Goal: Task Accomplishment & Management: Use online tool/utility

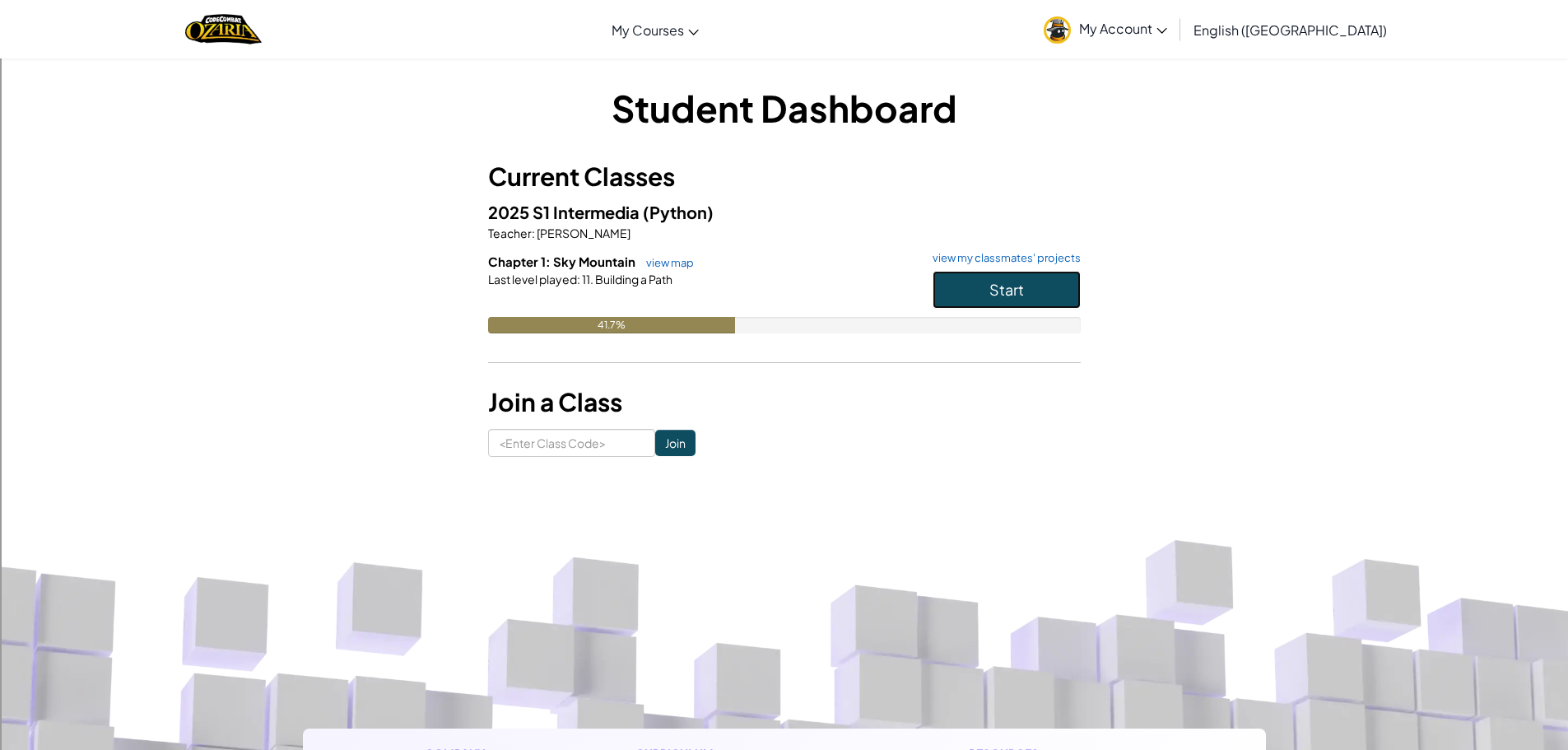
click at [996, 296] on span "Start" at bounding box center [1006, 289] width 34 height 19
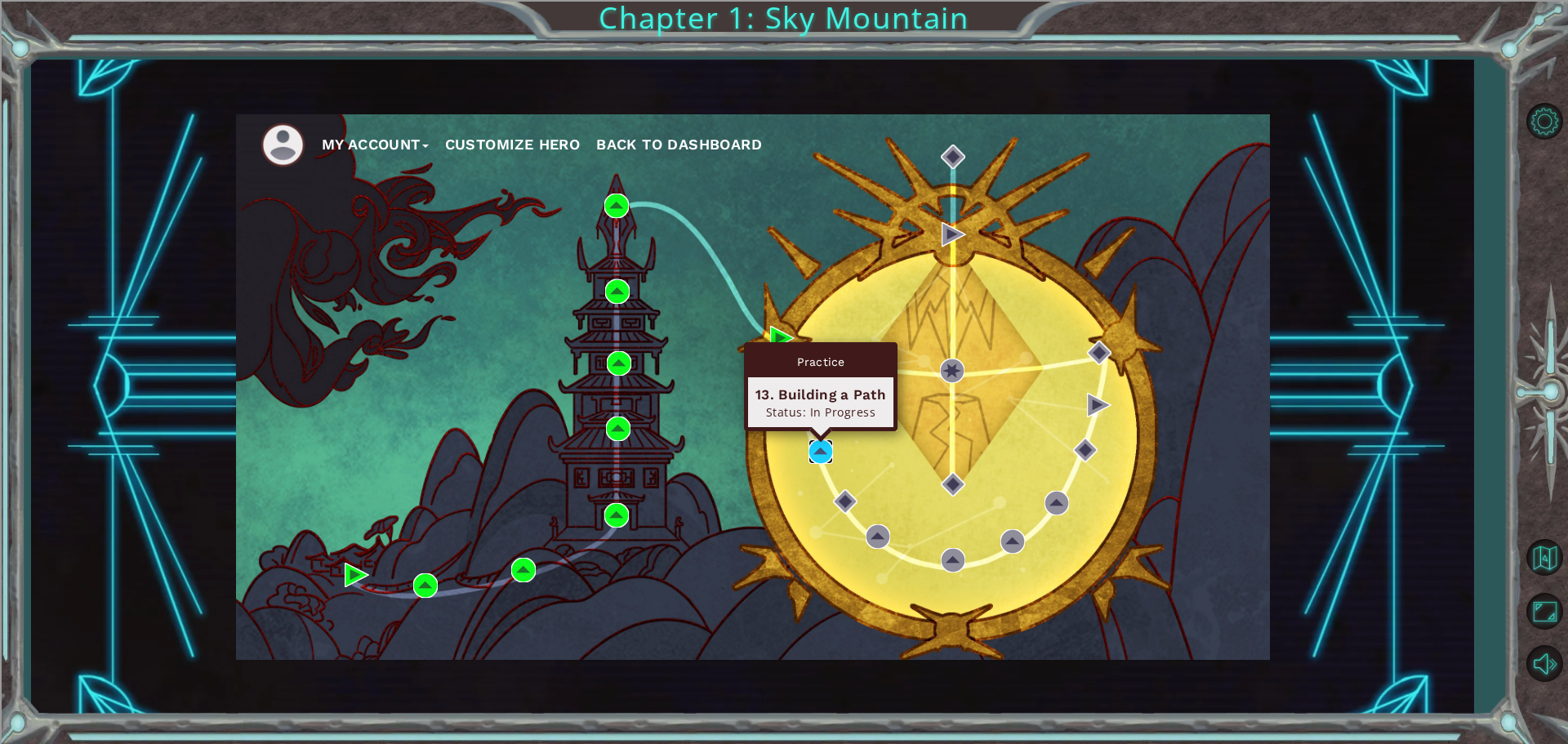
click at [821, 448] on img at bounding box center [821, 451] width 25 height 25
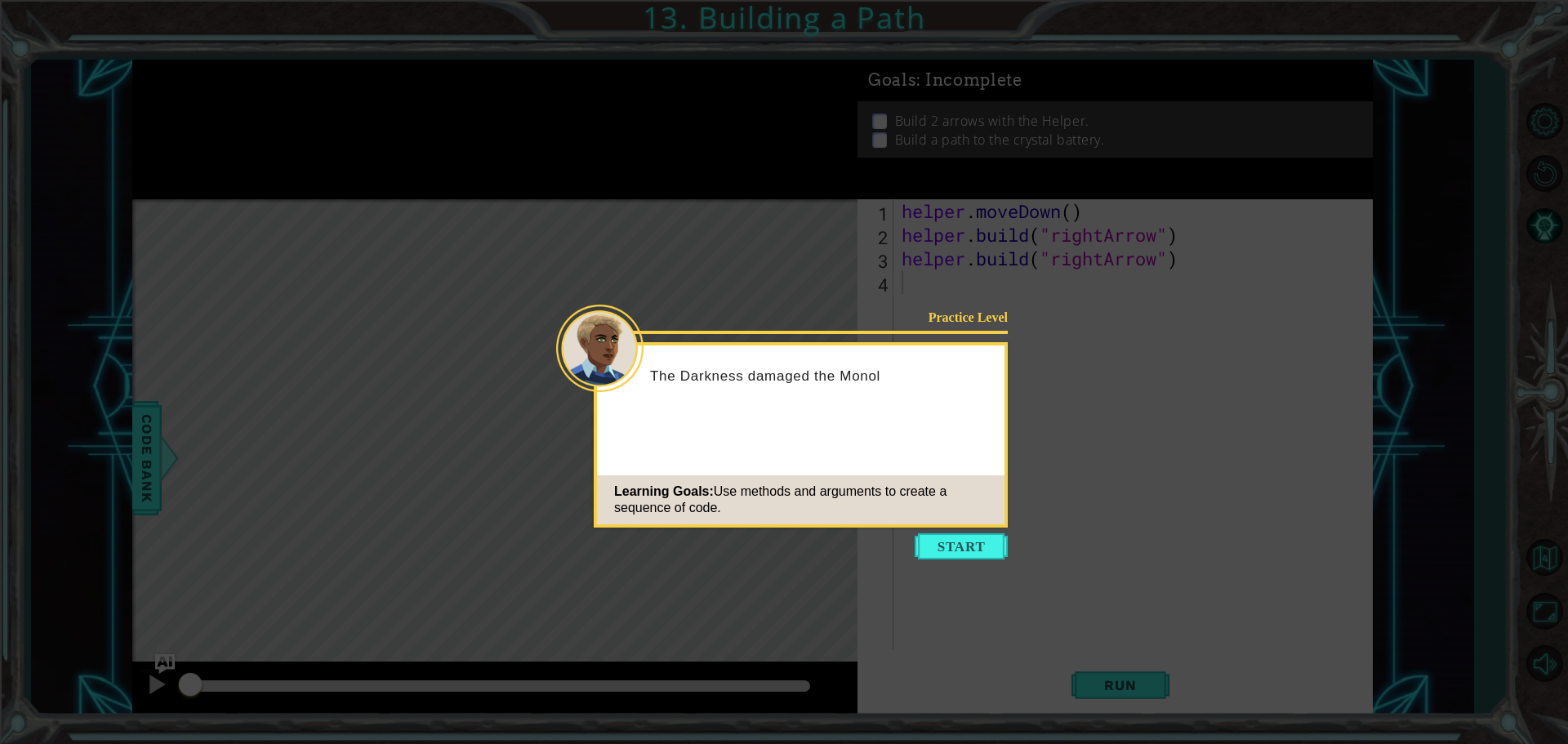
click at [997, 546] on button "Start" at bounding box center [961, 546] width 93 height 27
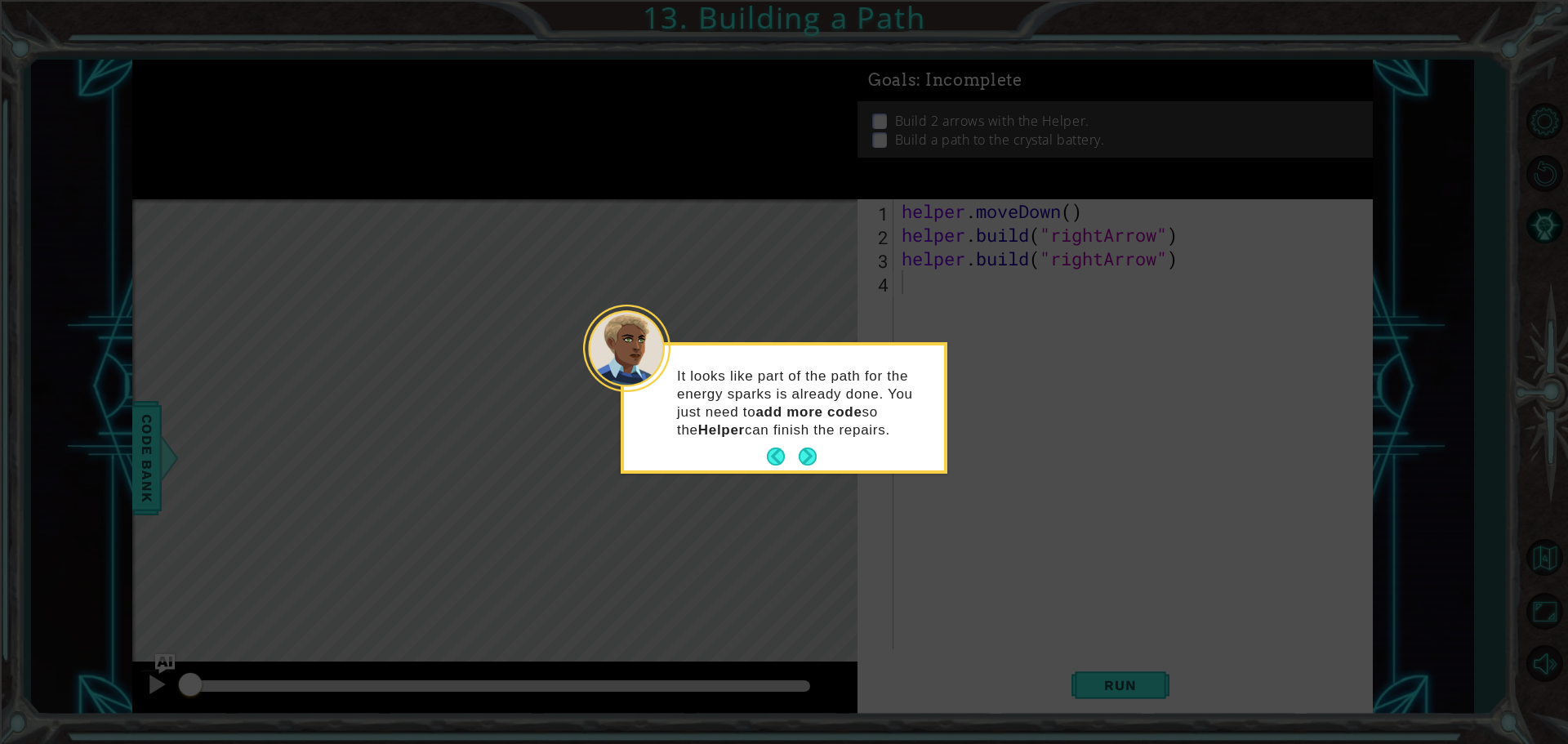
click at [809, 456] on button "Next" at bounding box center [808, 457] width 18 height 18
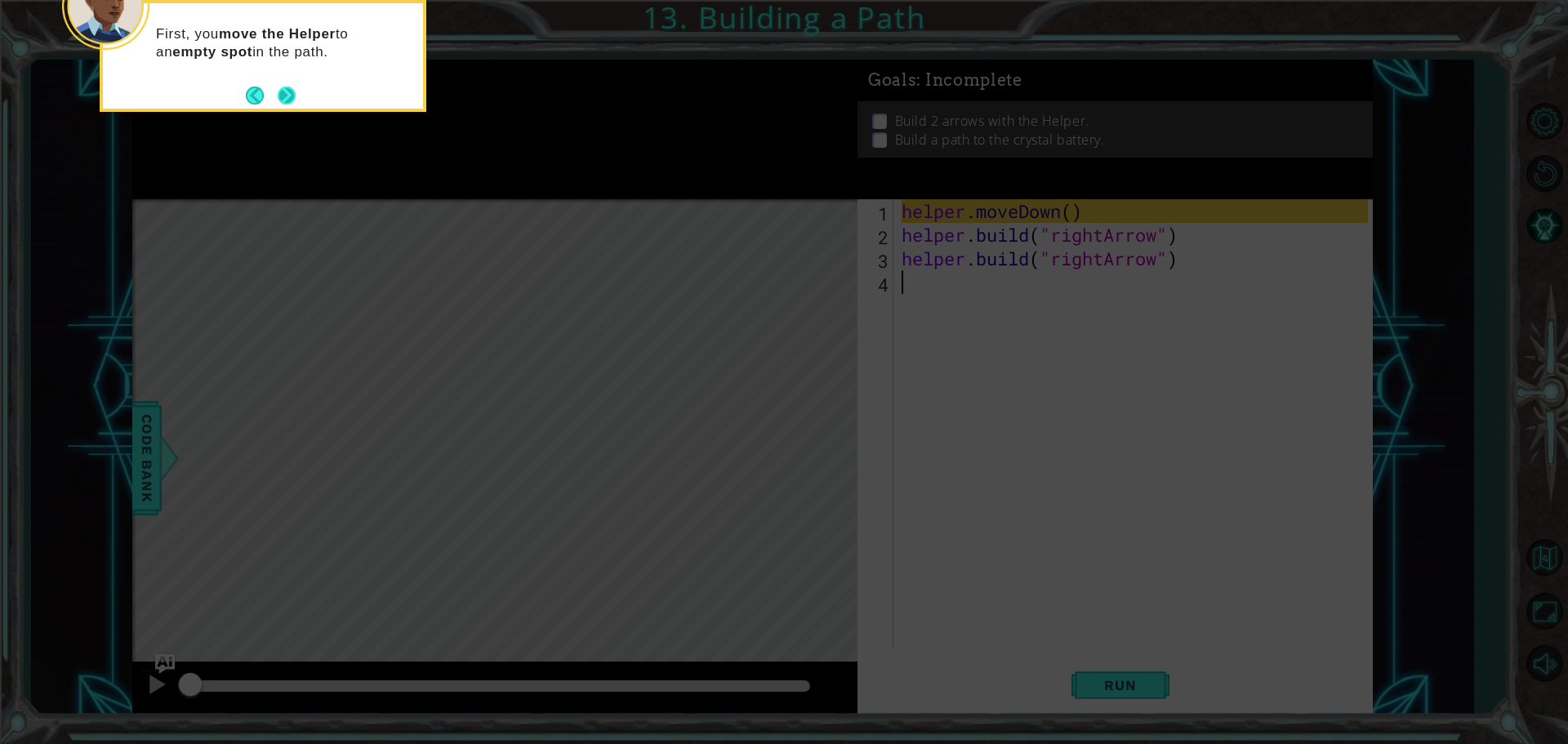
click at [284, 100] on button "Next" at bounding box center [286, 96] width 18 height 18
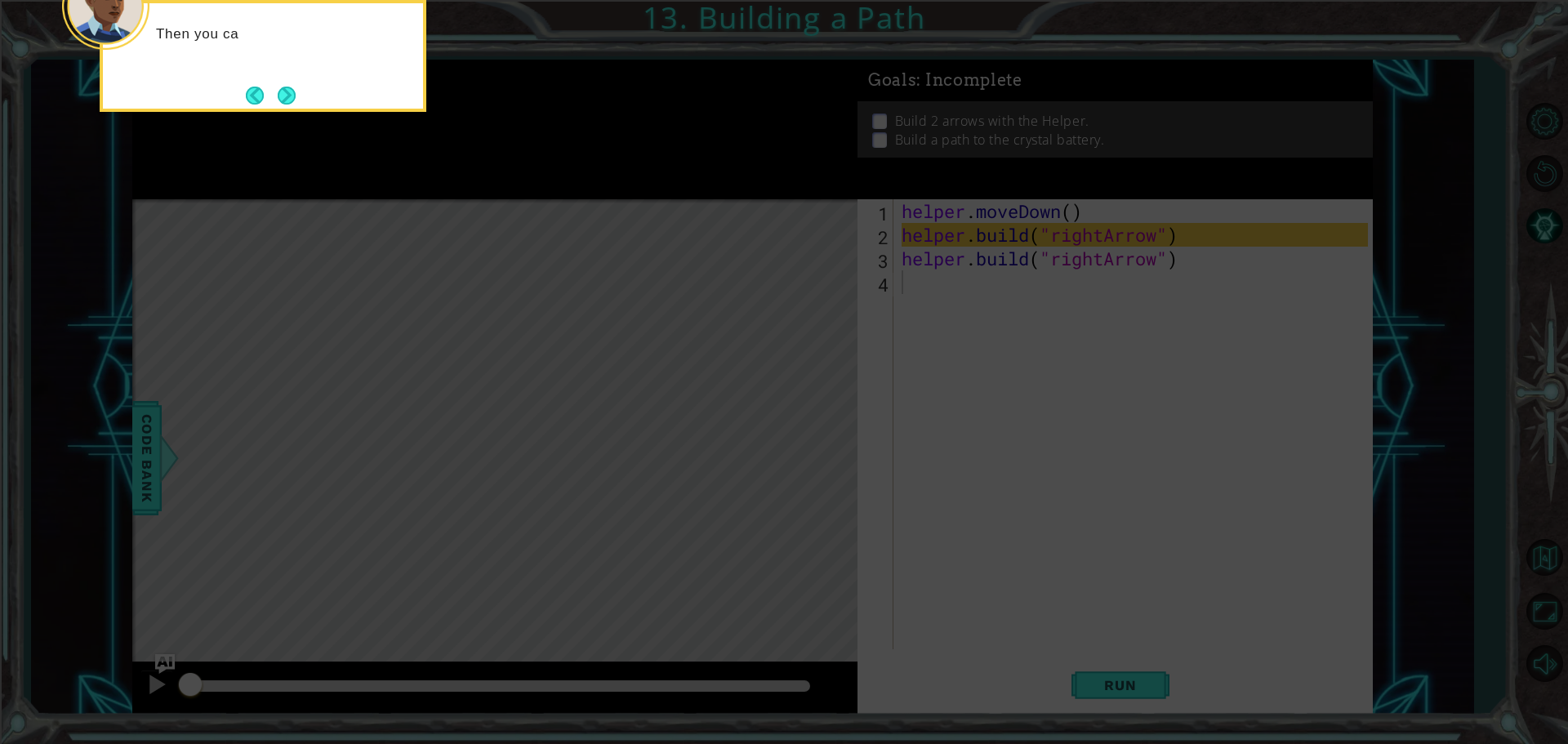
click at [284, 100] on button "Next" at bounding box center [286, 96] width 18 height 18
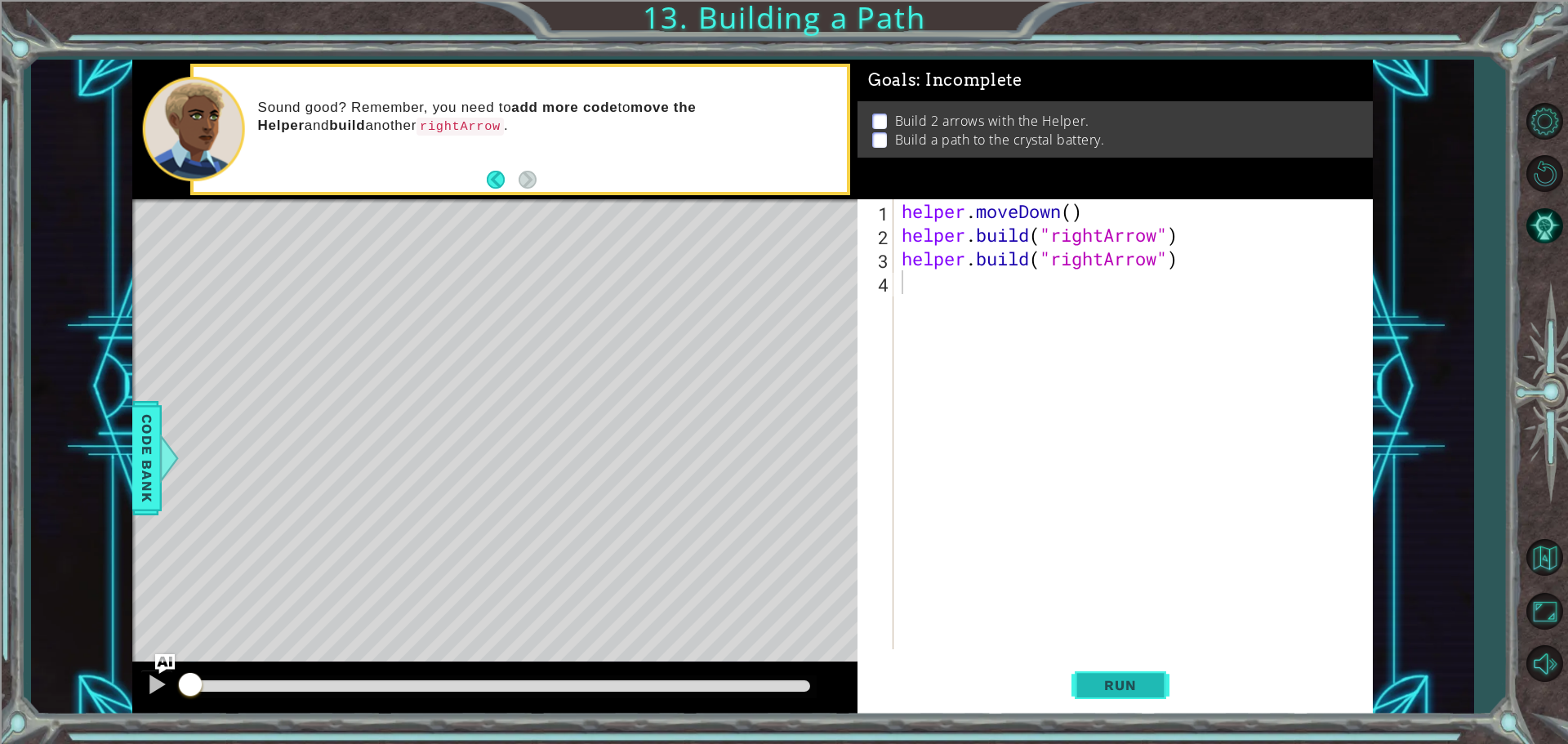
click at [1108, 679] on span "Run" at bounding box center [1120, 685] width 65 height 16
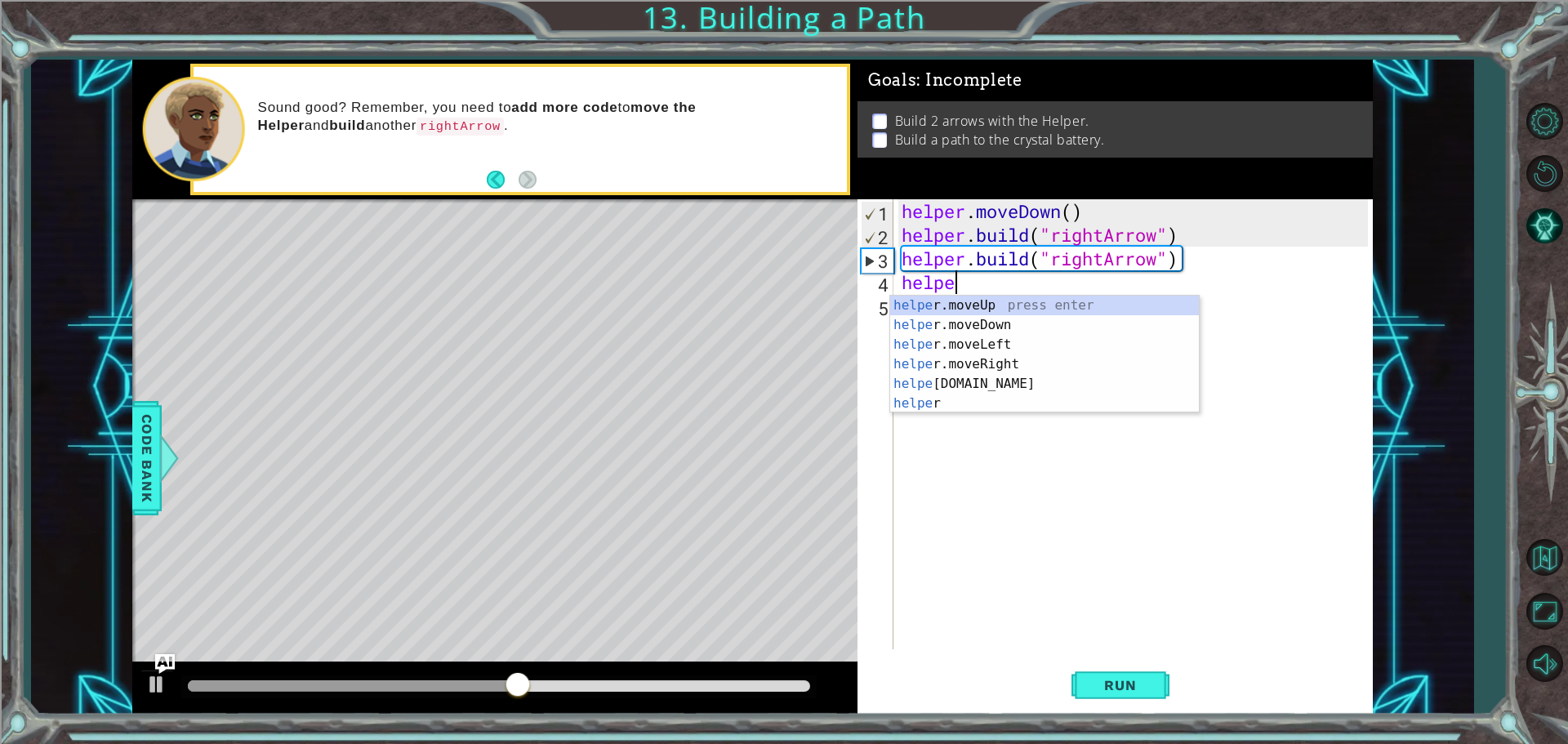
scroll to position [0, 2]
click at [1025, 383] on div "helper press enter helper .moveUp press enter helper .moveDown press enter help…" at bounding box center [1044, 373] width 308 height 156
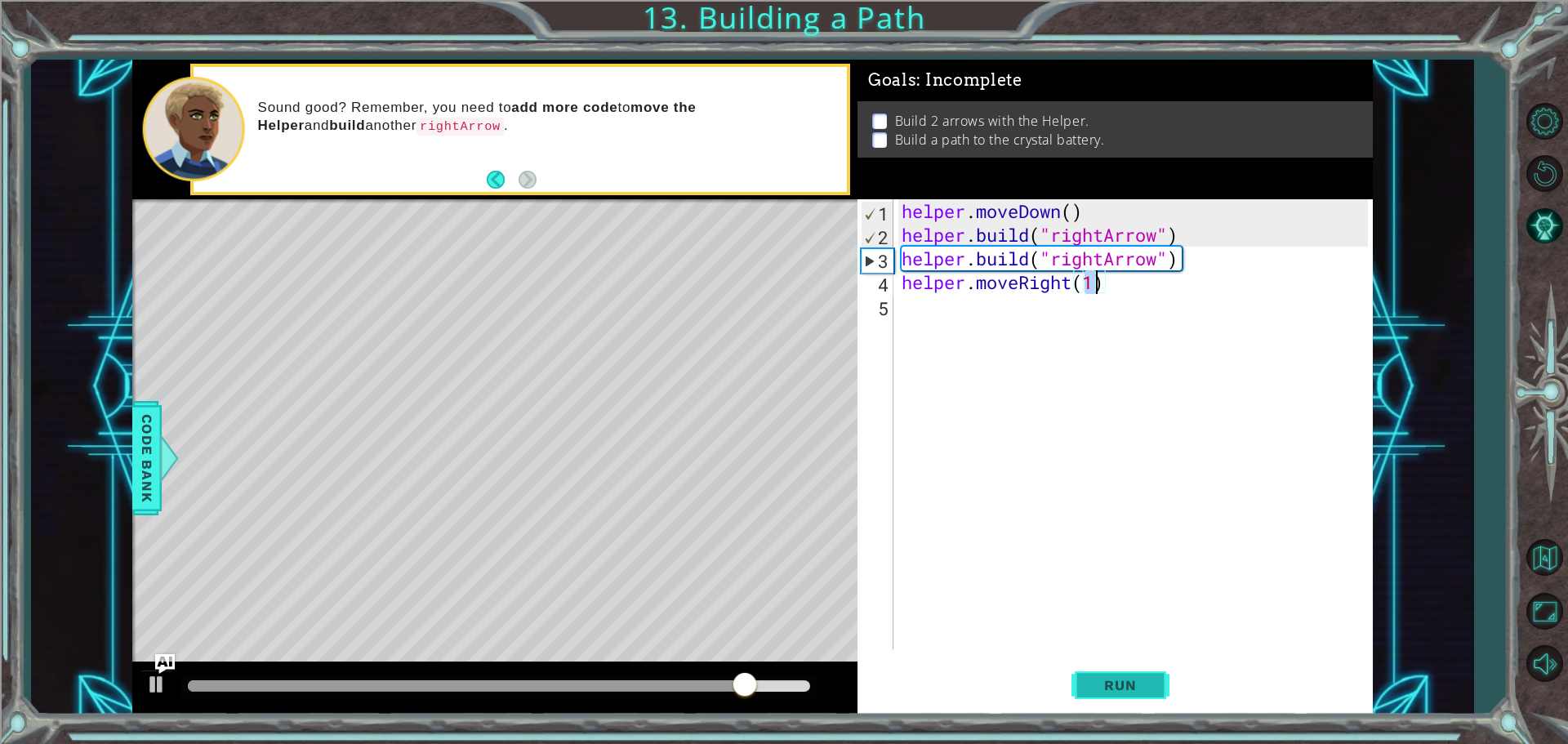
type textarea "helper.moveRight(1)"
click at [1114, 676] on button "Run" at bounding box center [1120, 685] width 98 height 51
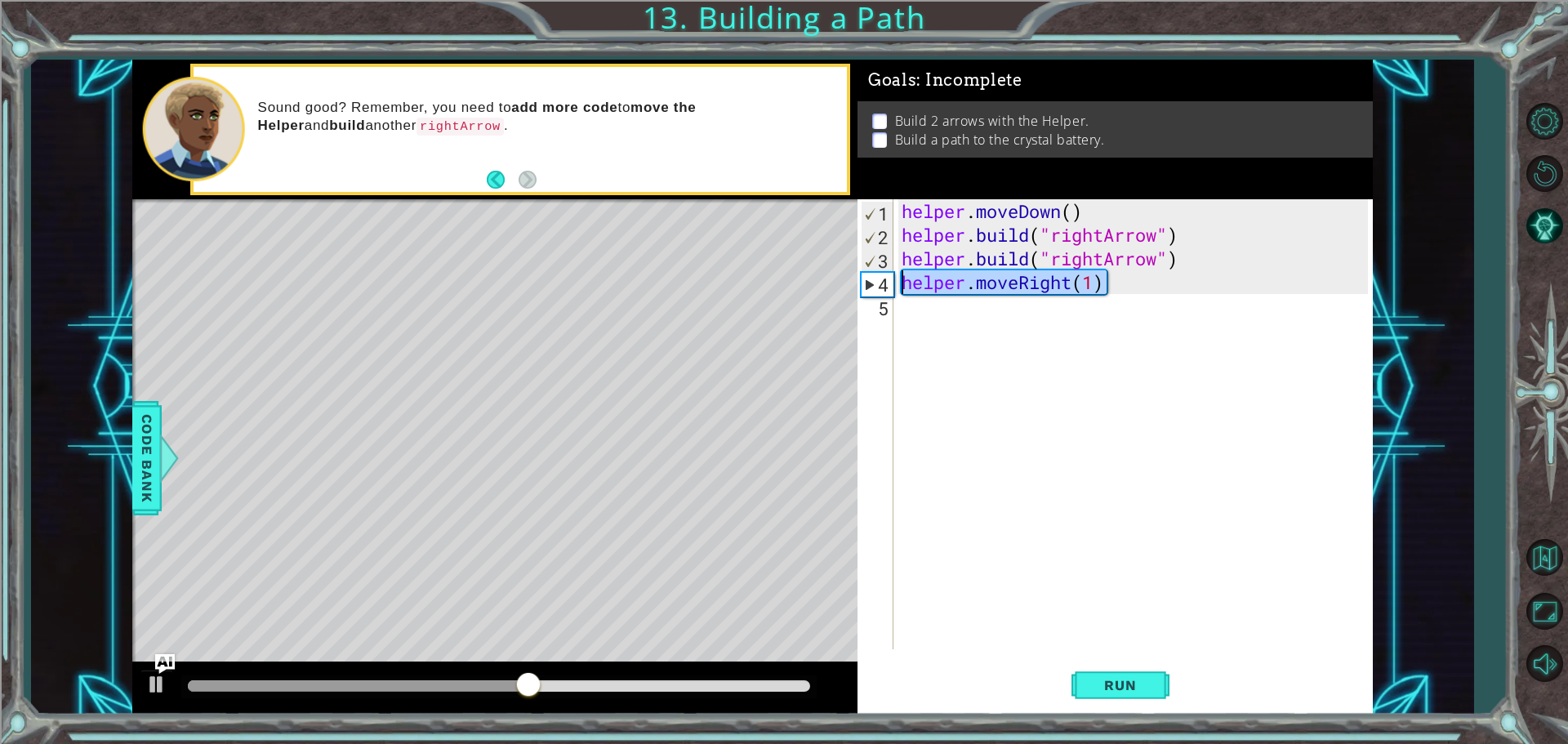
drag, startPoint x: 1106, startPoint y: 284, endPoint x: 900, endPoint y: 279, distance: 206.1
click at [900, 281] on div "helper . moveDown ( ) helper . build ( "rightArrow" ) helper . build ( "rightAr…" at bounding box center [1137, 448] width 478 height 498
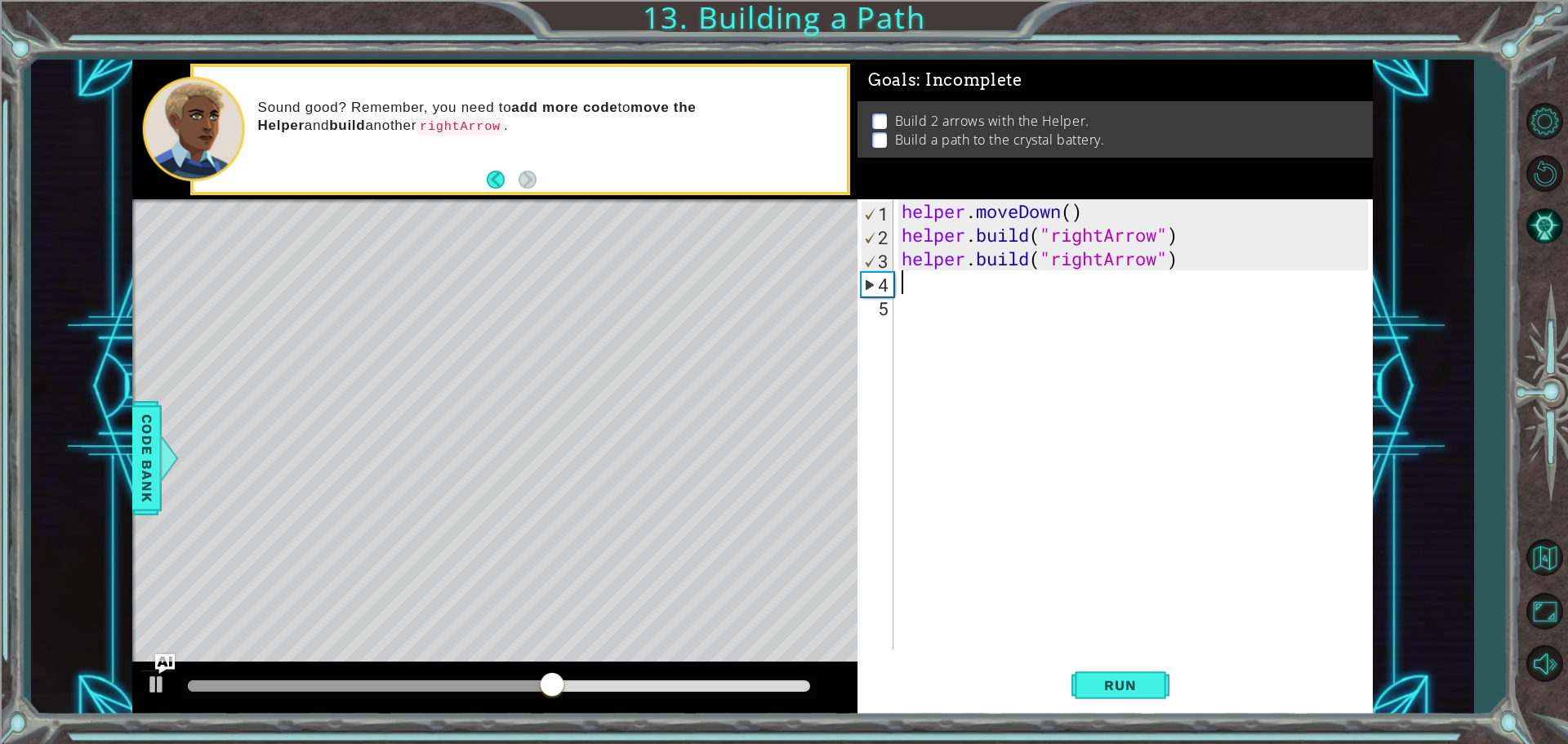
scroll to position [0, 0]
type textarea "[DOMAIN_NAME]("rightArrow")"
click at [902, 286] on div "helper . moveDown ( ) helper . build ( "rightArrow" ) helper . build ( "rightAr…" at bounding box center [1137, 448] width 478 height 498
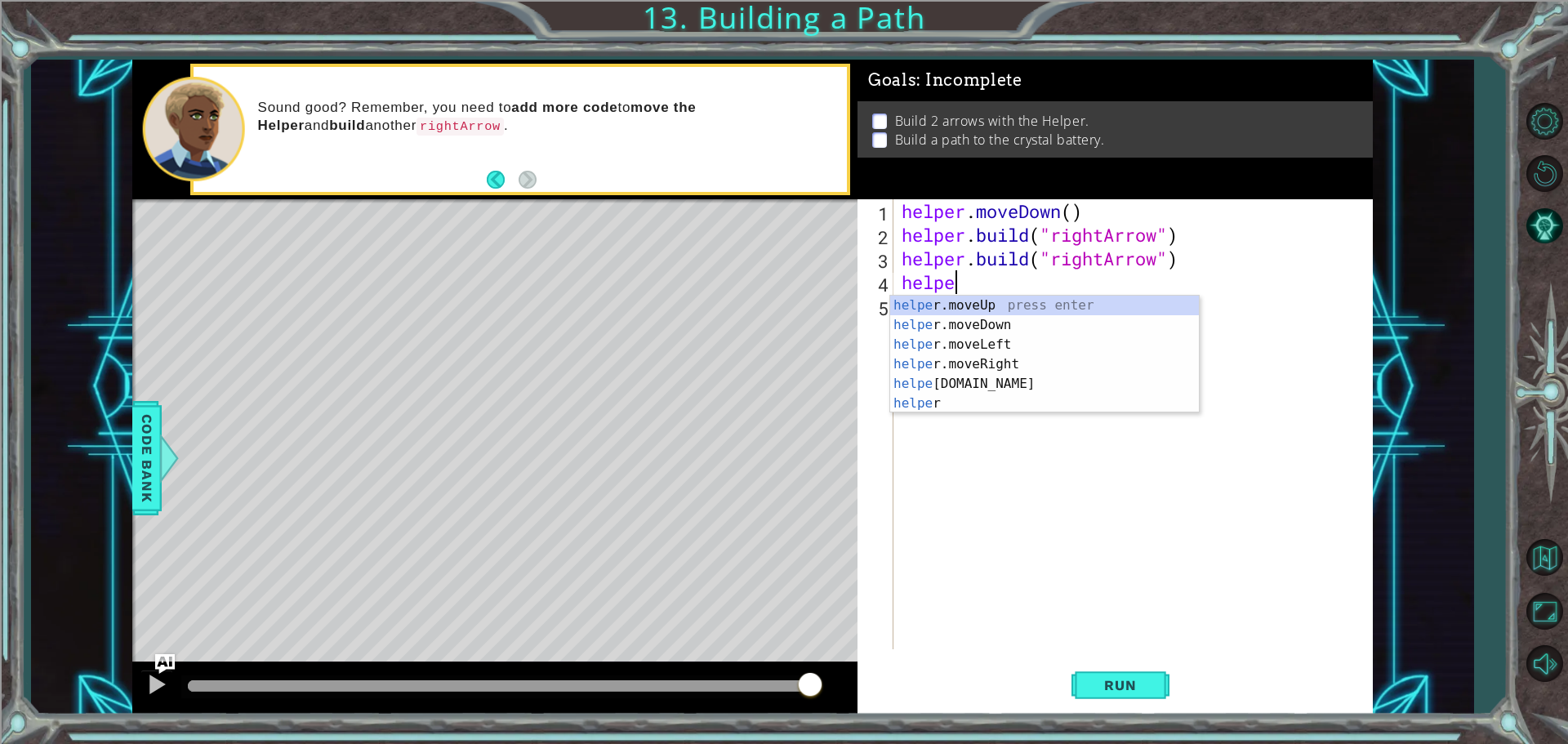
scroll to position [0, 2]
click at [1024, 352] on div "helper press enter helper .moveUp press enter helper .moveDown press enter help…" at bounding box center [1044, 373] width 308 height 156
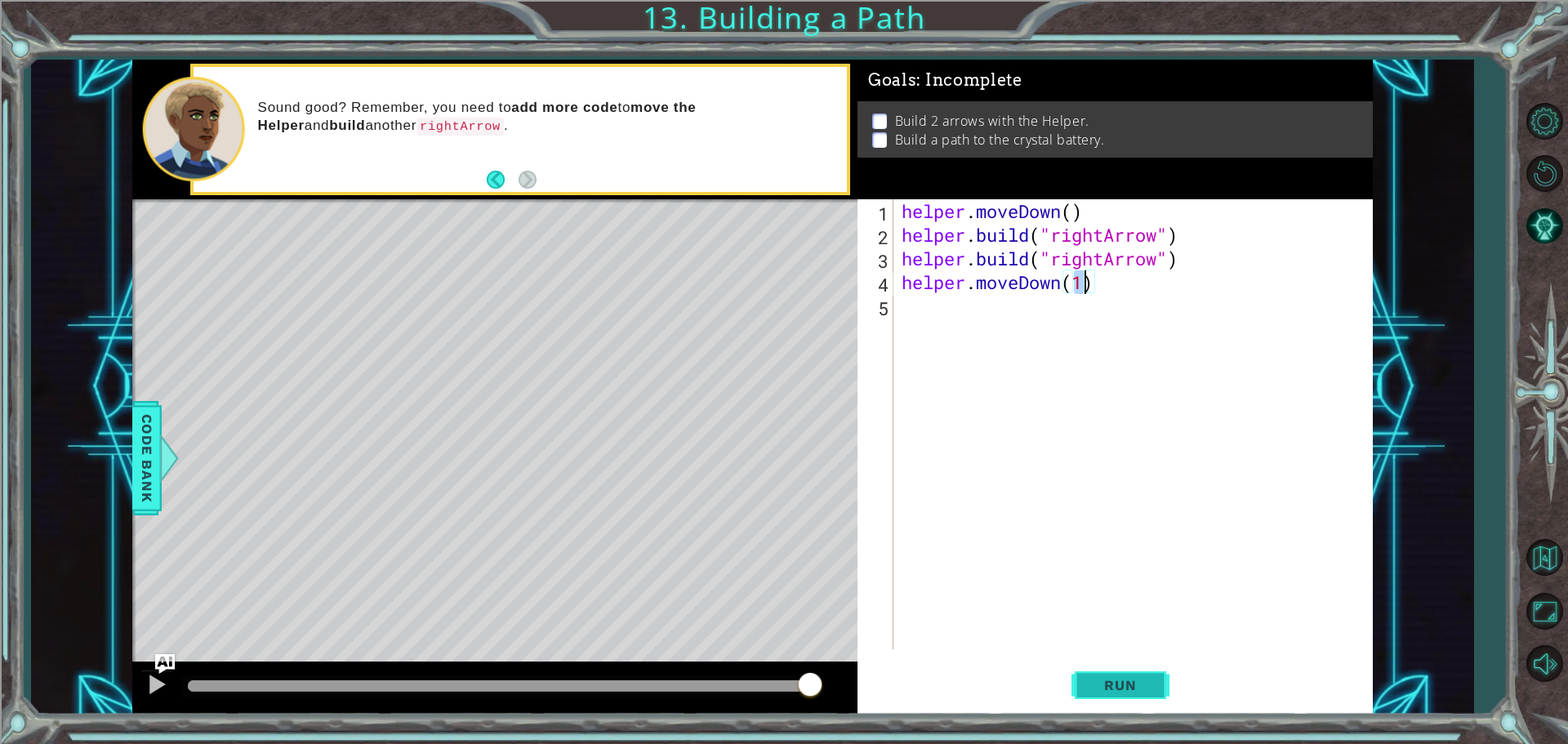
drag, startPoint x: 1129, startPoint y: 704, endPoint x: 1122, endPoint y: 678, distance: 26.9
click at [1126, 696] on button "Run" at bounding box center [1120, 685] width 98 height 51
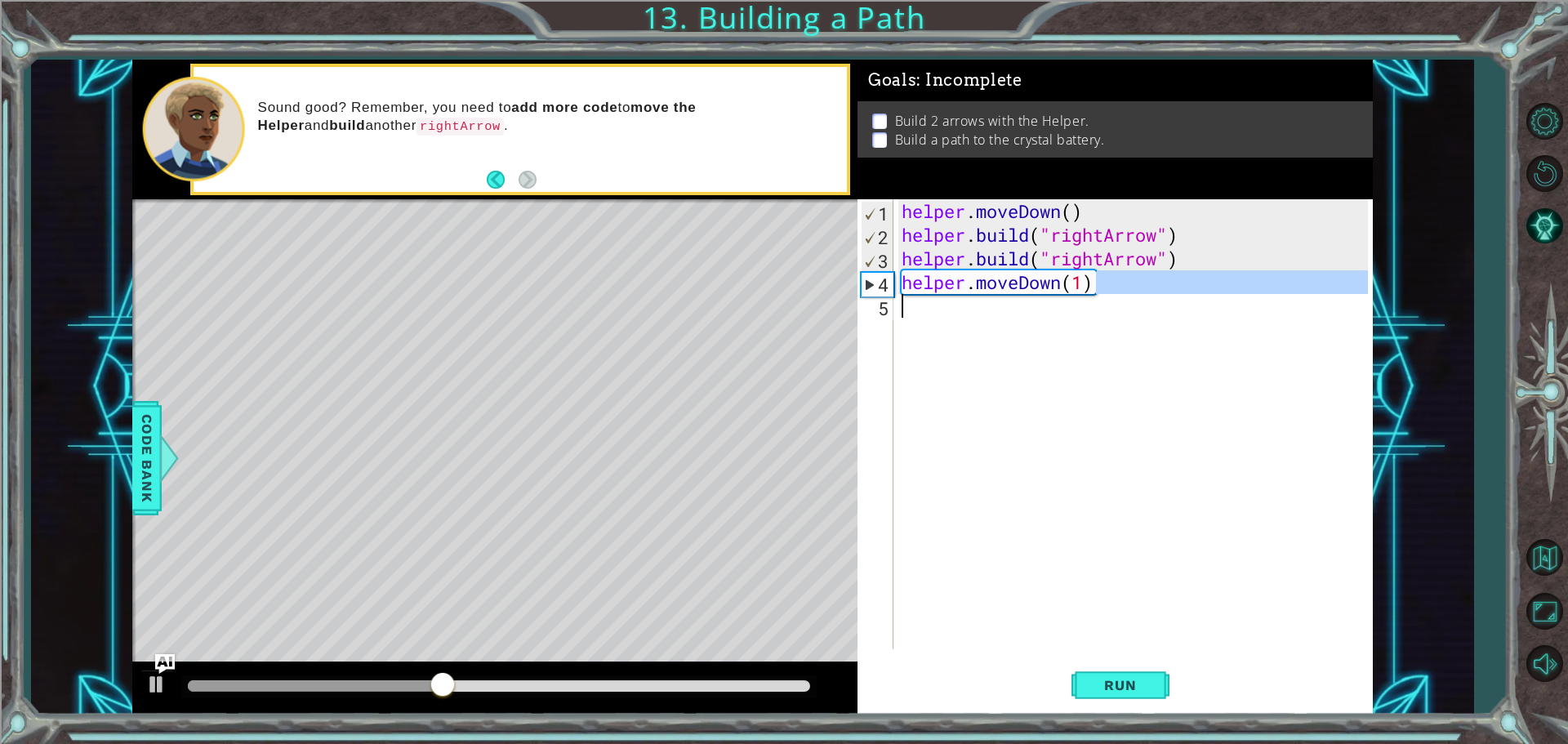
drag, startPoint x: 1105, startPoint y: 283, endPoint x: 845, endPoint y: 295, distance: 260.3
click at [845, 295] on div "1 ההההההההההההההההההההההההההההההההההההההההההההההההההההההההההההההההההההההההההההה…" at bounding box center [753, 387] width 1240 height 655
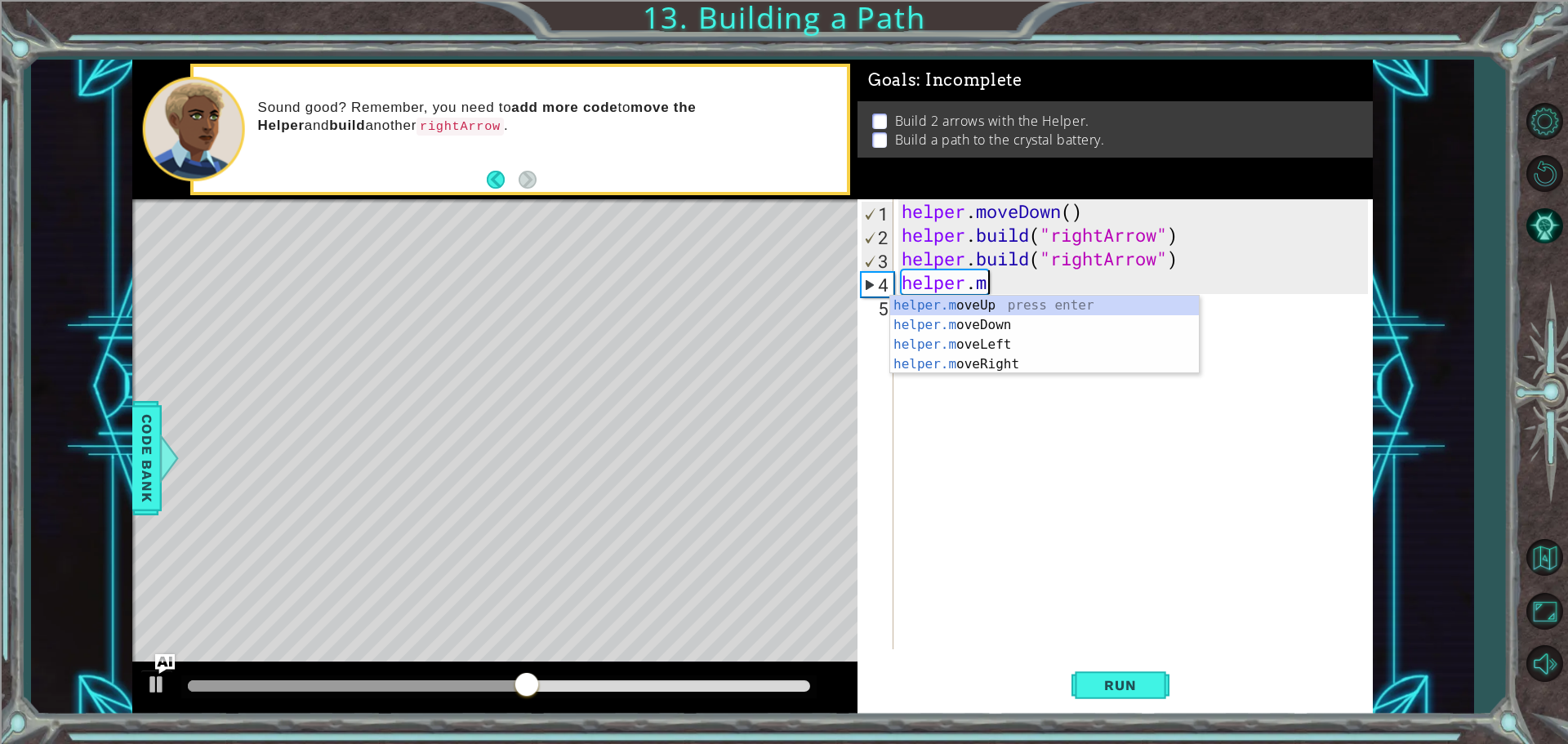
type textarea "h"
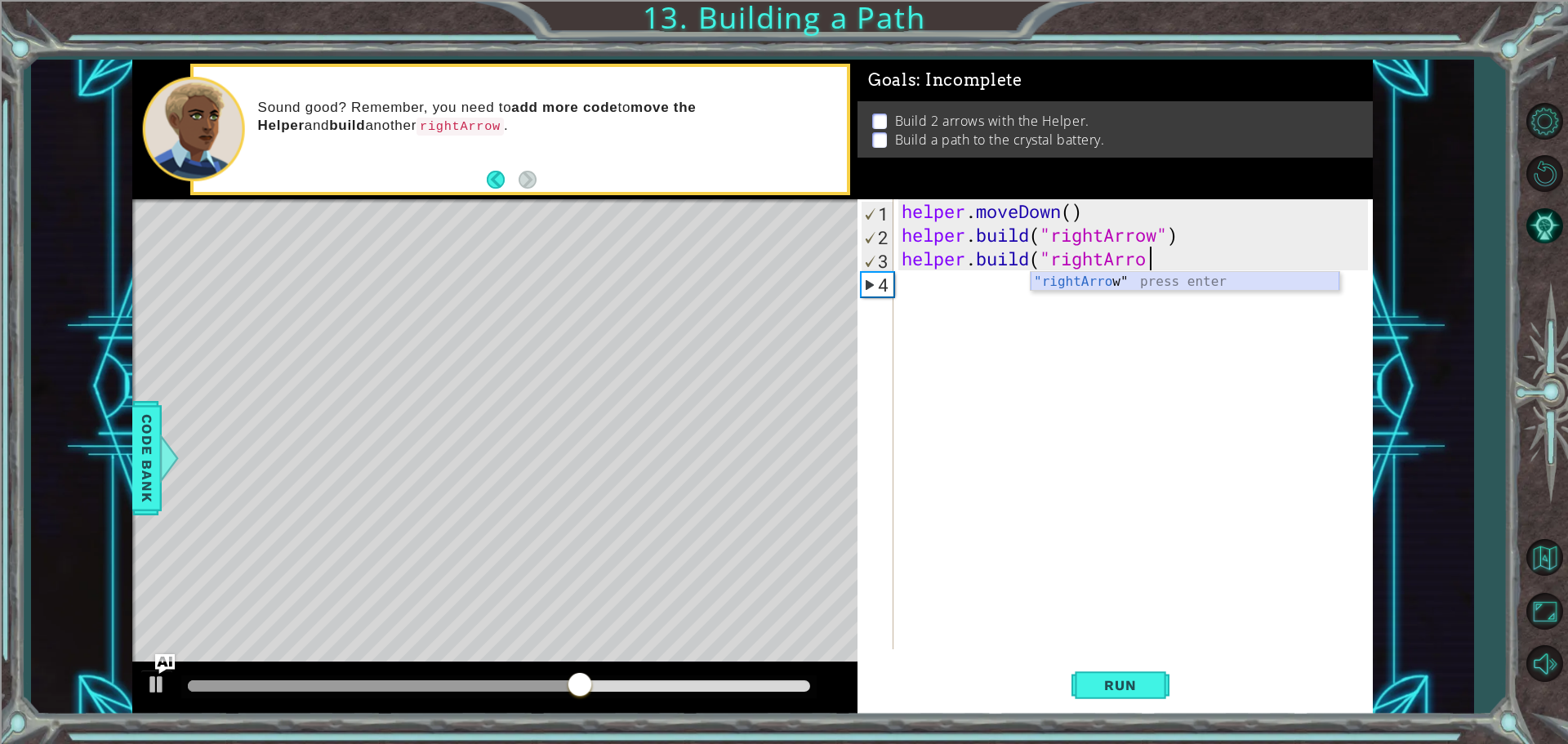
click at [1081, 277] on div ""rightArro w" press enter" at bounding box center [1184, 301] width 308 height 59
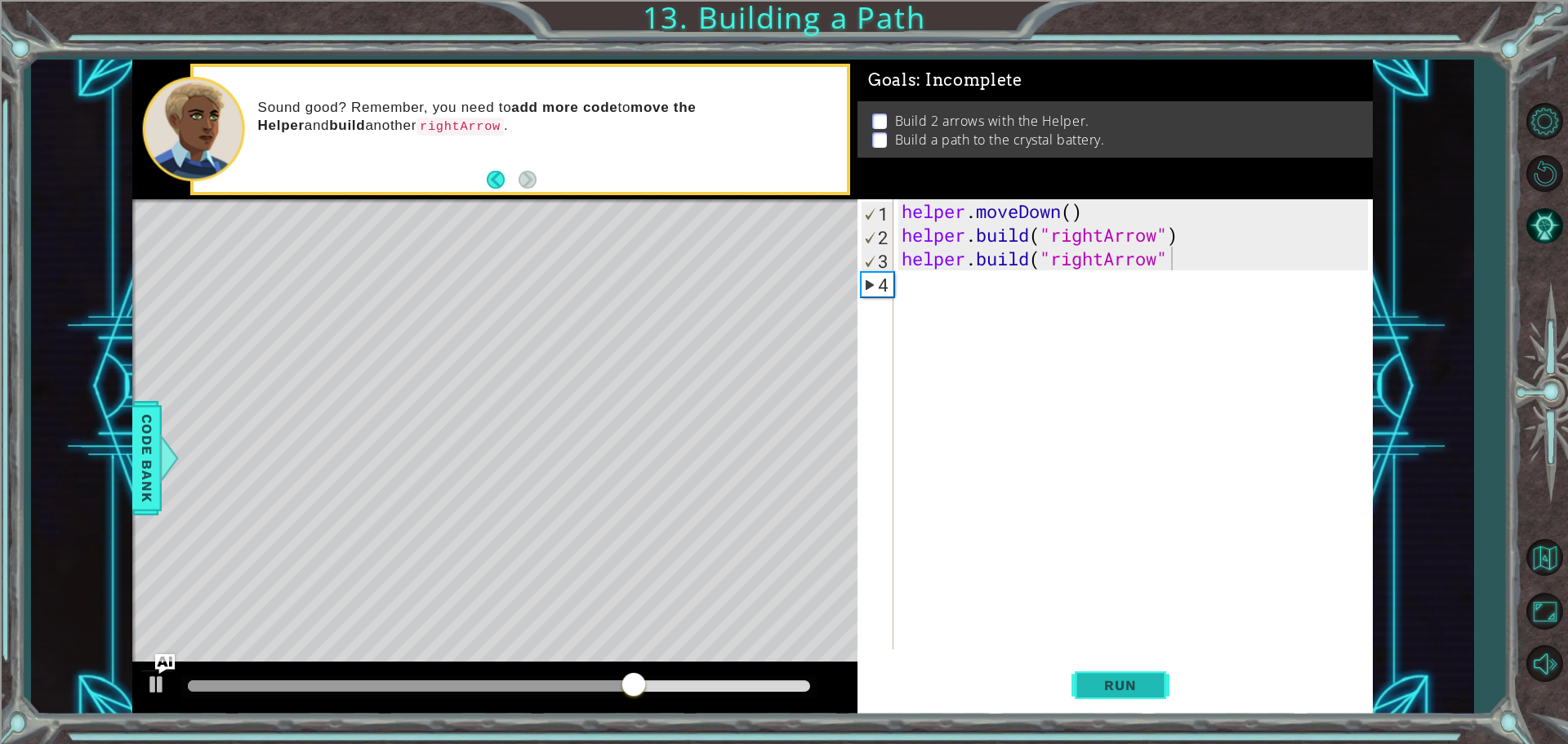
drag, startPoint x: 1157, startPoint y: 689, endPoint x: 1155, endPoint y: 681, distance: 8.2
click at [1155, 689] on button "Run" at bounding box center [1120, 685] width 98 height 51
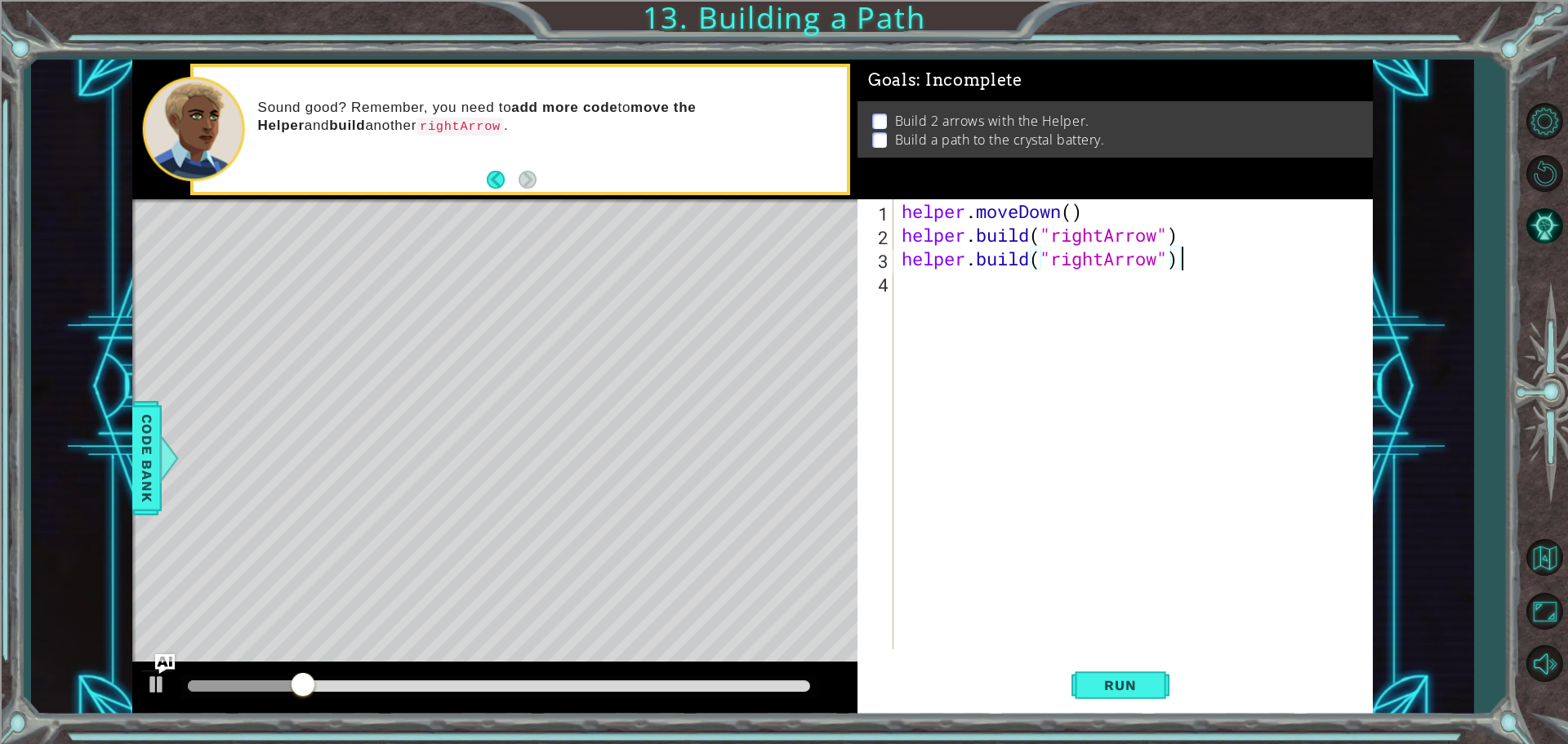
scroll to position [0, 11]
type textarea "[DOMAIN_NAME]("rightArrow")"
click at [1150, 695] on button "Run" at bounding box center [1120, 685] width 98 height 51
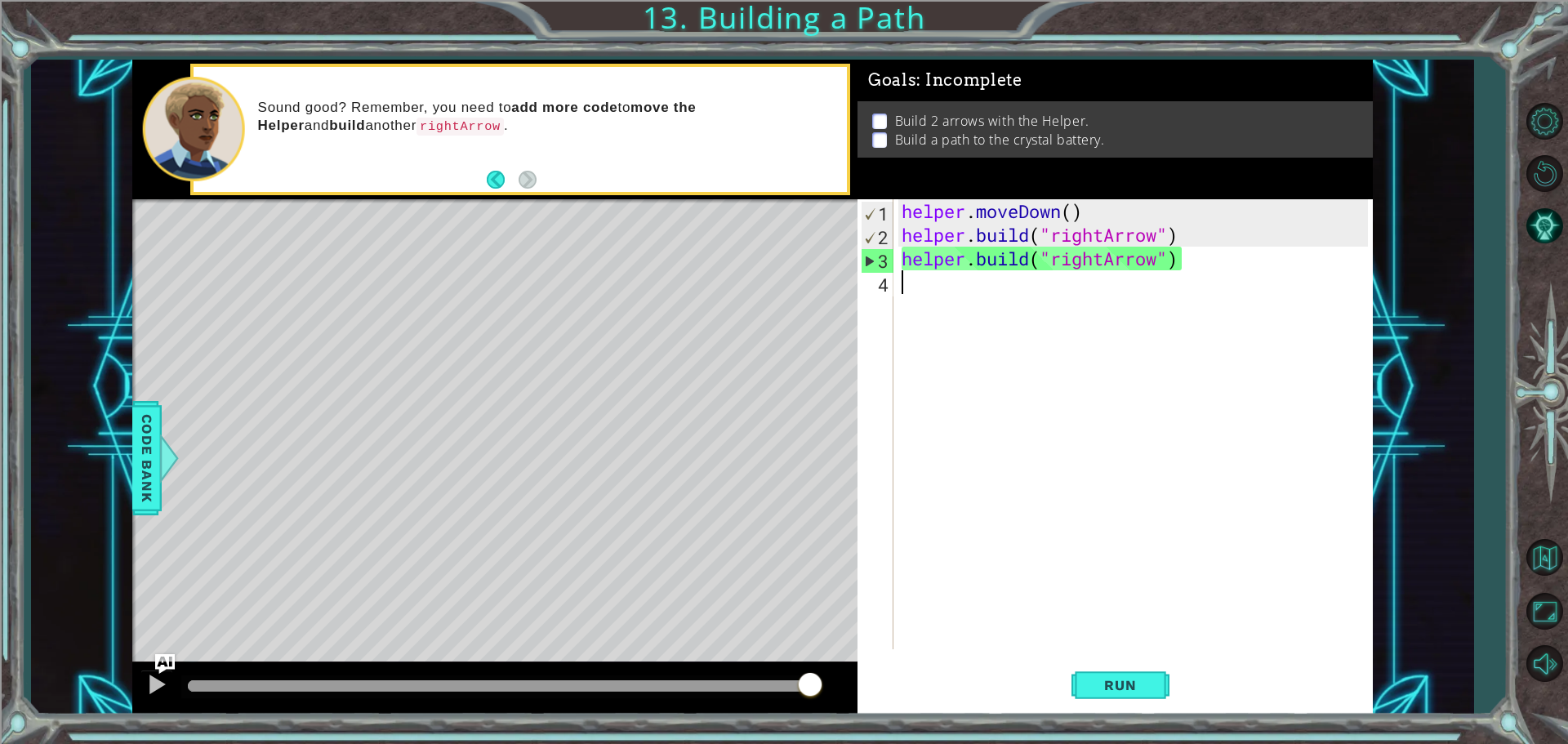
click at [907, 278] on div "helper . moveDown ( ) helper . build ( "rightArrow" ) helper . build ( "rightAr…" at bounding box center [1137, 448] width 478 height 498
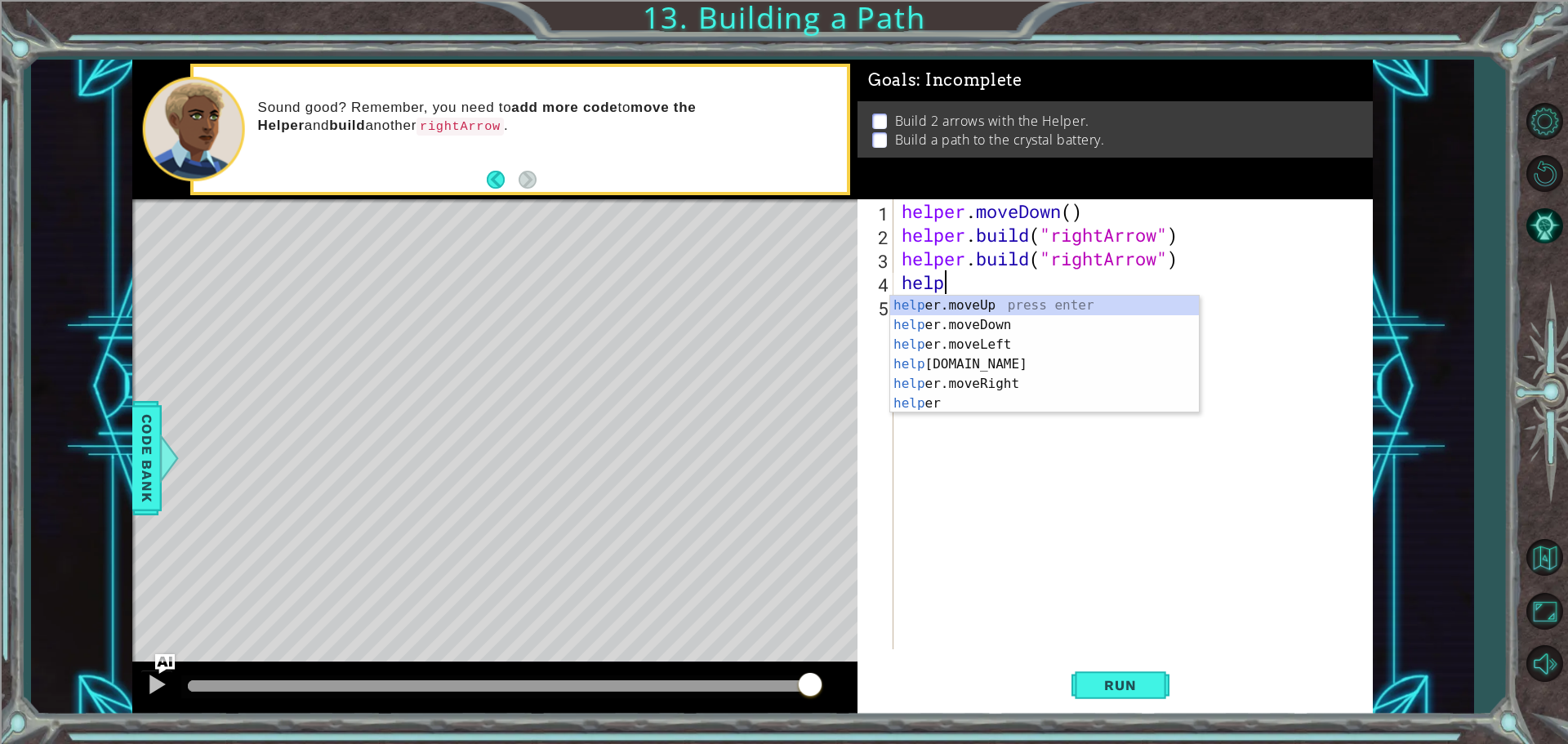
scroll to position [0, 2]
type textarea "helper"
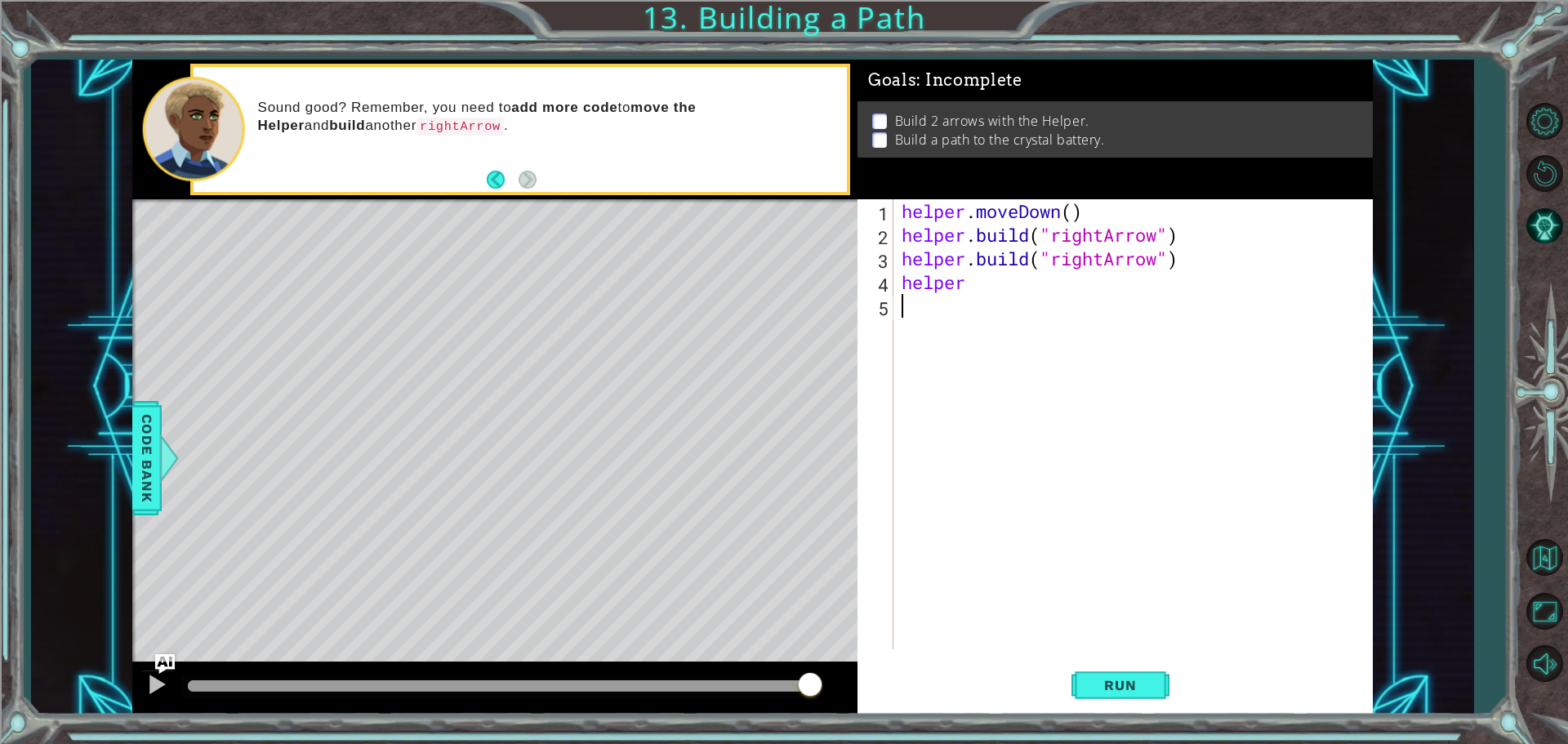
drag, startPoint x: 965, startPoint y: 450, endPoint x: 954, endPoint y: 448, distance: 11.2
click at [955, 449] on div "helper . moveDown ( ) helper . build ( "rightArrow" ) helper . build ( "rightAr…" at bounding box center [1137, 448] width 478 height 498
drag, startPoint x: 975, startPoint y: 293, endPoint x: 873, endPoint y: 284, distance: 102.4
click at [873, 284] on div "1 2 3 4 5 helper . moveDown ( ) helper . build ( "rightArrow" ) helper . build …" at bounding box center [1112, 425] width 510 height 450
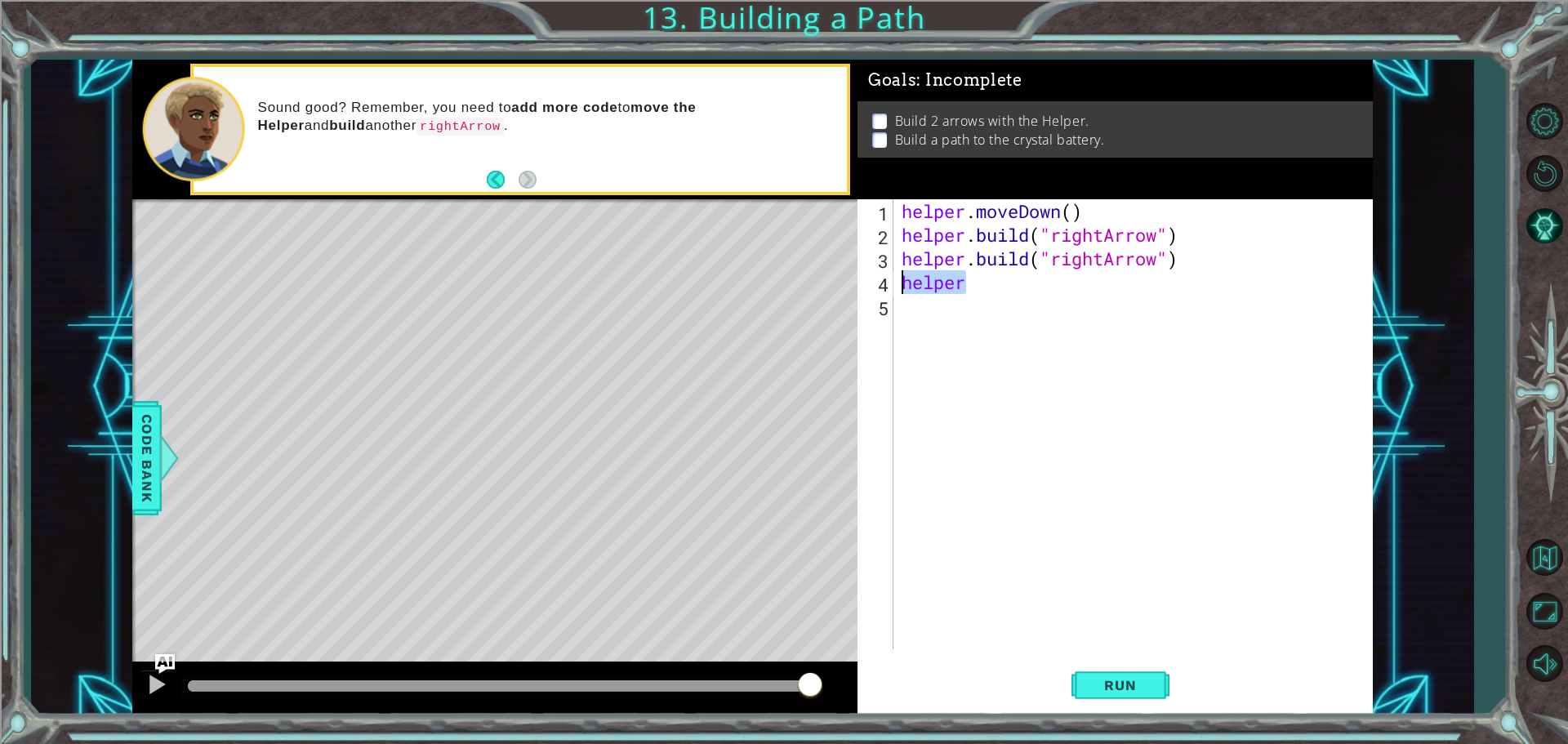
type textarea "helper"
type textarea "[DOMAIN_NAME]("rightArrow")"
click at [1105, 680] on span "Run" at bounding box center [1120, 685] width 65 height 16
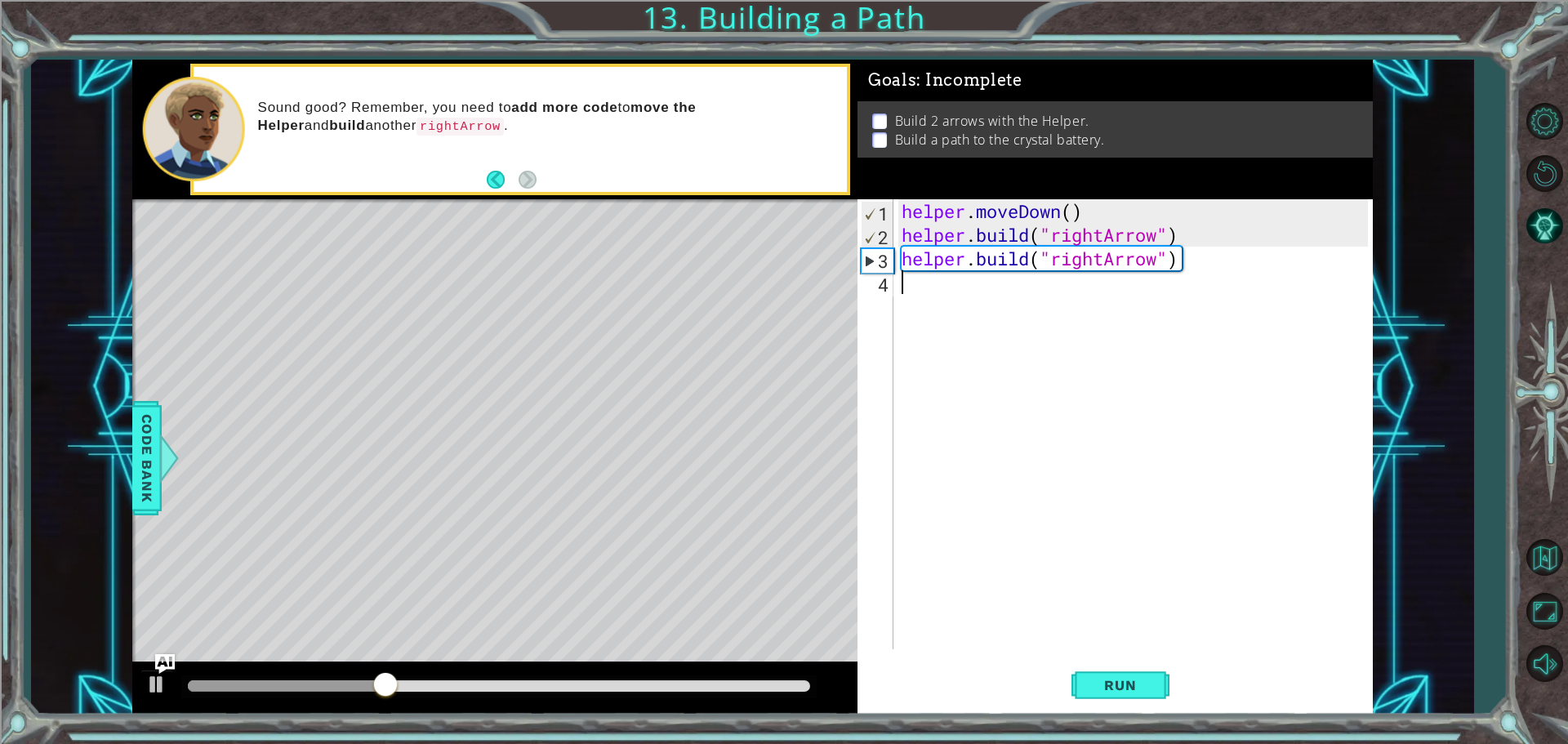
click at [900, 281] on div "helper . moveDown ( ) helper . build ( "rightArrow" ) helper . build ( "rightAr…" at bounding box center [1137, 448] width 478 height 498
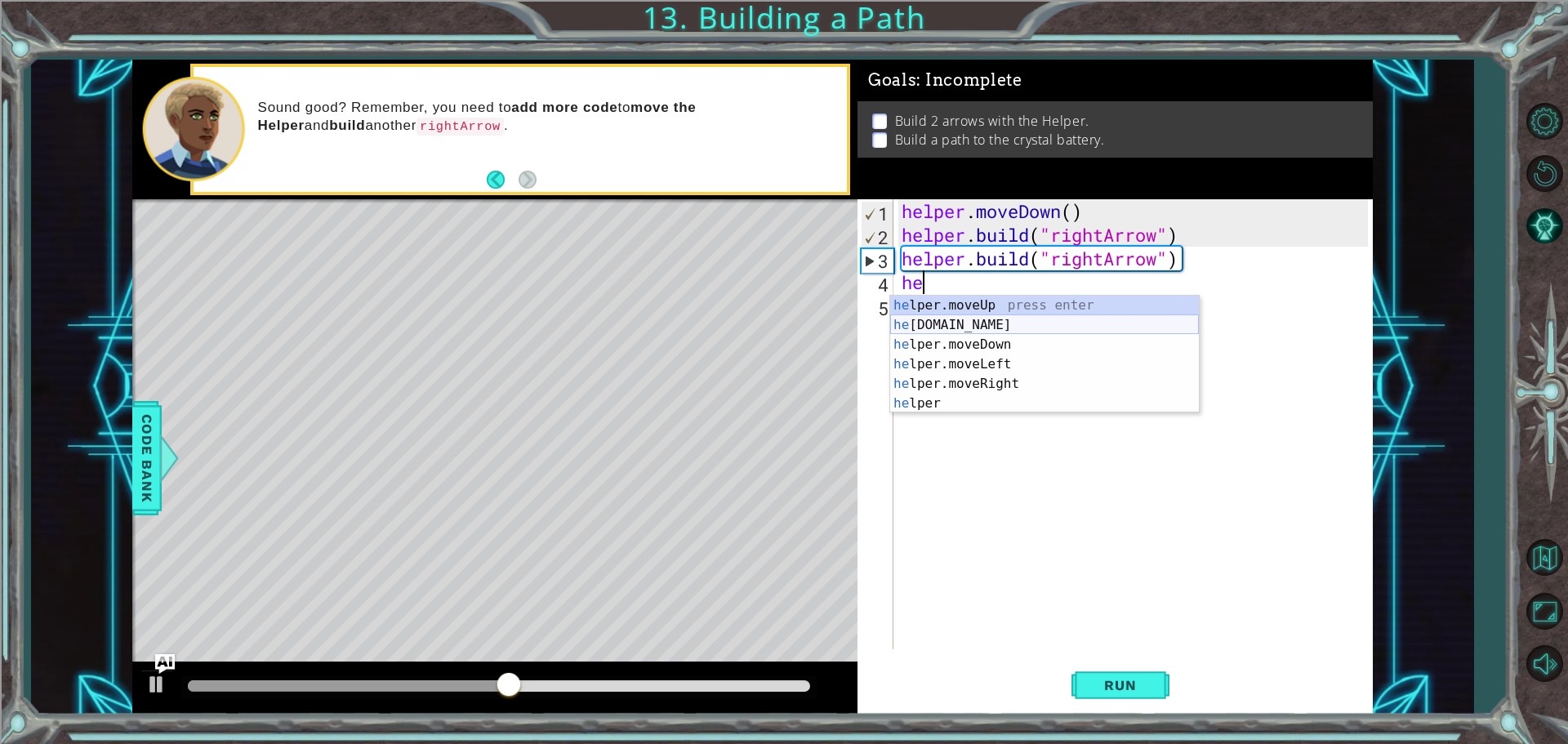
click at [979, 323] on div "he lper.moveUp press enter he [DOMAIN_NAME] press enter he lper.moveDown press …" at bounding box center [1044, 373] width 308 height 156
type textarea "[DOMAIN_NAME]("rightArrow")"
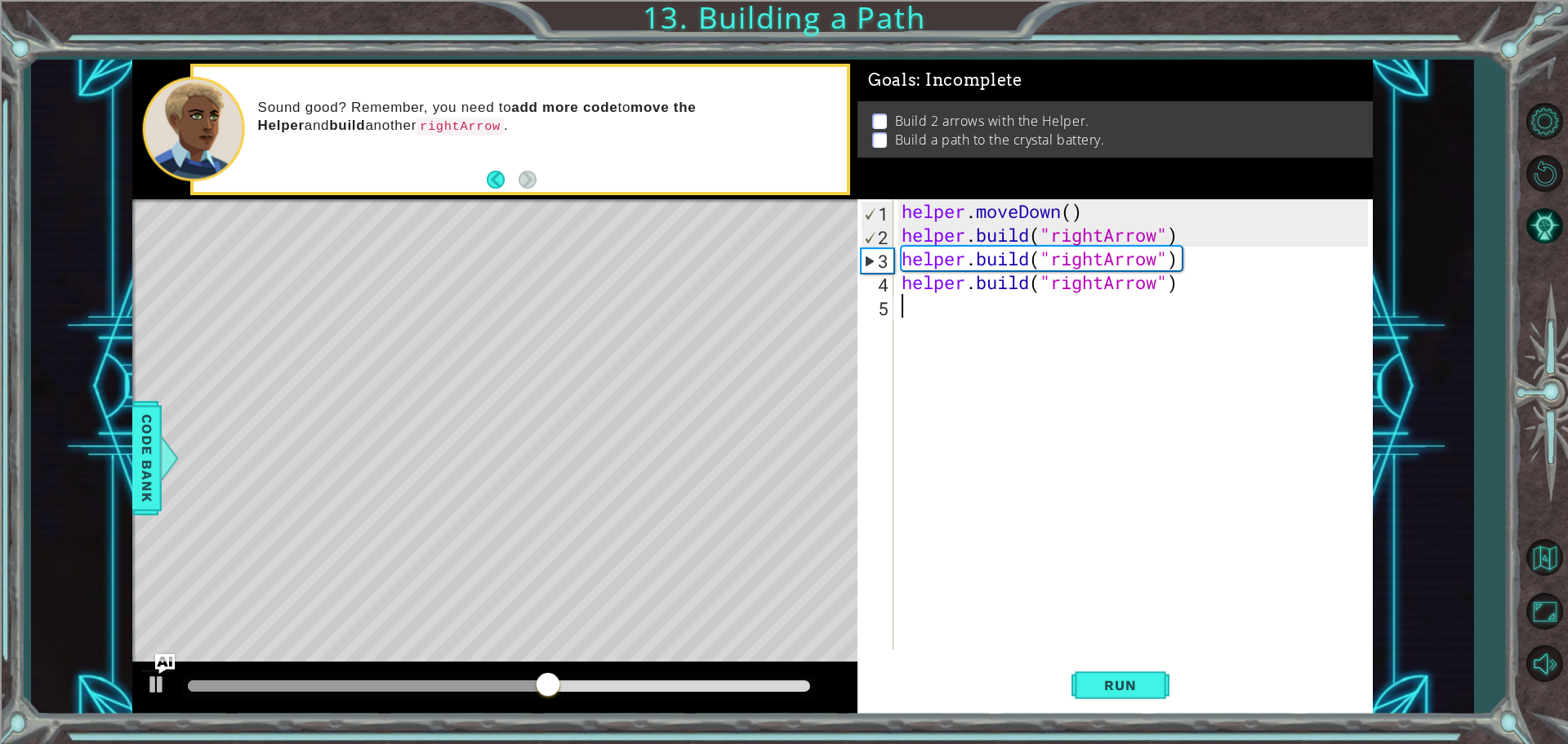
click at [1090, 371] on div "helper . moveDown ( ) helper . build ( "rightArrow" ) helper . build ( "rightAr…" at bounding box center [1137, 448] width 478 height 498
click at [1090, 684] on span "Run" at bounding box center [1120, 685] width 65 height 16
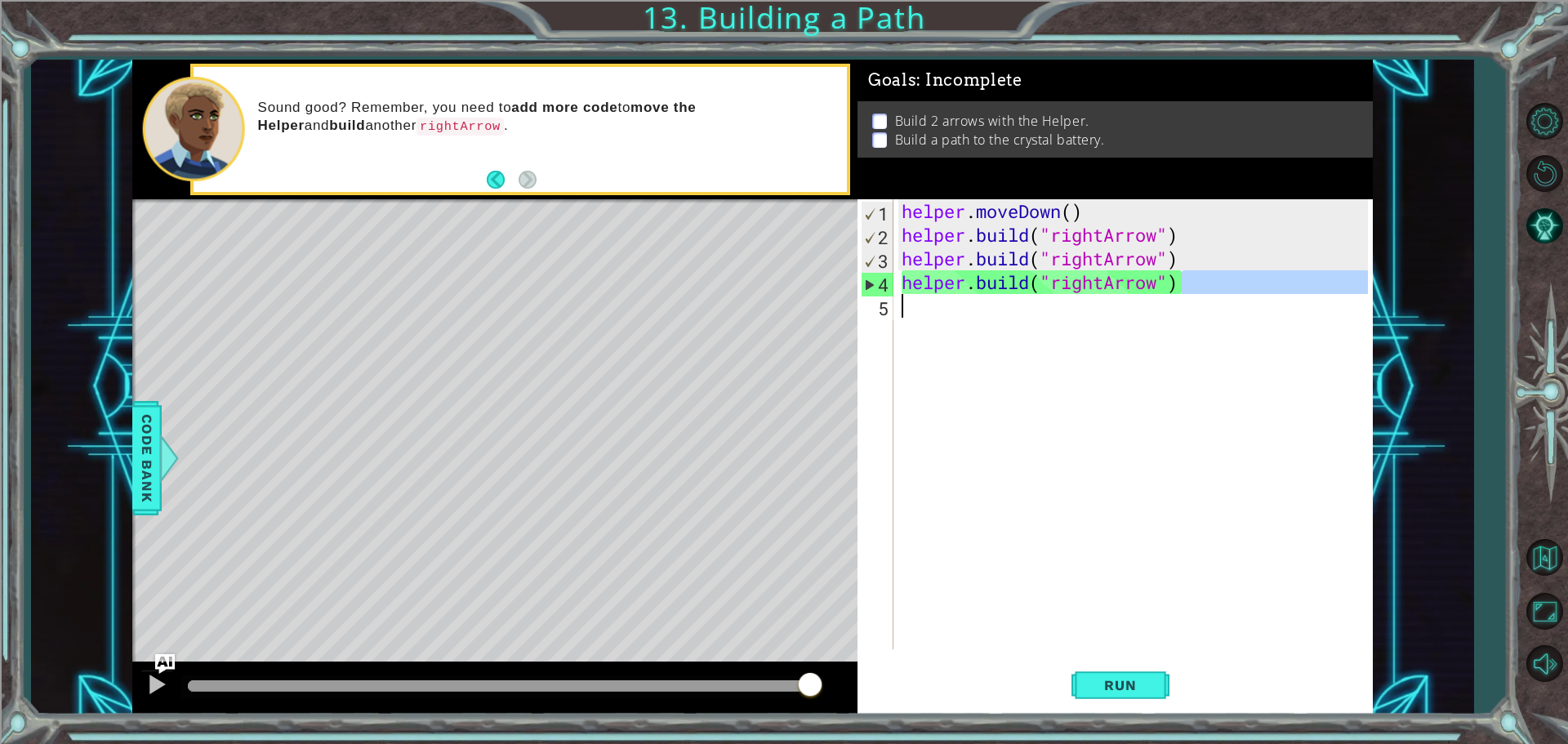
drag, startPoint x: 1196, startPoint y: 286, endPoint x: 878, endPoint y: 309, distance: 318.8
click at [878, 309] on div "1 2 3 4 5 helper . moveDown ( ) helper . build ( "rightArrow" ) helper . build …" at bounding box center [1112, 425] width 510 height 450
type textarea "[DOMAIN_NAME]("rightArrow")"
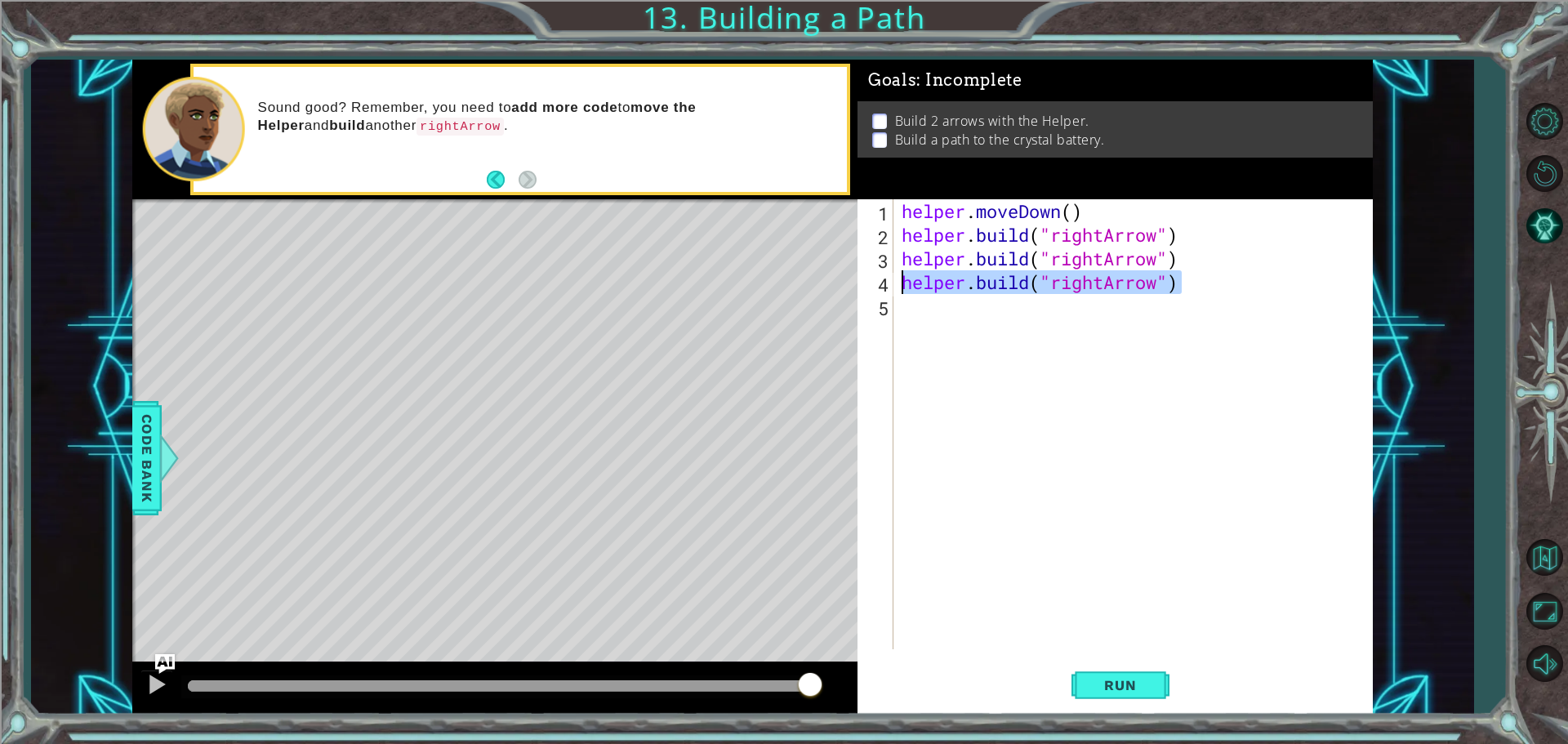
drag, startPoint x: 1180, startPoint y: 292, endPoint x: 903, endPoint y: 288, distance: 277.0
click at [903, 288] on div "helper . moveDown ( ) helper . build ( "rightArrow" ) helper . build ( "rightAr…" at bounding box center [1137, 448] width 478 height 498
type textarea "[DOMAIN_NAME]("rightArrow")"
click at [901, 277] on div "helper . moveDown ( ) helper . build ( "rightArrow" ) helper . build ( "rightAr…" at bounding box center [1137, 448] width 478 height 498
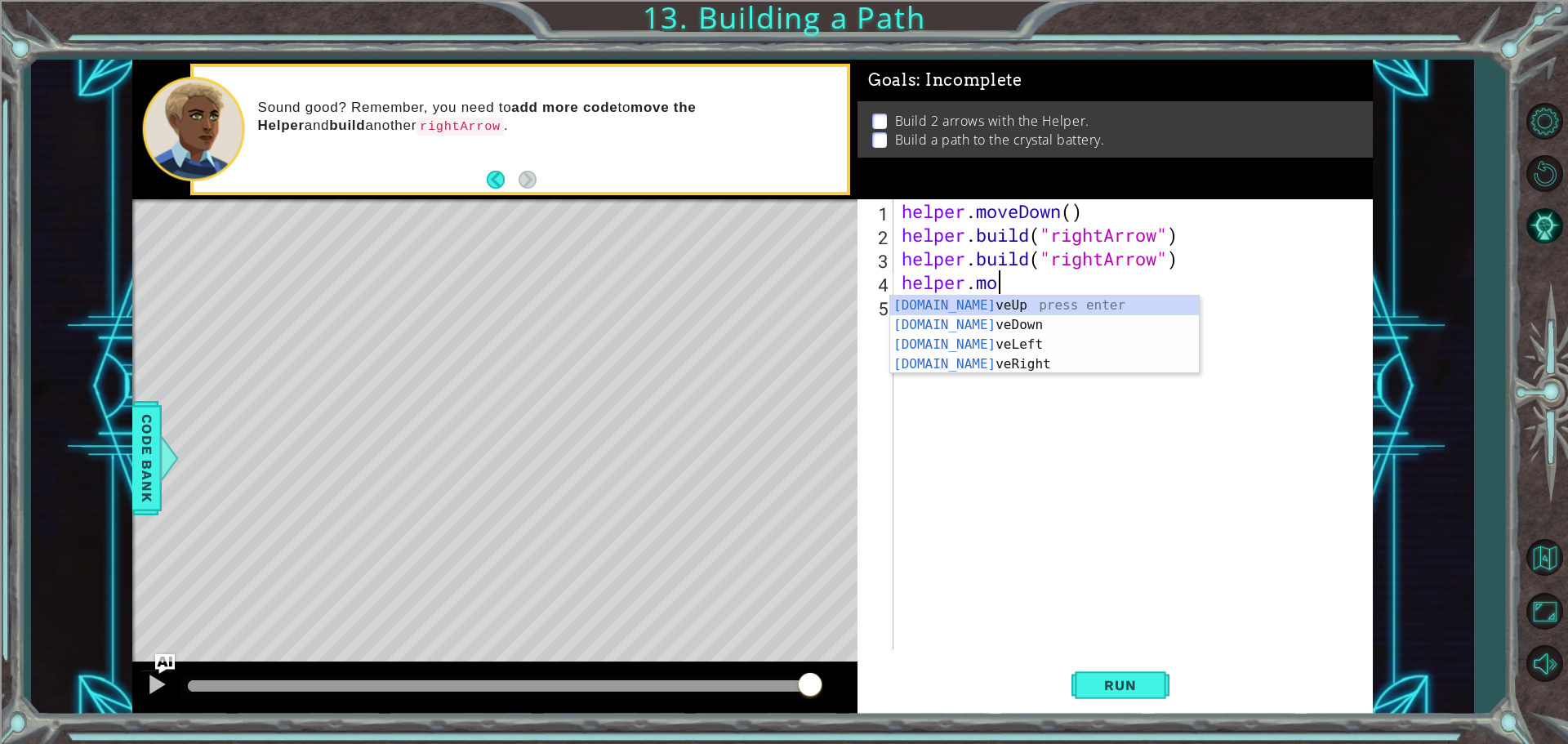
scroll to position [0, 4]
click at [1167, 324] on div "helper.move Up press enter helper.move Down press enter helper.move Left press …" at bounding box center [1044, 354] width 308 height 118
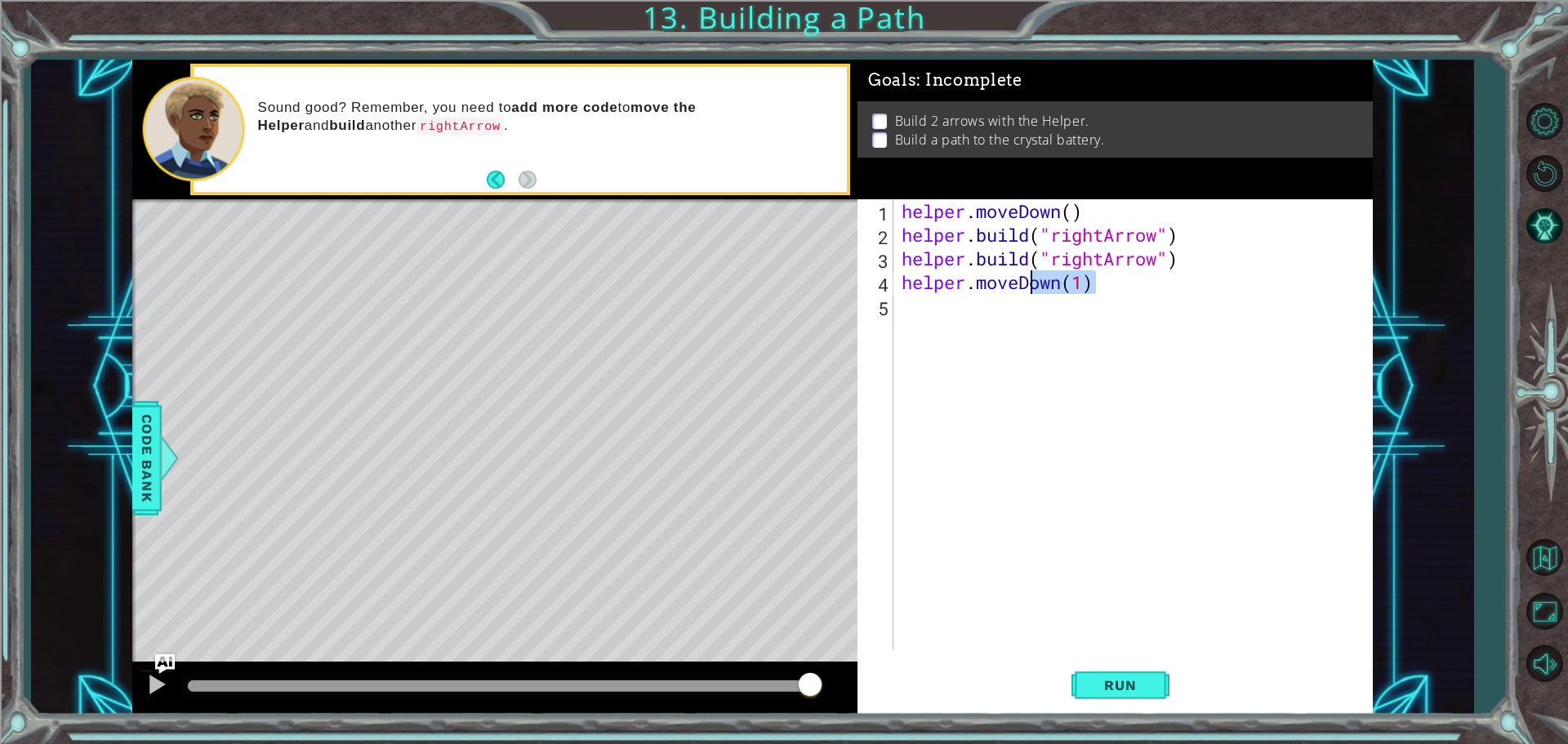
drag, startPoint x: 1167, startPoint y: 286, endPoint x: 1035, endPoint y: 276, distance: 132.4
click at [1035, 276] on div "helper . moveDown ( ) helper . build ( "rightArrow" ) helper . build ( "rightAr…" at bounding box center [1137, 448] width 478 height 498
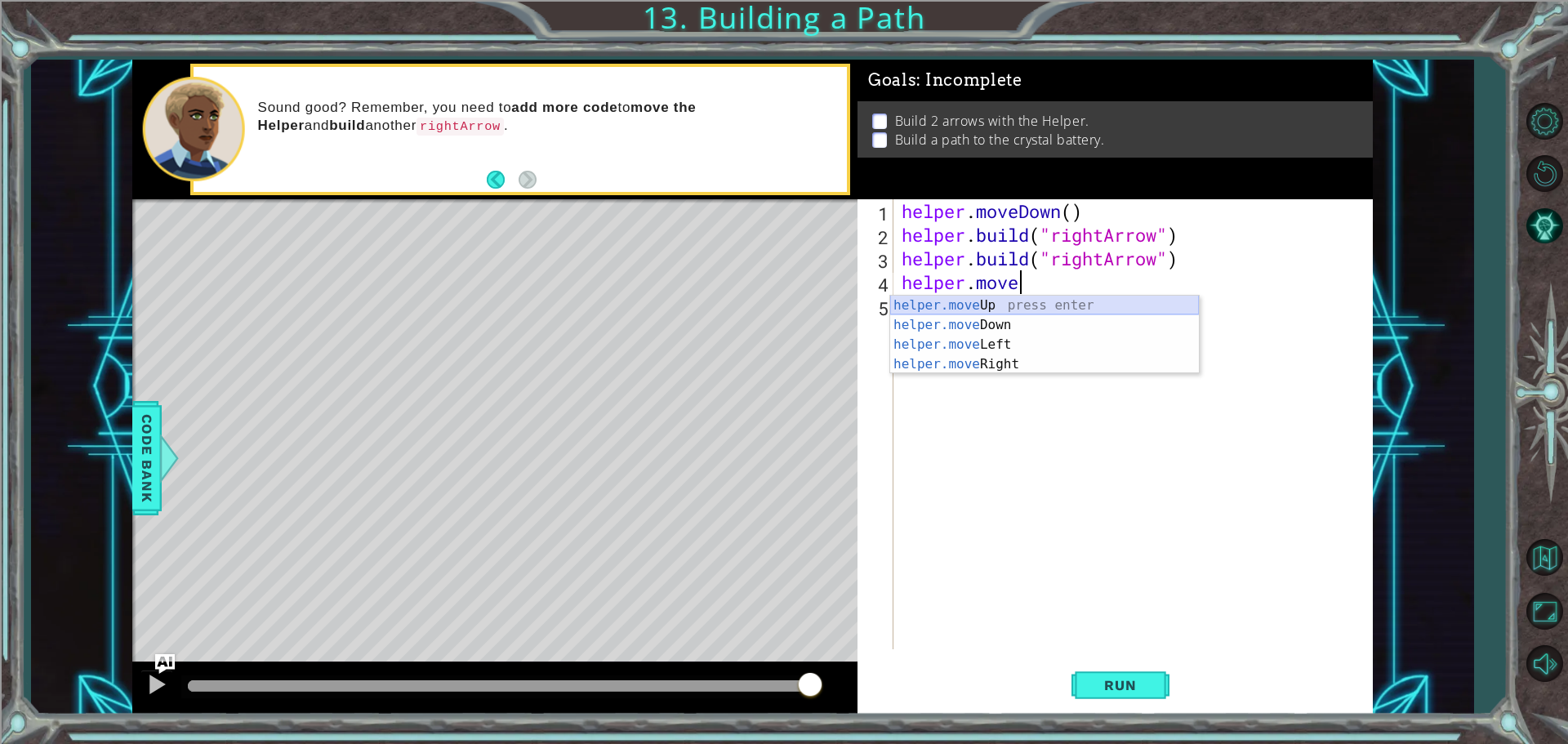
click at [969, 297] on div "helper.move Up press enter helper.move Down press enter helper.move Left press …" at bounding box center [1044, 354] width 308 height 118
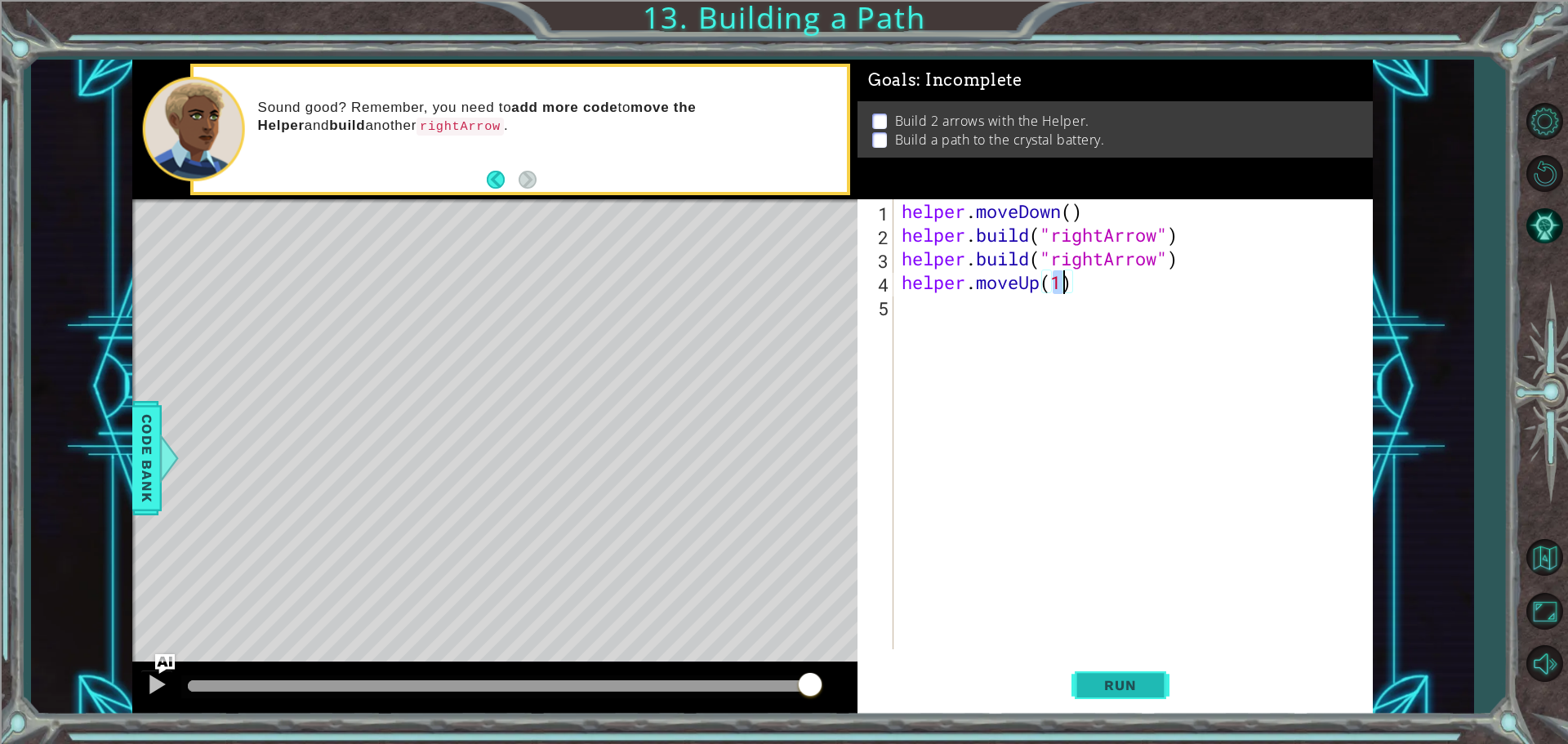
type textarea "helper.moveUp(1)"
click at [1113, 676] on button "Run" at bounding box center [1120, 685] width 98 height 51
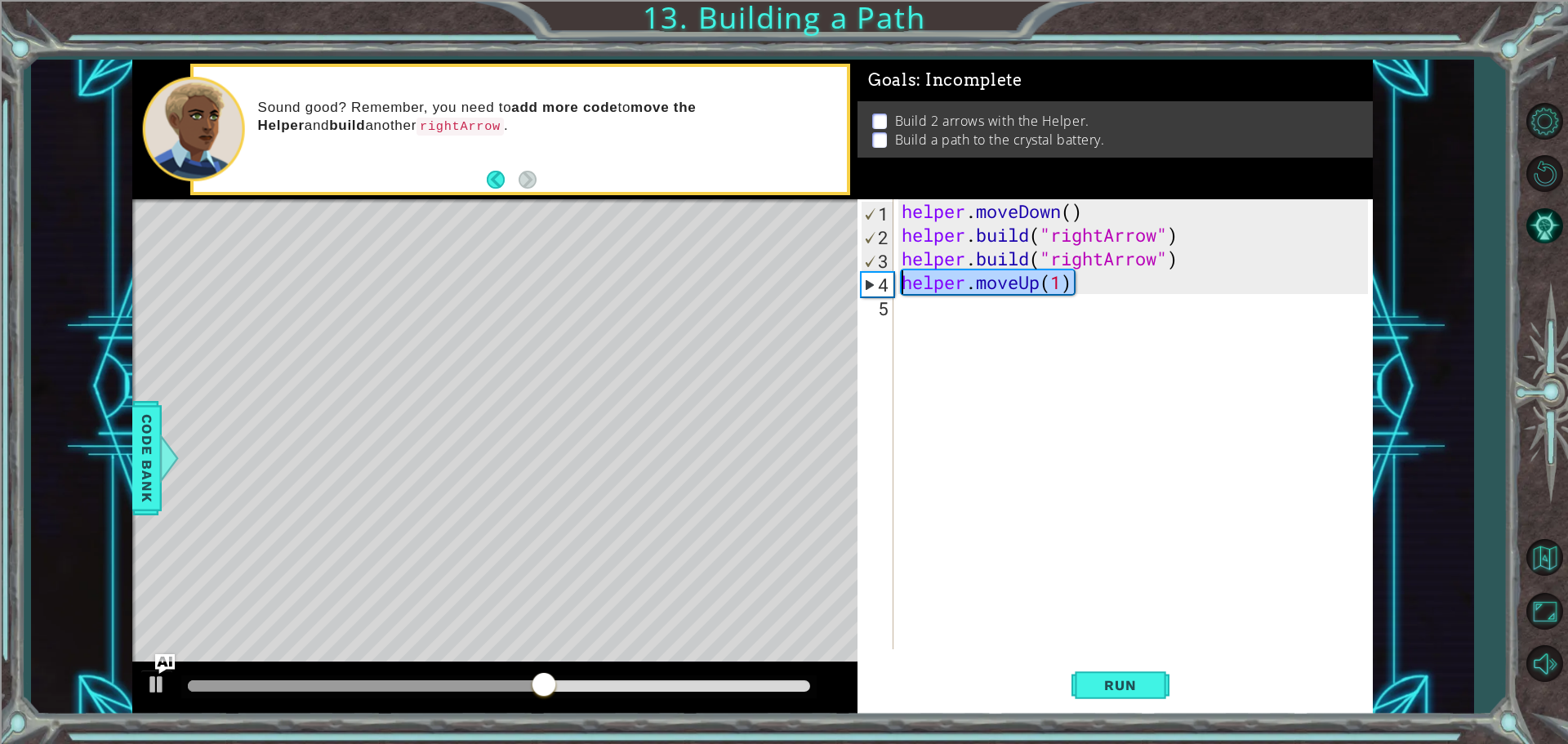
drag, startPoint x: 1113, startPoint y: 283, endPoint x: 873, endPoint y: 277, distance: 240.1
click at [873, 277] on div "helper.moveUp(1) 1 2 3 4 5 helper . moveDown ( ) helper . build ( "rightArrow" …" at bounding box center [1112, 425] width 510 height 450
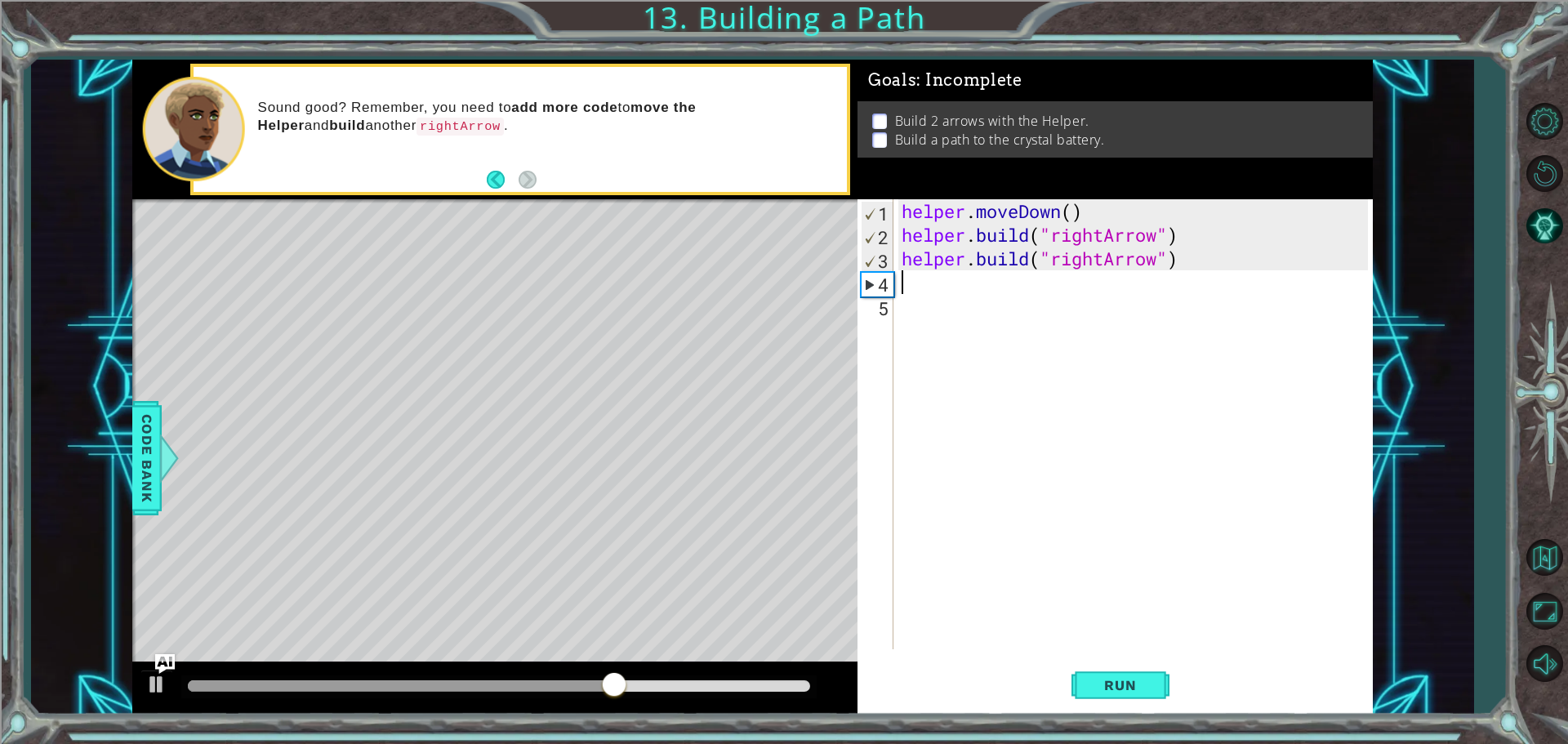
type textarea "[DOMAIN_NAME]("rightArrow")"
click at [906, 293] on div "helper . moveDown ( ) helper . build ( "rightArrow" ) helper . build ( "rightAr…" at bounding box center [1137, 448] width 478 height 498
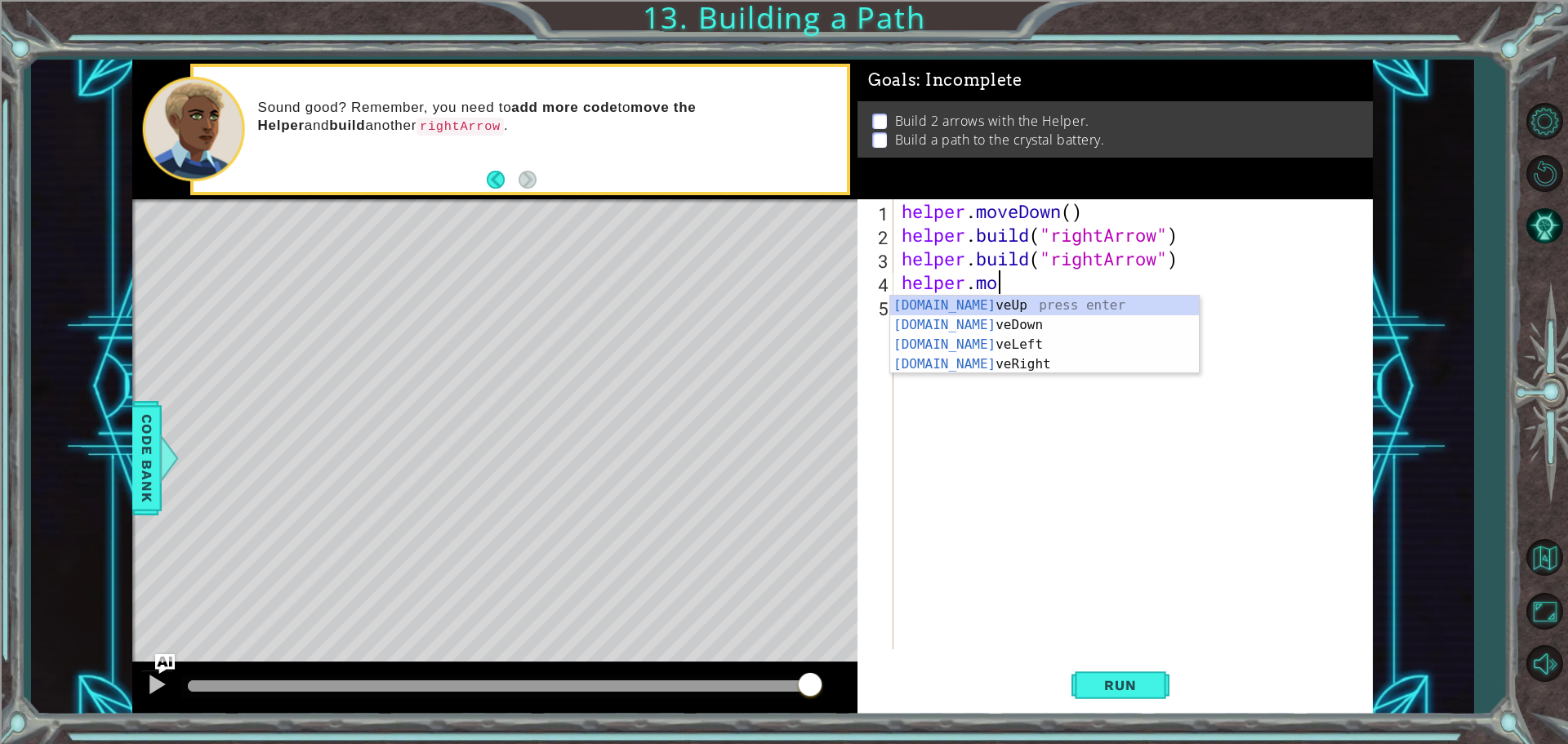
scroll to position [0, 4]
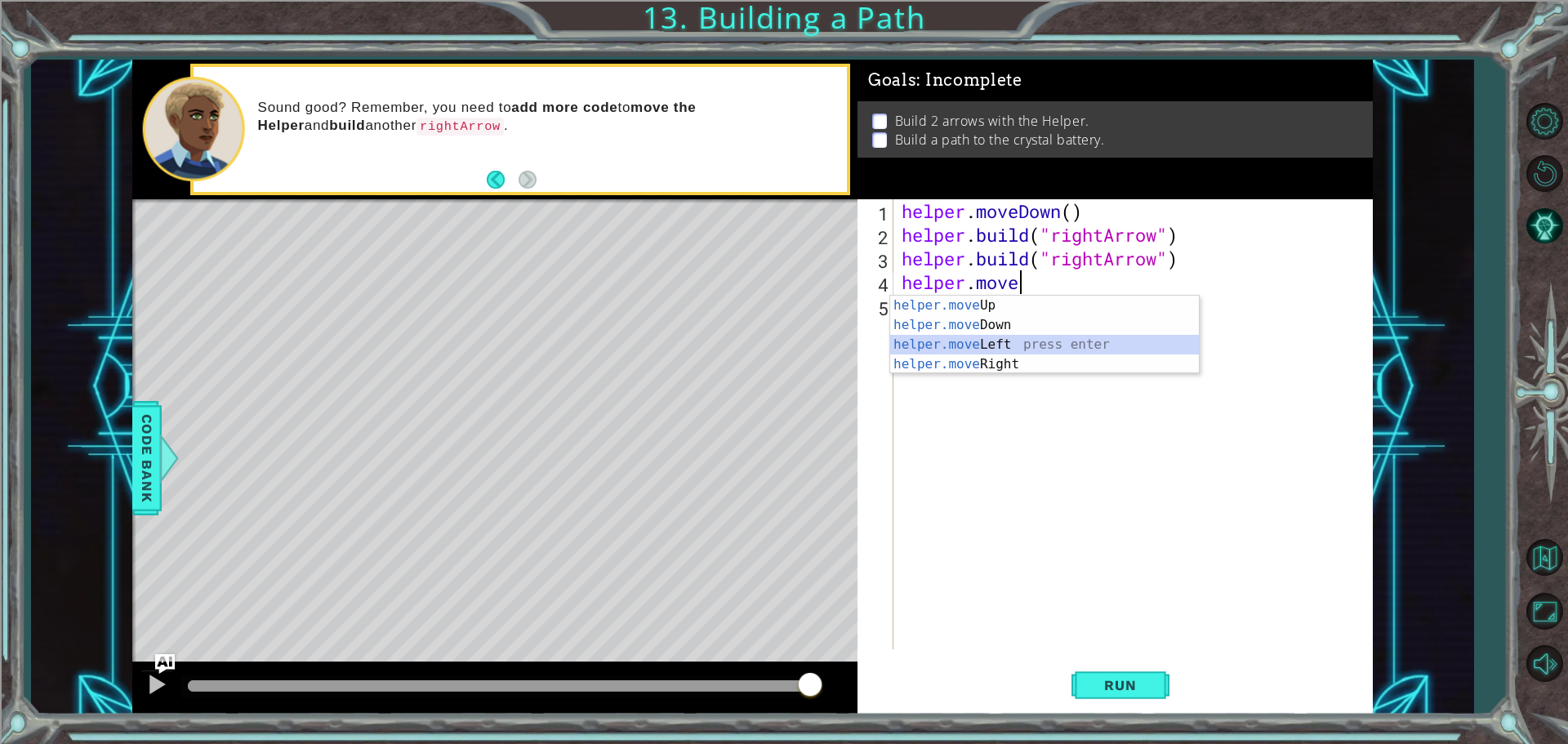
click at [1052, 348] on div "helper.move Up press enter helper.move Down press enter helper.move Left press …" at bounding box center [1044, 354] width 308 height 118
type textarea "helper.moveLeft(1)"
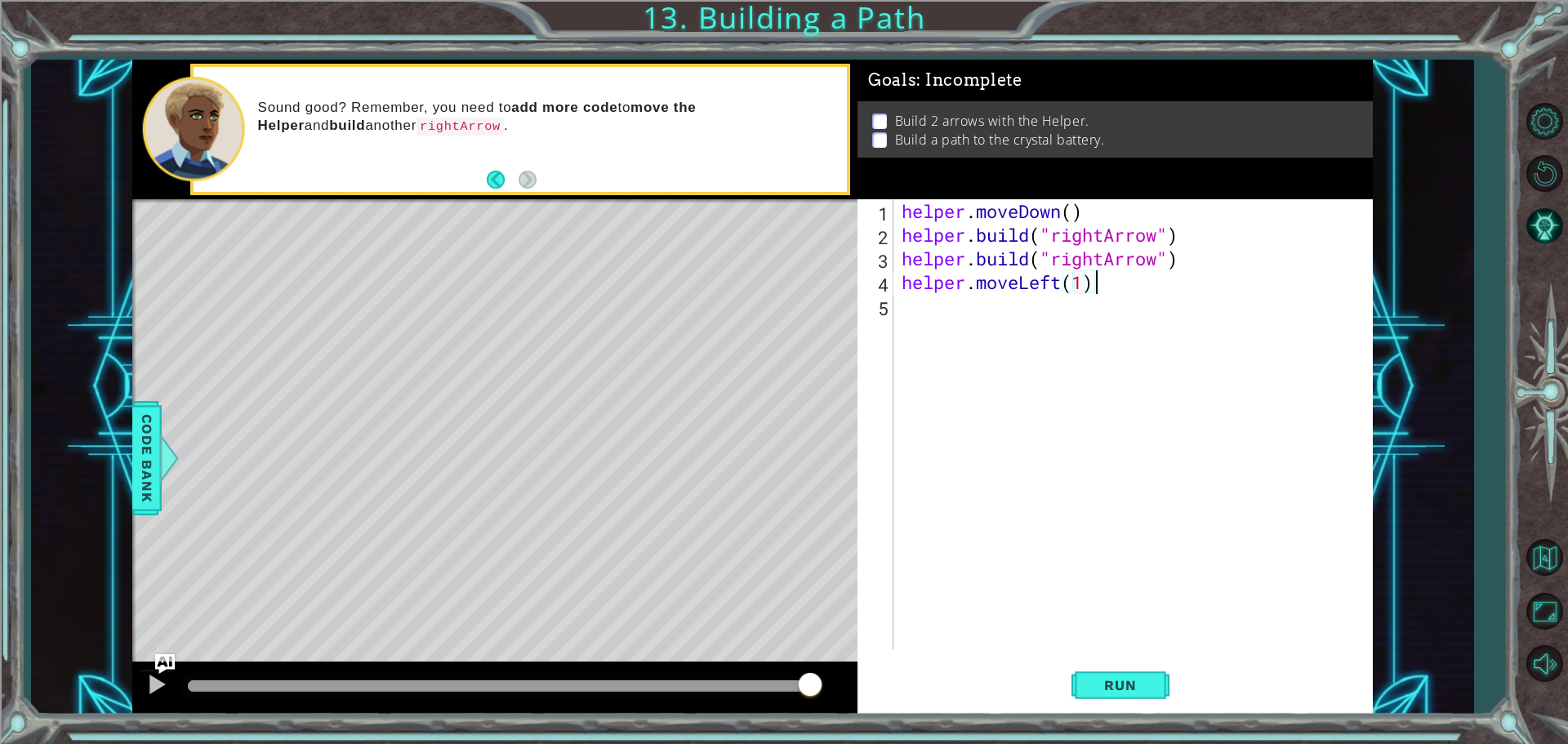
click at [1094, 285] on div "helper . moveDown ( ) helper . build ( "rightArrow" ) helper . build ( "rightAr…" at bounding box center [1137, 448] width 478 height 498
click at [1057, 310] on div "helper . moveDown ( ) helper . build ( "rightArrow" ) helper . build ( "rightAr…" at bounding box center [1137, 448] width 478 height 498
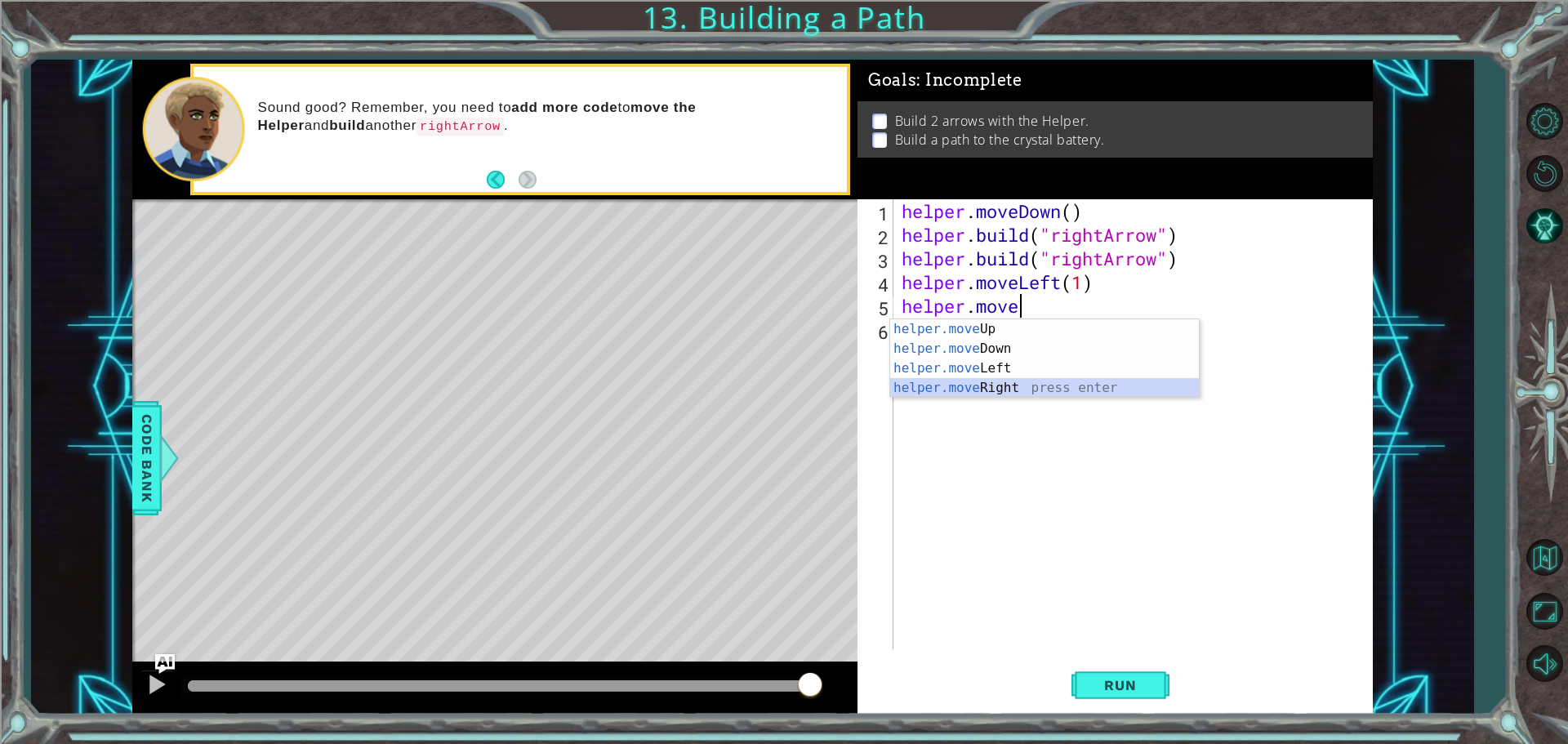
click at [1076, 384] on div "helper.move Up press enter helper.move Down press enter helper.move Left press …" at bounding box center [1044, 378] width 308 height 118
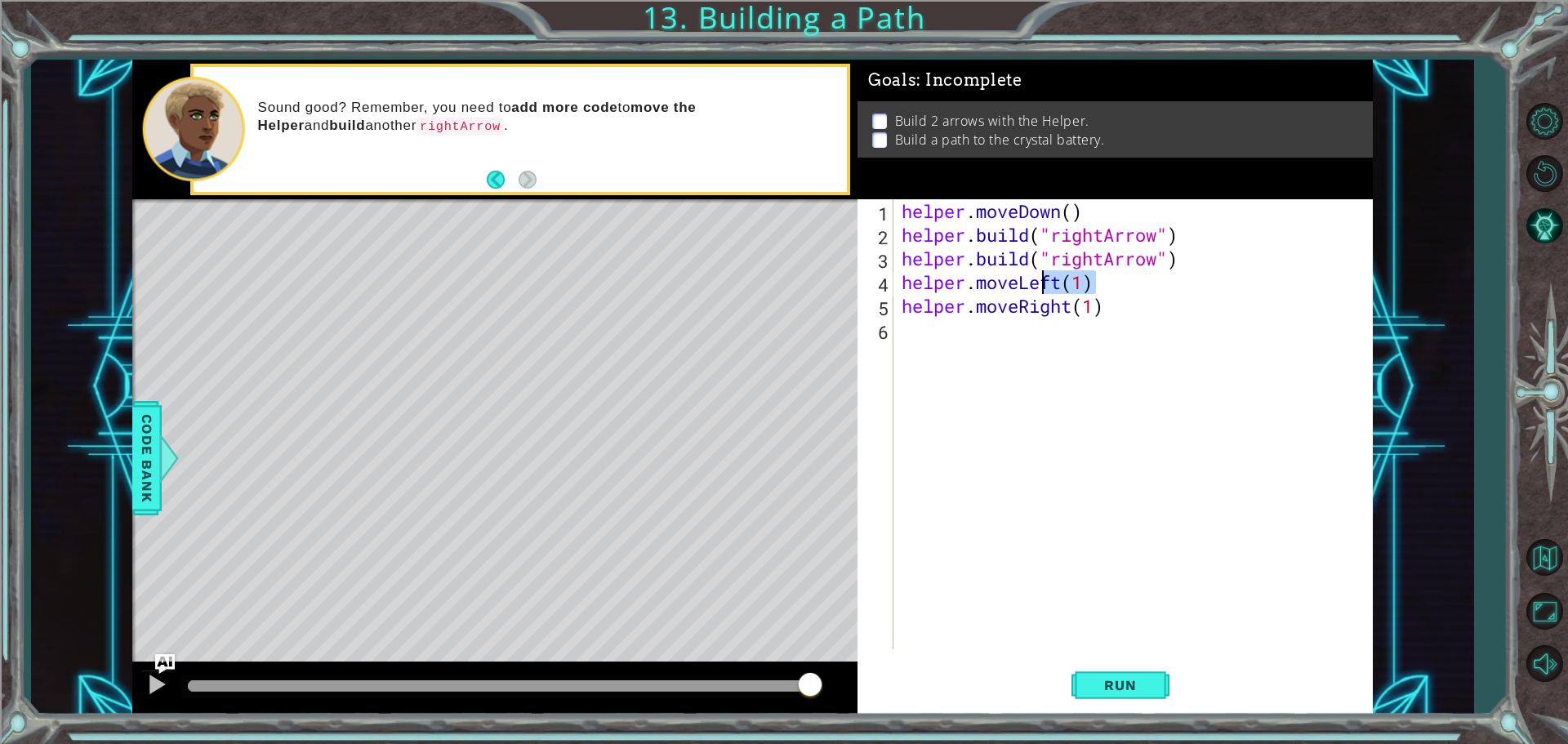
type textarea "helper.moveLeft(1)"
drag, startPoint x: 1102, startPoint y: 283, endPoint x: 987, endPoint y: 264, distance: 116.6
click at [987, 264] on div "helper . moveDown ( ) helper . build ( "rightArrow" ) helper . build ( "rightAr…" at bounding box center [1137, 448] width 478 height 498
drag, startPoint x: 1113, startPoint y: 275, endPoint x: 899, endPoint y: 286, distance: 214.3
click at [899, 286] on div "helper . moveDown ( ) helper . build ( "rightArrow" ) helper . build ( "rightAr…" at bounding box center [1137, 448] width 478 height 498
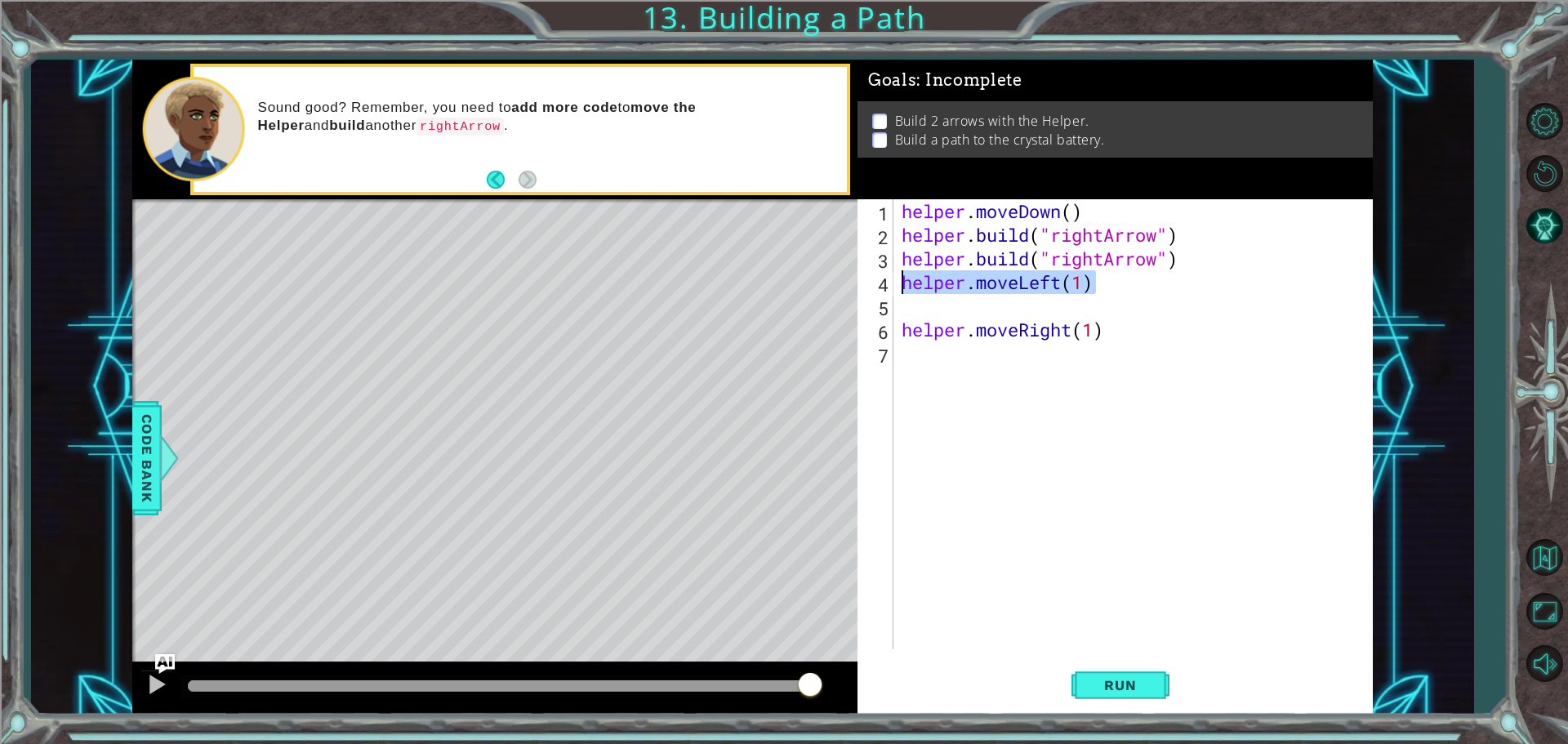
scroll to position [0, 0]
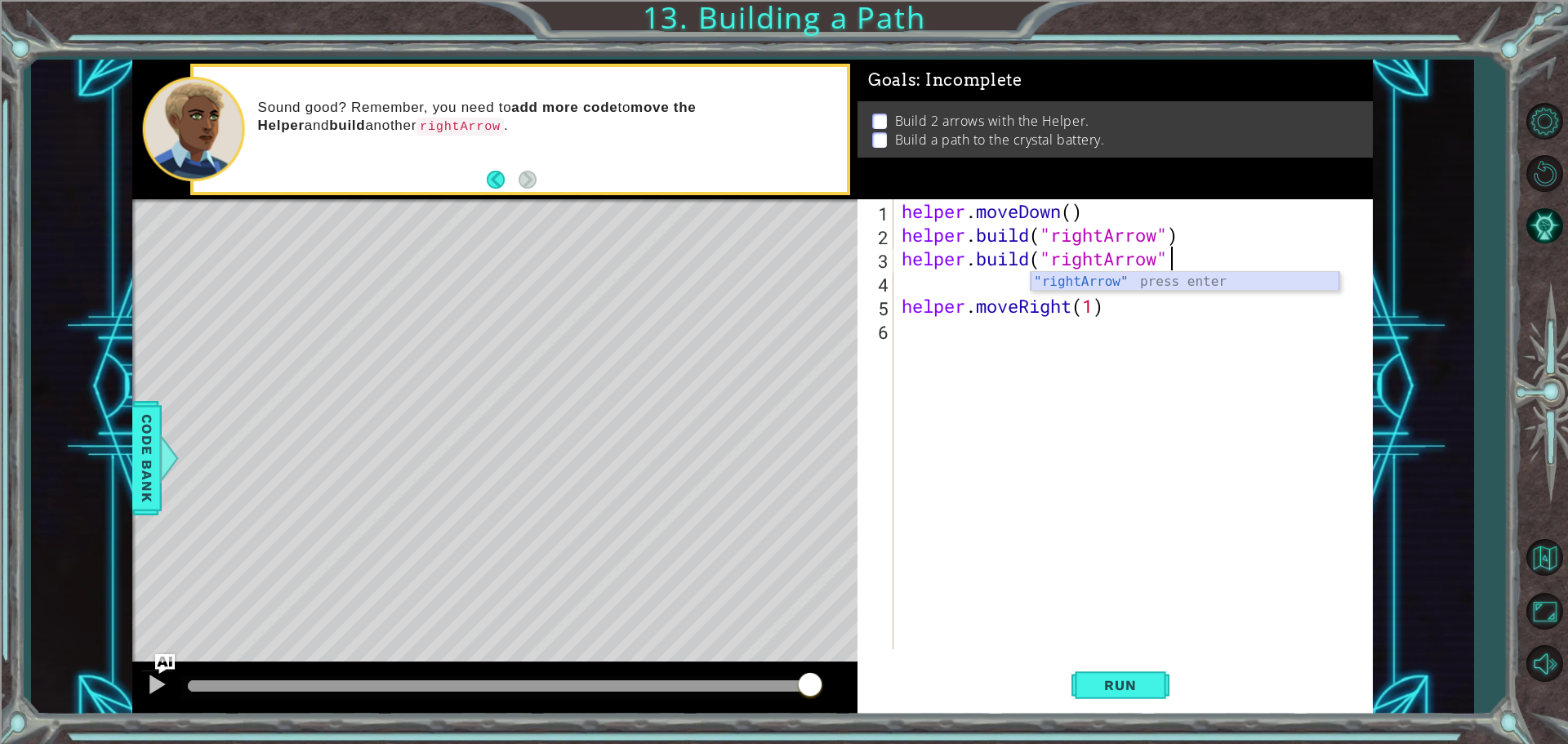
click at [1147, 279] on div ""rightArrow" press enter" at bounding box center [1184, 301] width 308 height 59
type textarea "[DOMAIN_NAME]("rightArrow")"
click at [971, 287] on div "helper . moveDown ( ) helper . build ( "rightArrow" ) helper . build ( "rightAr…" at bounding box center [1137, 448] width 478 height 498
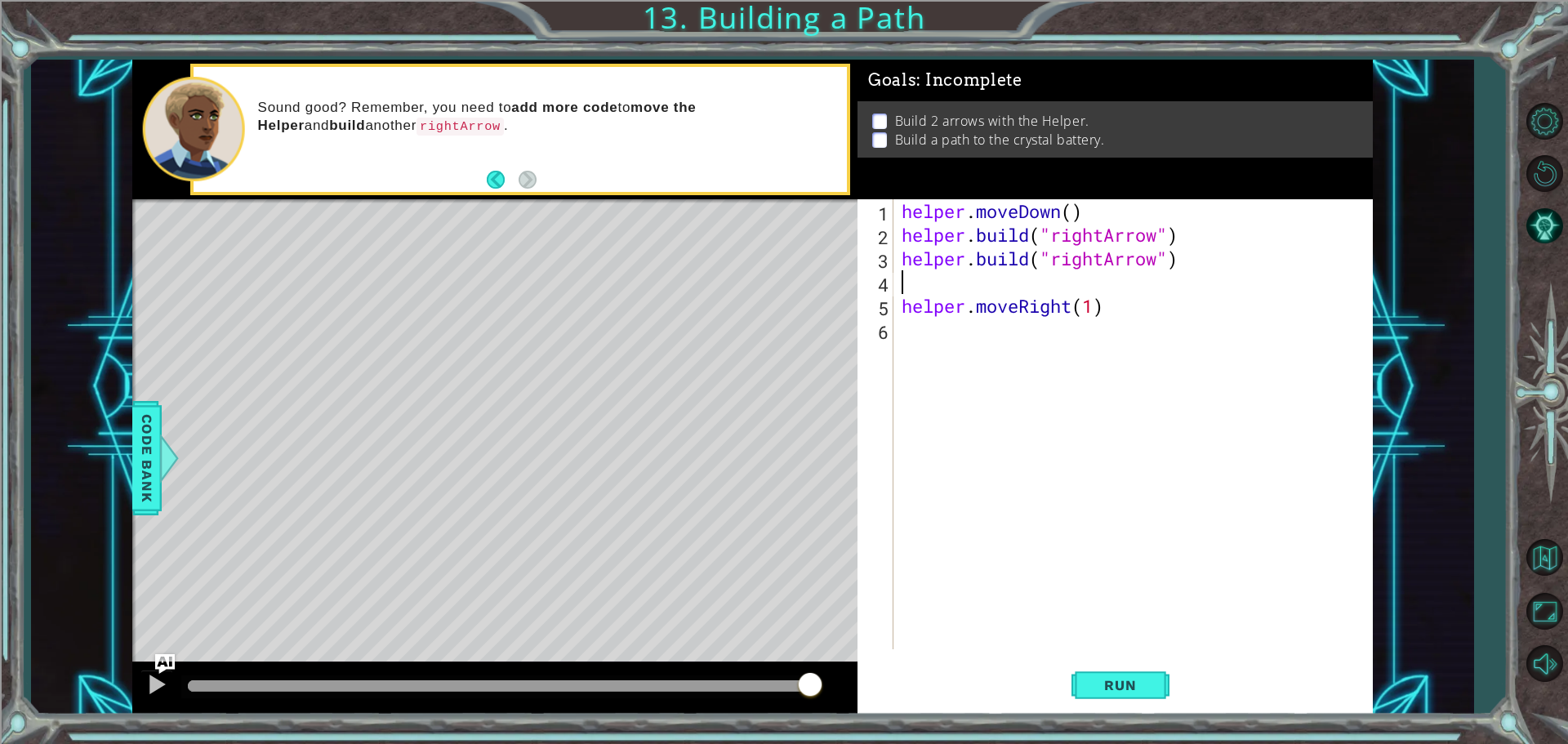
type textarea "[DOMAIN_NAME]("rightArrow")"
click at [1030, 307] on div "helper . moveDown ( ) helper . build ( "rightArrow" ) helper . build ( "rightAr…" at bounding box center [1137, 448] width 478 height 498
click at [1136, 667] on button "Run" at bounding box center [1120, 685] width 98 height 51
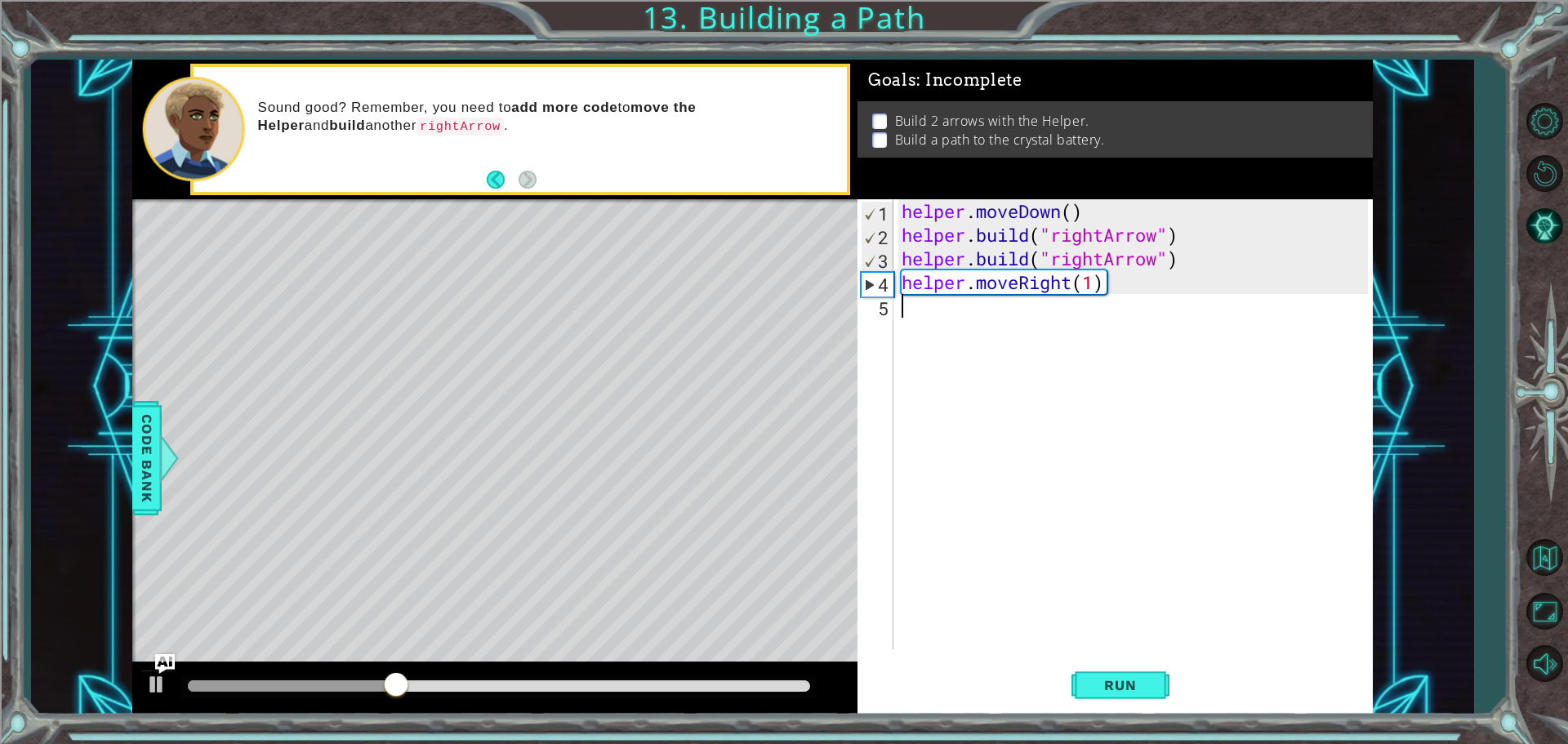
click at [1097, 286] on div "helper . moveDown ( ) helper . build ( "rightArrow" ) helper . build ( "rightAr…" at bounding box center [1137, 448] width 478 height 498
click at [1113, 663] on button "Run" at bounding box center [1120, 685] width 98 height 51
drag, startPoint x: 1119, startPoint y: 685, endPoint x: 1106, endPoint y: 676, distance: 15.8
click at [1112, 683] on span "Run" at bounding box center [1120, 685] width 65 height 16
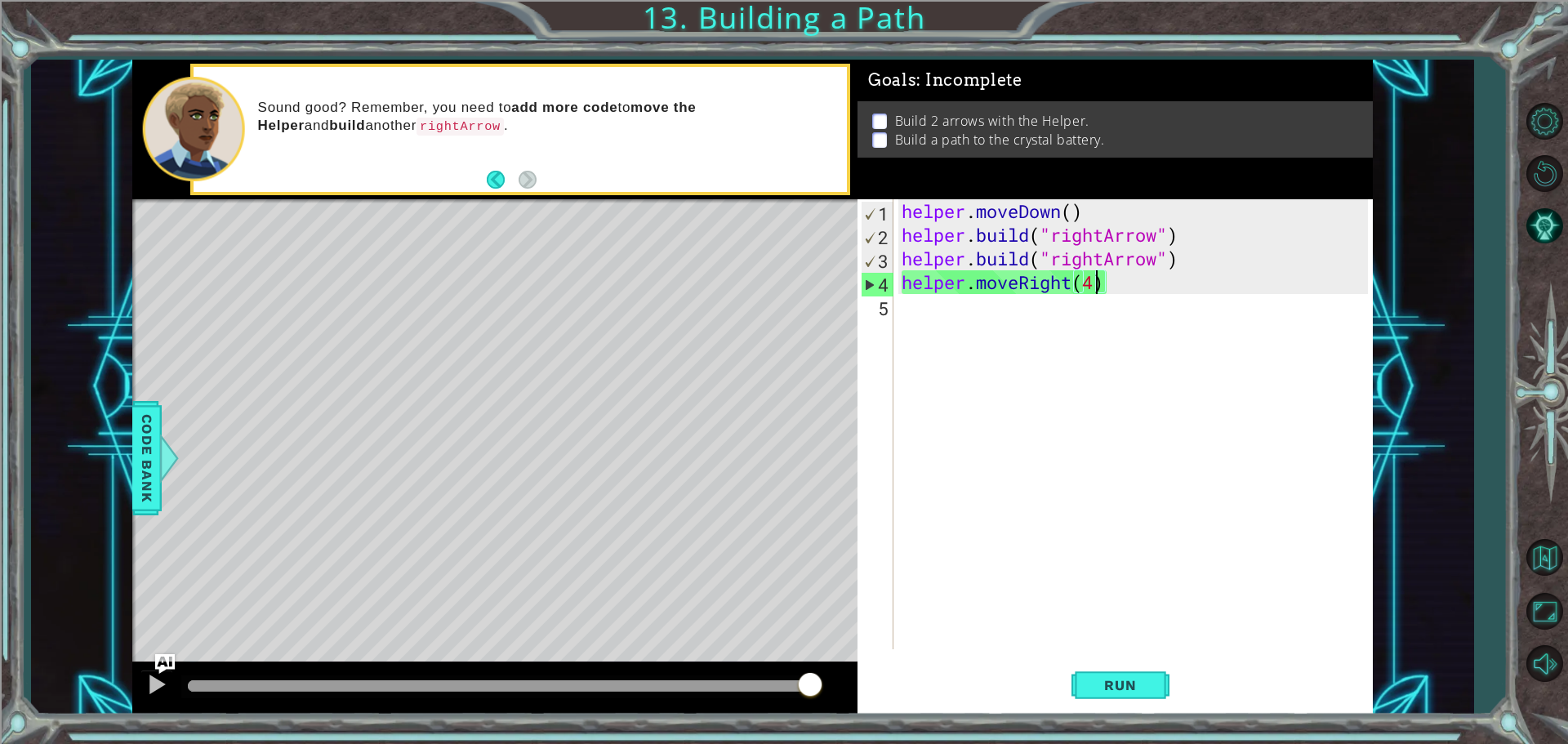
drag, startPoint x: 1136, startPoint y: 687, endPoint x: 1081, endPoint y: 654, distance: 64.1
click at [1081, 654] on div "helper.moveRight(4) 1 2 3 4 5 helper . moveDown ( ) helper . build ( "rightArro…" at bounding box center [1114, 457] width 515 height 515
click at [1116, 685] on span "Run" at bounding box center [1120, 685] width 65 height 16
type textarea "helper.moveRight(3)"
click at [946, 336] on div "helper . moveDown ( ) helper . build ( "rightArrow" ) helper . build ( "rightAr…" at bounding box center [1137, 448] width 478 height 498
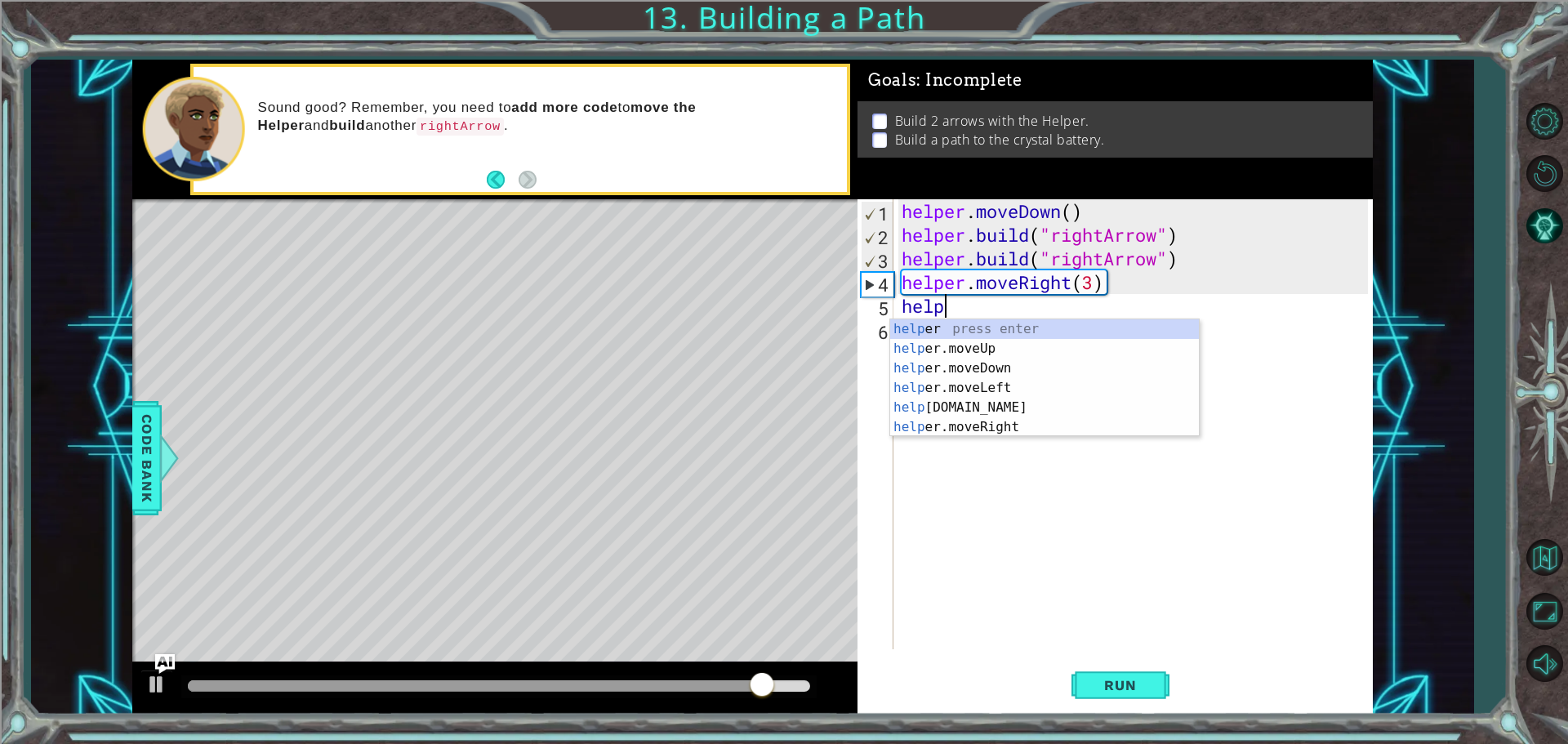
scroll to position [0, 1]
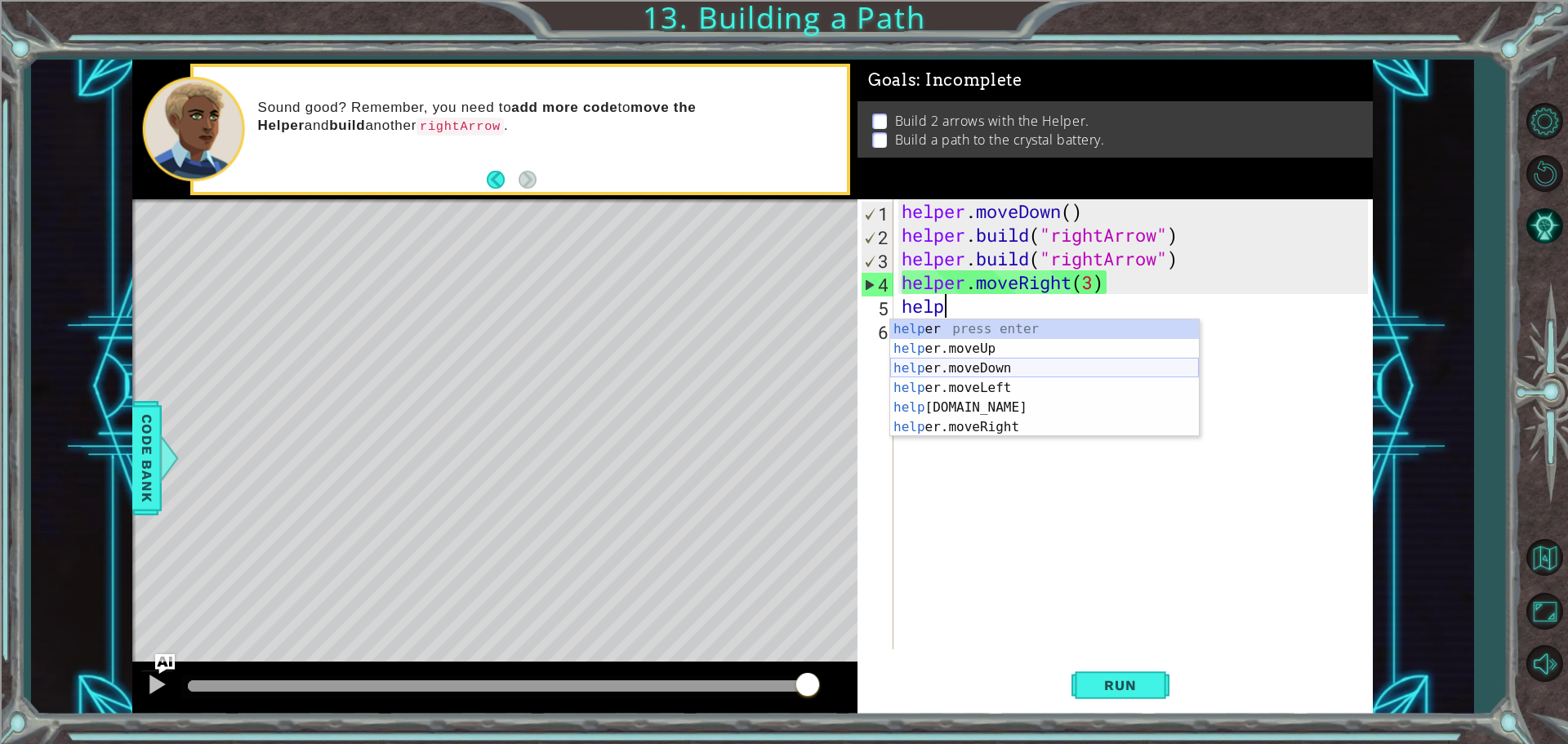
click at [1106, 361] on div "help er press enter help er.moveUp press enter help er.moveDown press enter hel…" at bounding box center [1044, 397] width 308 height 156
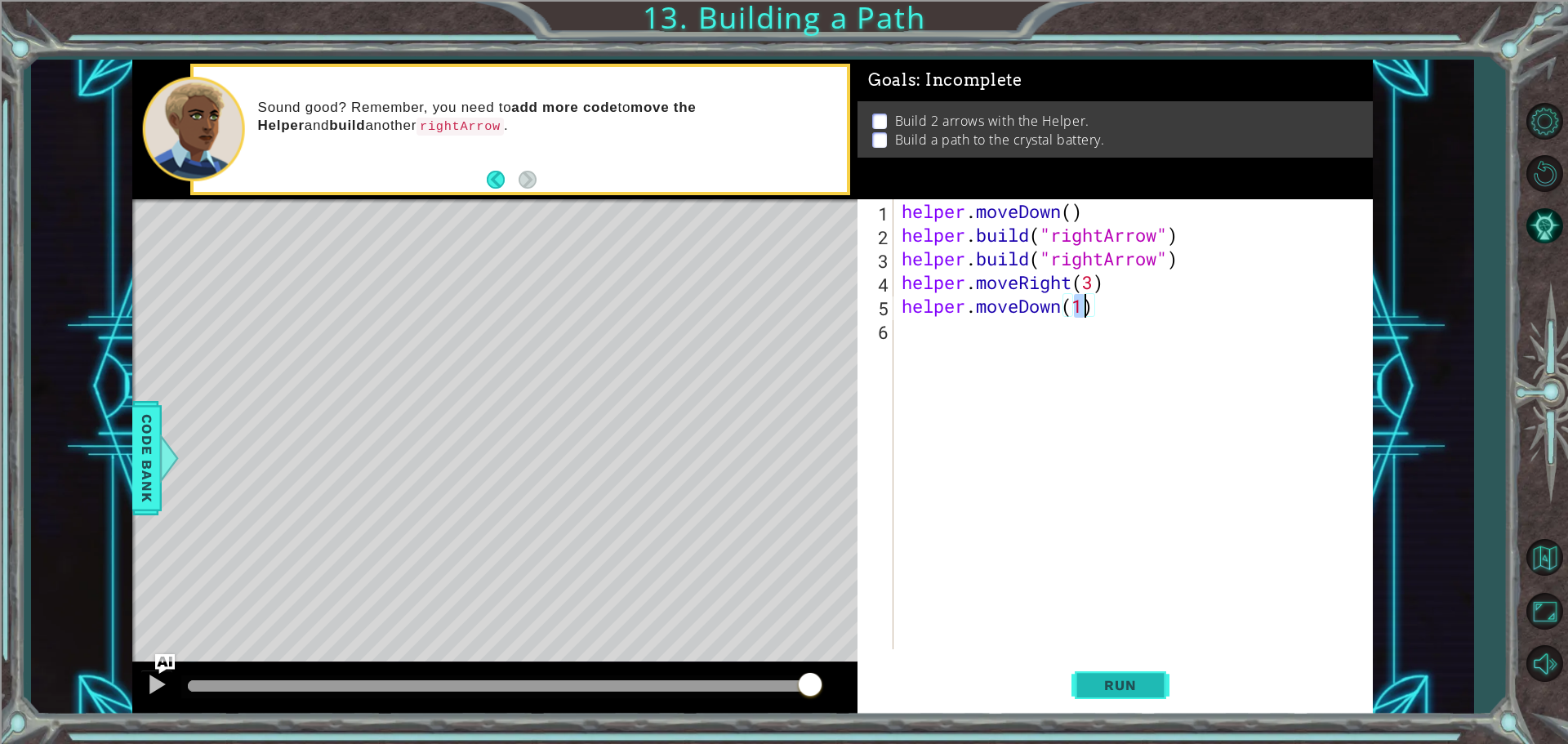
click at [1121, 688] on span "Run" at bounding box center [1120, 685] width 65 height 16
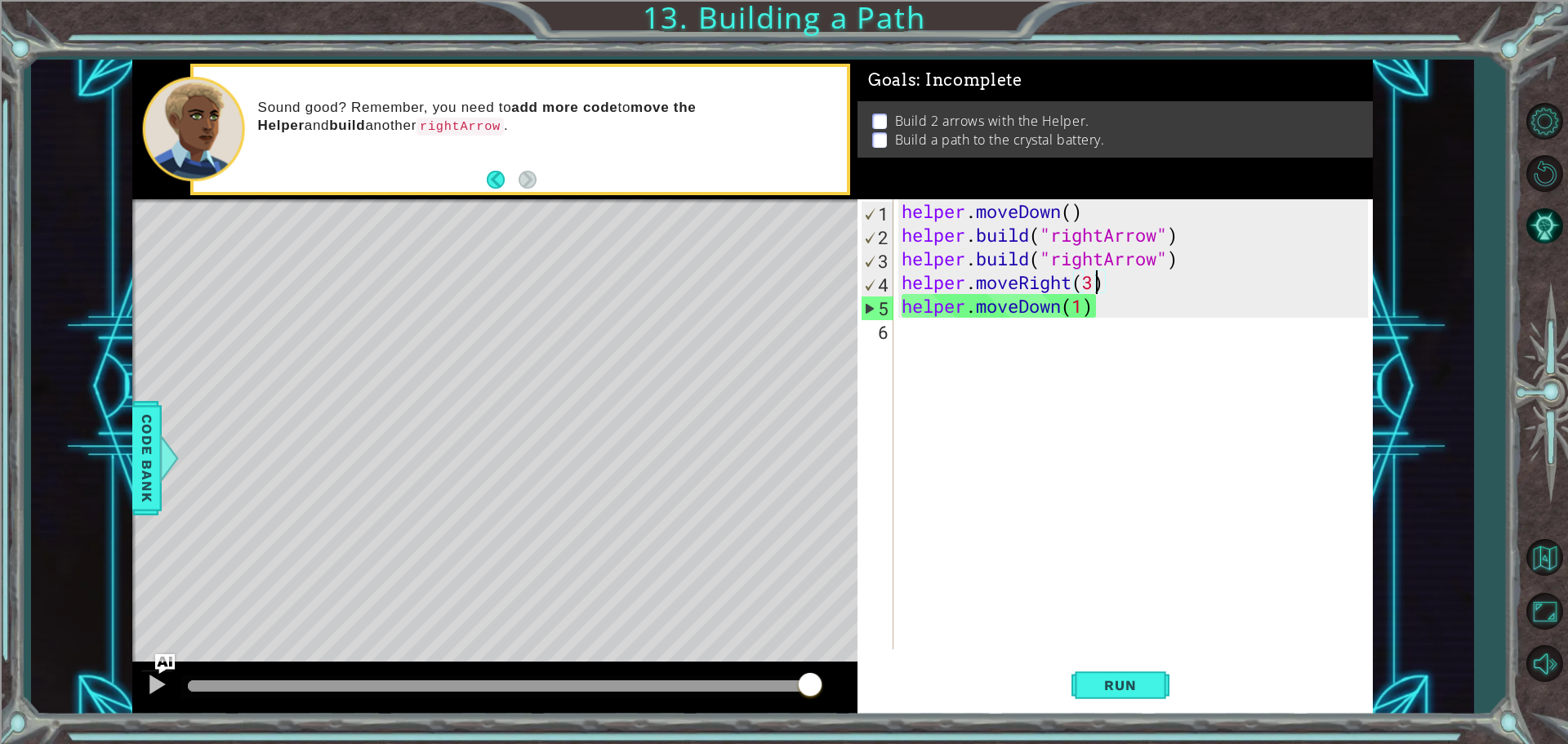
click at [1098, 280] on div "helper . moveDown ( ) helper . build ( "rightArrow" ) helper . build ( "rightAr…" at bounding box center [1137, 448] width 478 height 498
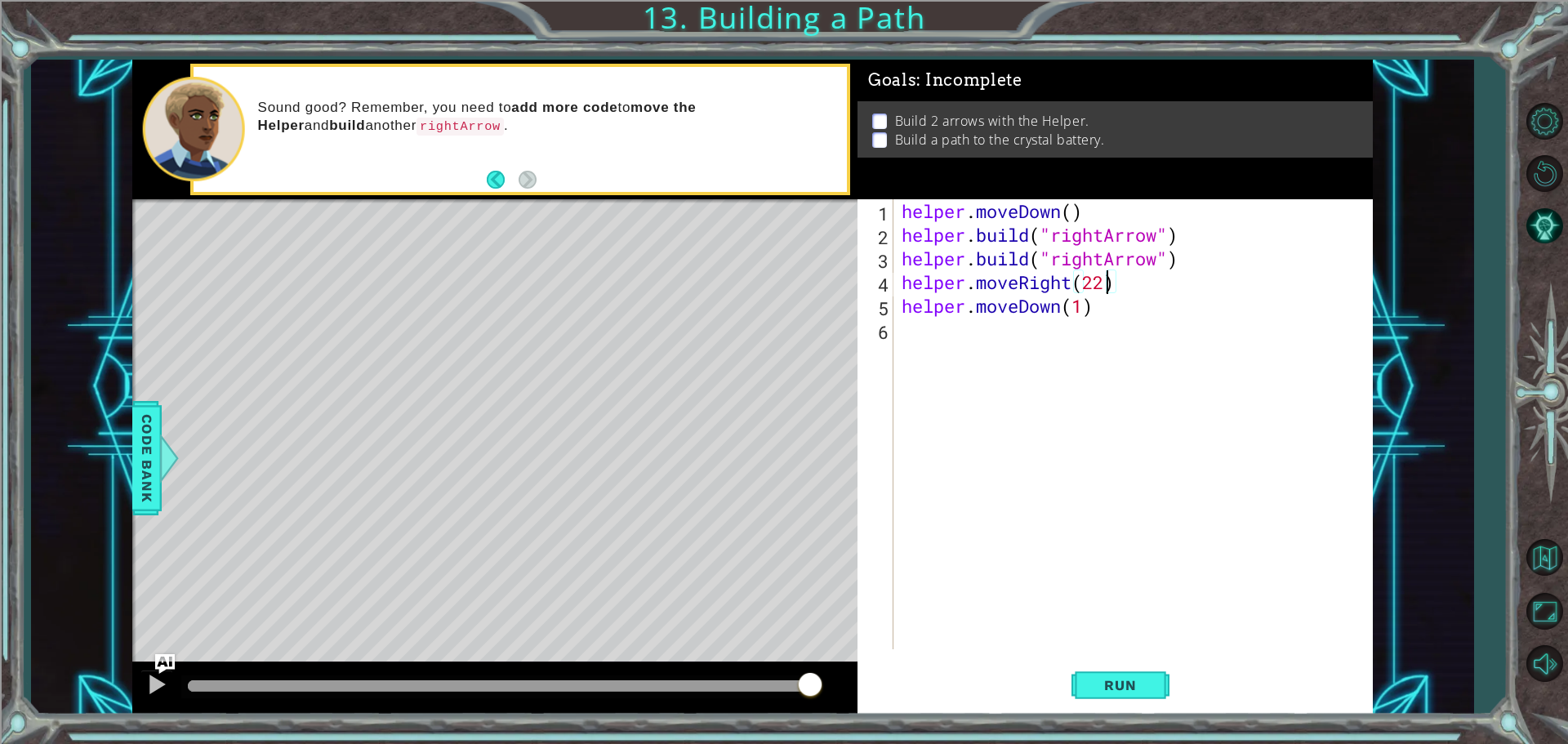
scroll to position [0, 8]
click at [1134, 301] on div "helper . moveDown ( ) helper . build ( "rightArrow" ) helper . build ( "rightAr…" at bounding box center [1137, 448] width 478 height 498
click at [1126, 290] on div "helper . moveDown ( ) helper . build ( "rightArrow" ) helper . build ( "rightAr…" at bounding box center [1137, 448] width 478 height 498
type textarea "helper.moveRight(2)"
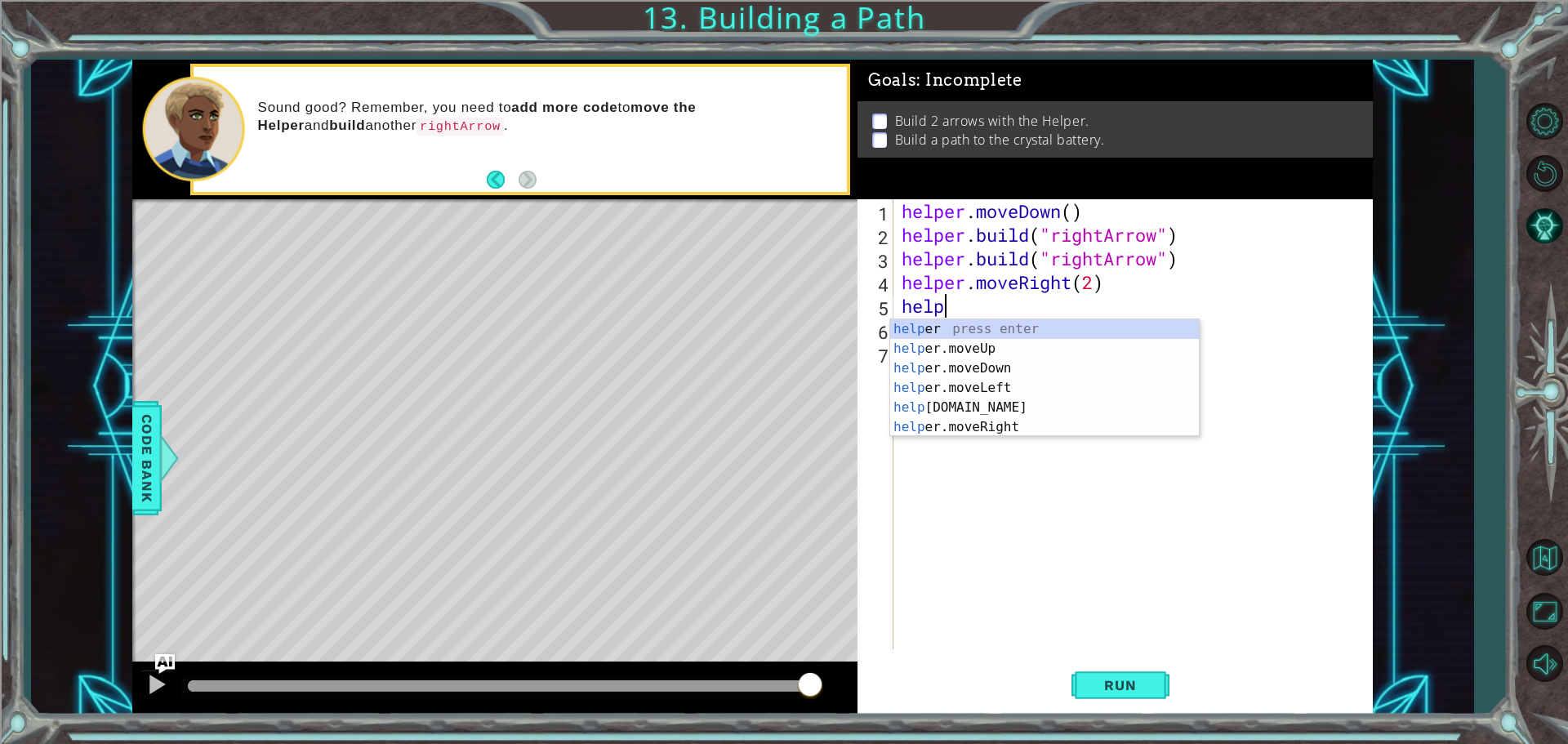
scroll to position [0, 1]
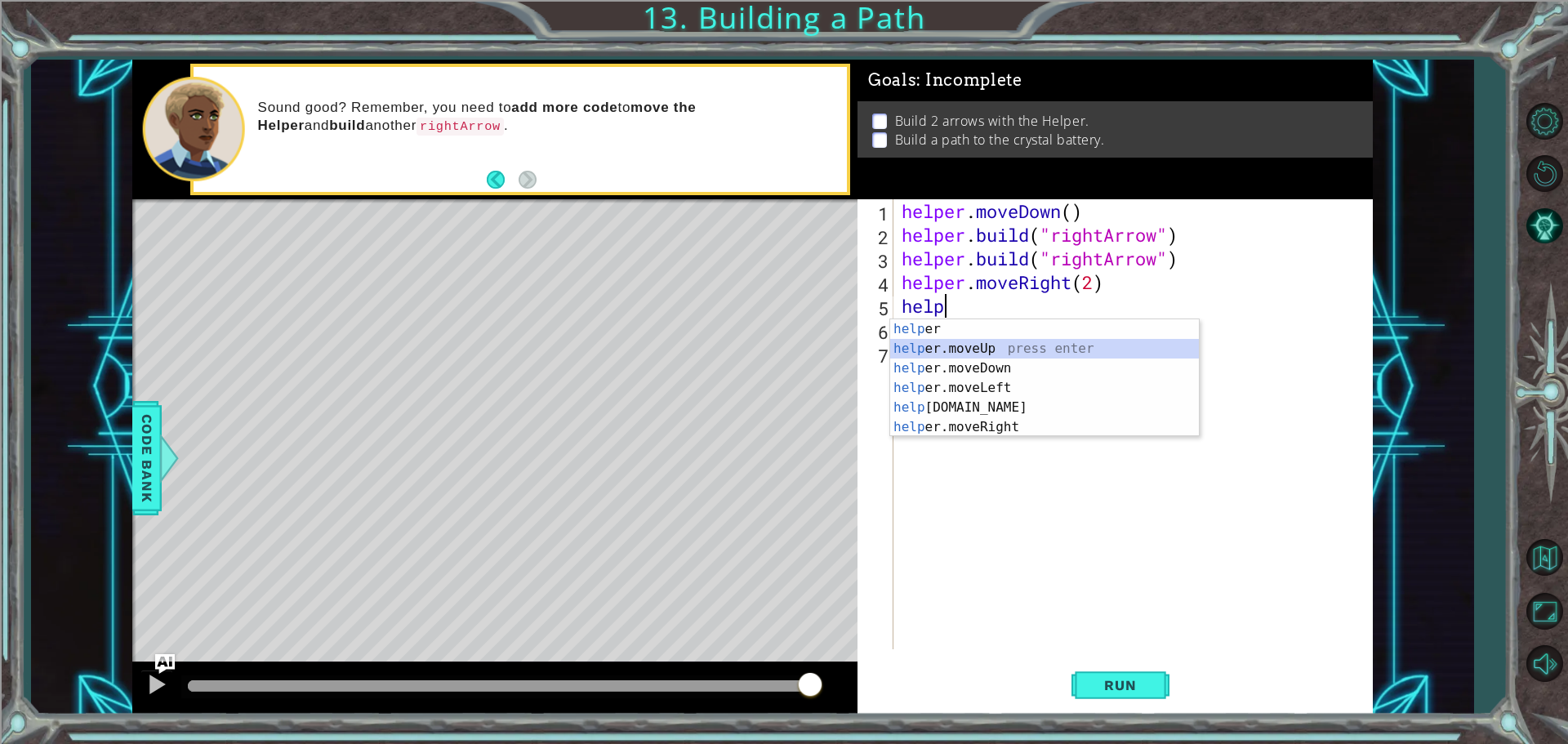
click at [1026, 349] on div "help er press enter help er.moveUp press enter help er.moveDown press enter hel…" at bounding box center [1044, 397] width 308 height 156
type textarea "helper.moveUp(1)"
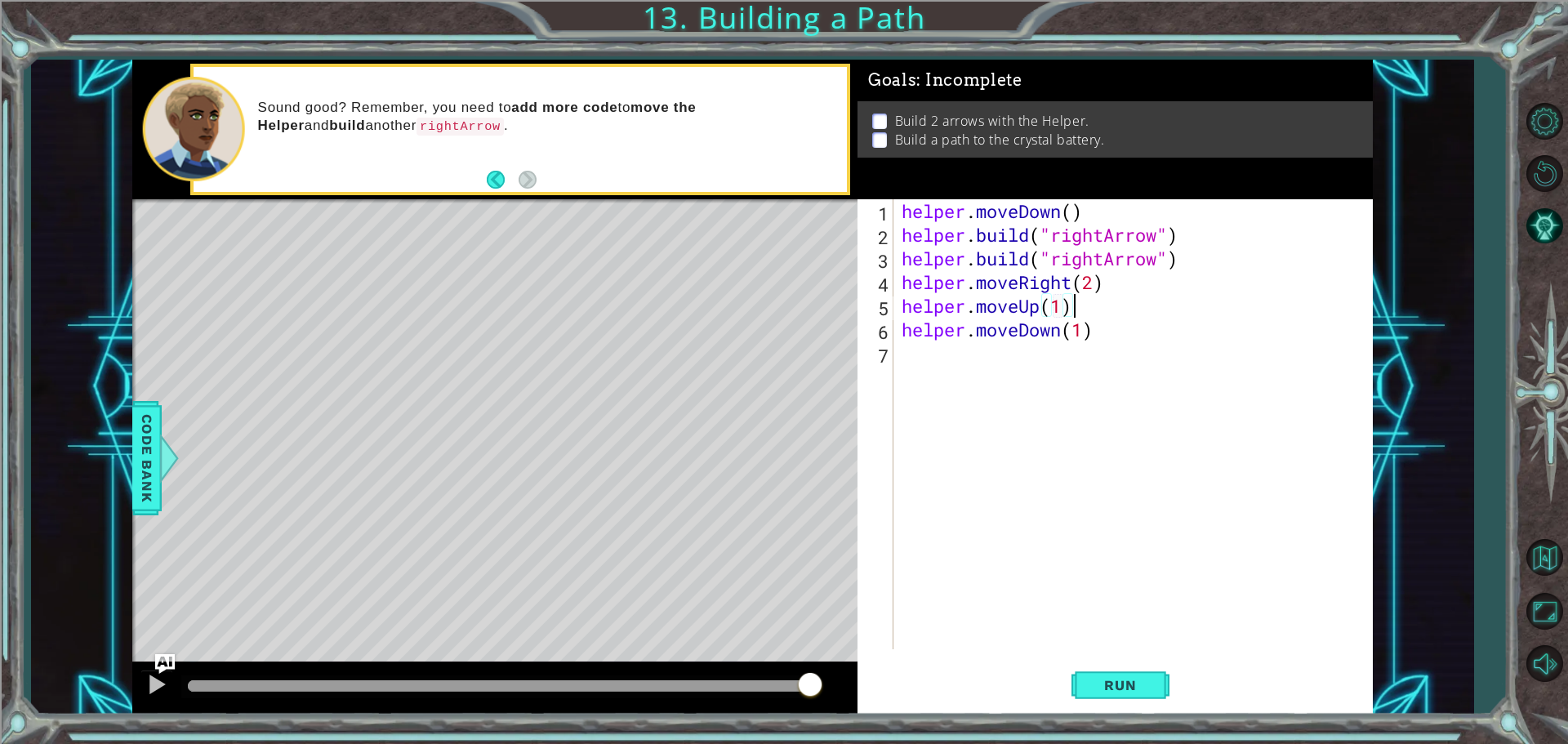
click at [1073, 313] on div "helper . moveDown ( ) helper . build ( "rightArrow" ) helper . build ( "rightAr…" at bounding box center [1137, 448] width 478 height 498
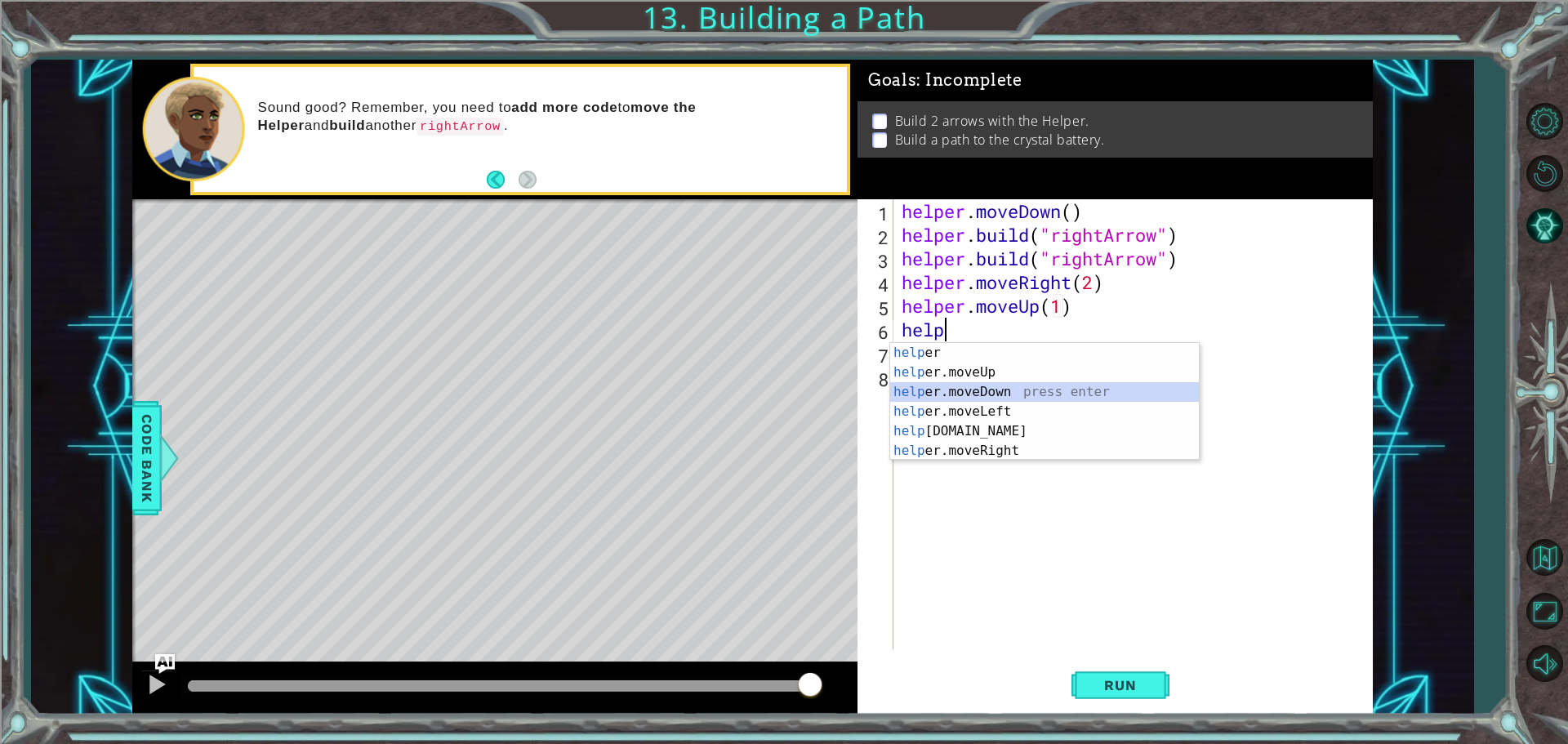
click at [1026, 383] on div "help er press enter help er.moveUp press enter help er.moveDown press enter hel…" at bounding box center [1044, 421] width 308 height 156
type textarea "helper.moveDown(1)"
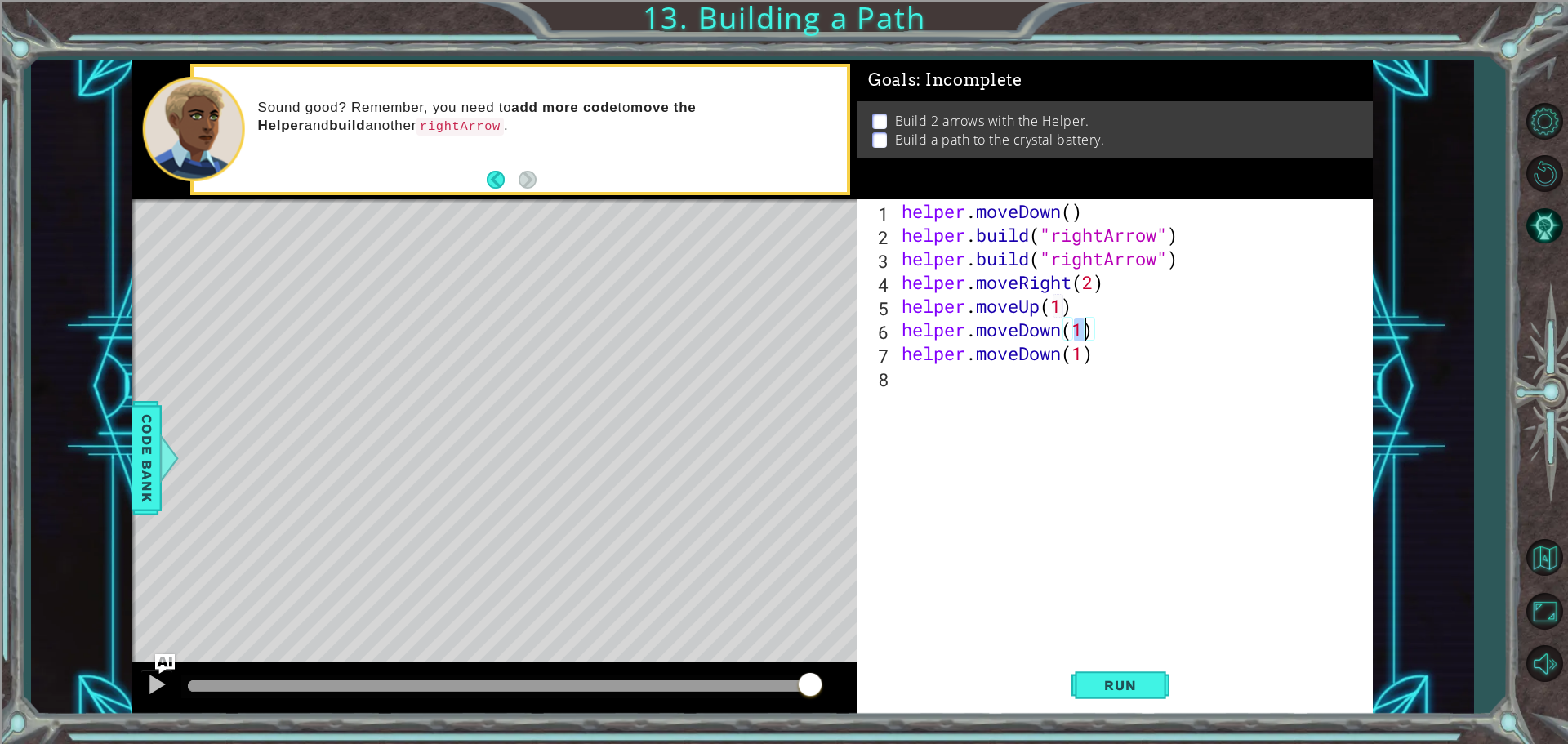
click at [1133, 340] on div "helper . moveDown ( ) helper . build ( "rightArrow" ) helper . build ( "rightAr…" at bounding box center [1137, 448] width 478 height 498
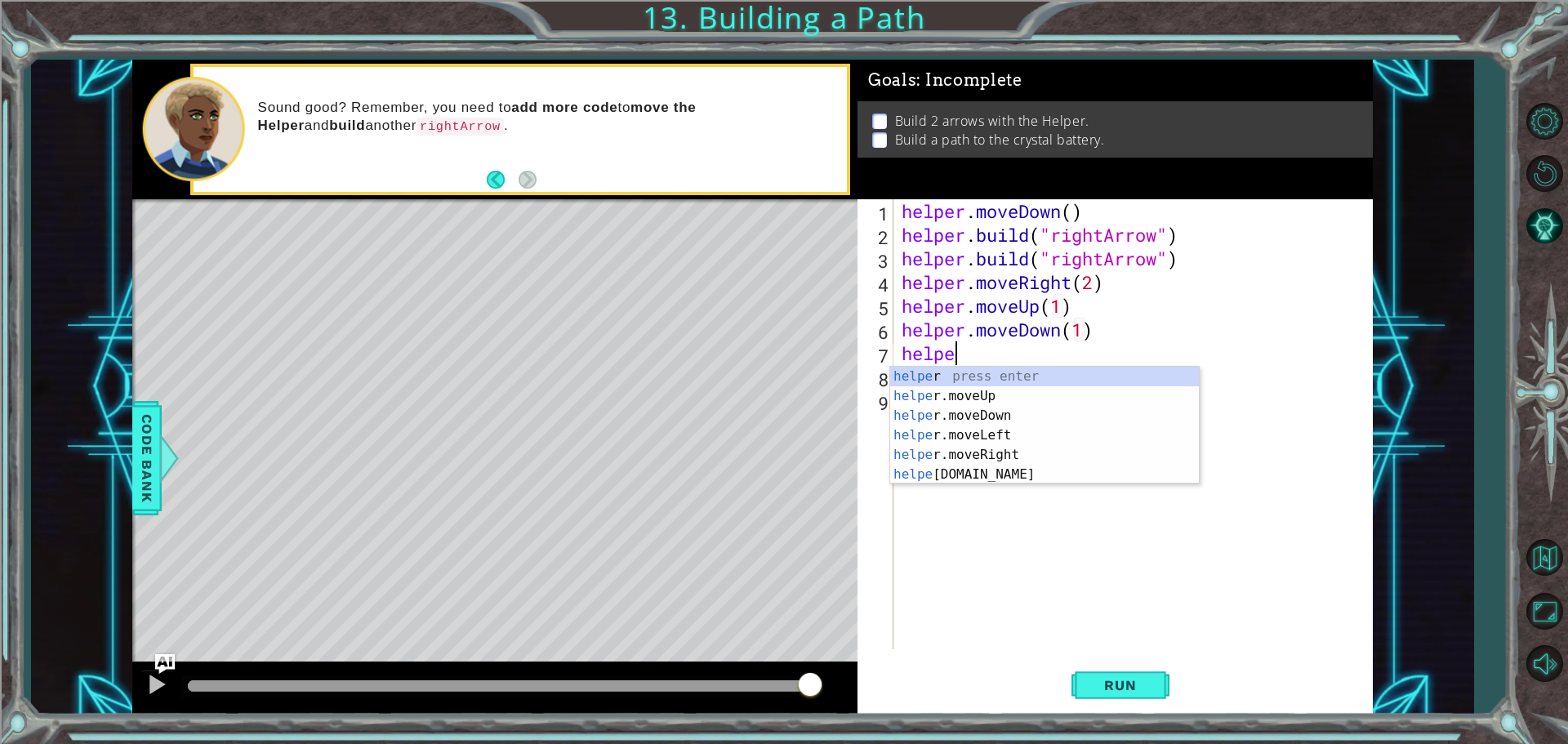
scroll to position [0, 2]
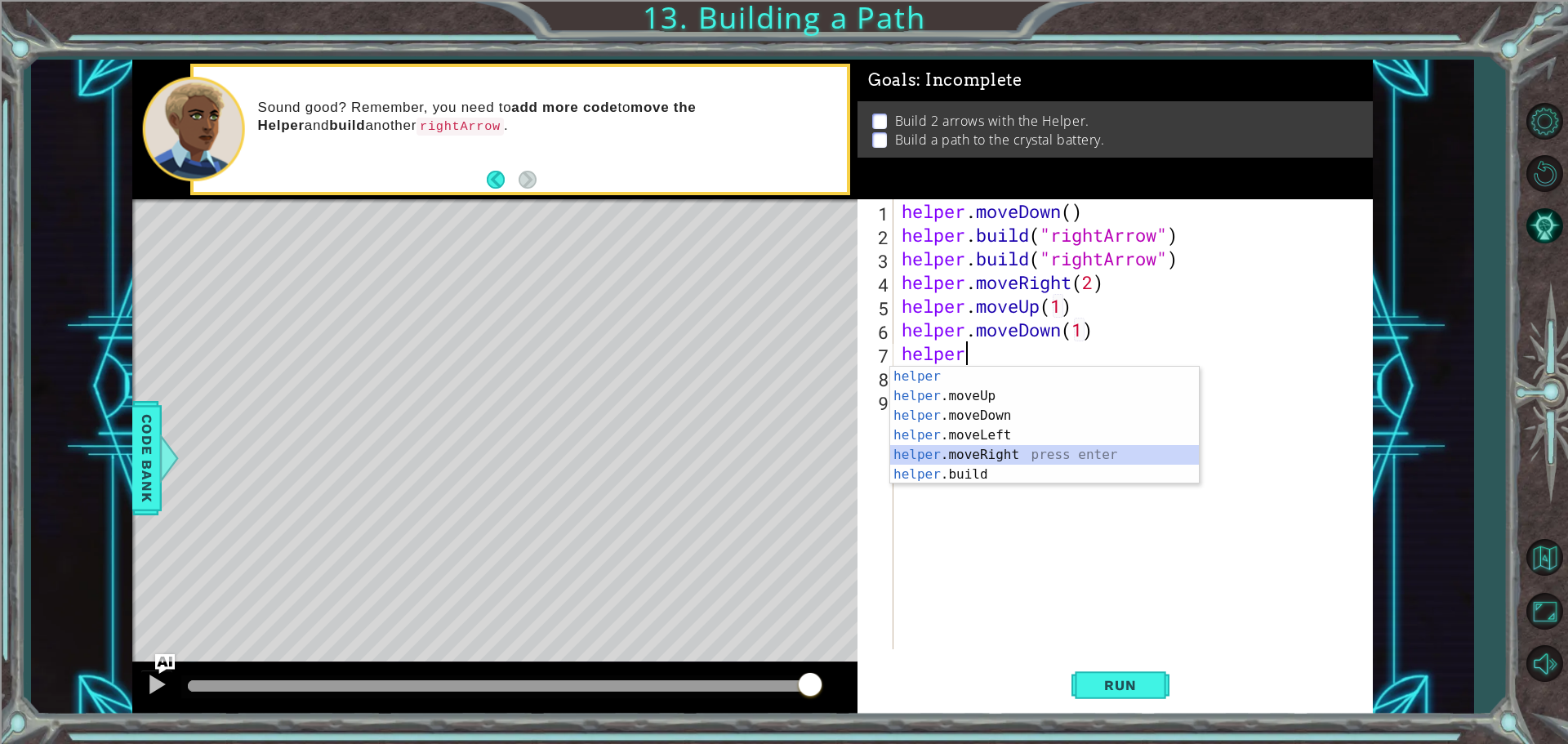
click at [1031, 454] on div "helper press enter helper .moveUp press enter helper .moveDown press enter help…" at bounding box center [1044, 445] width 308 height 156
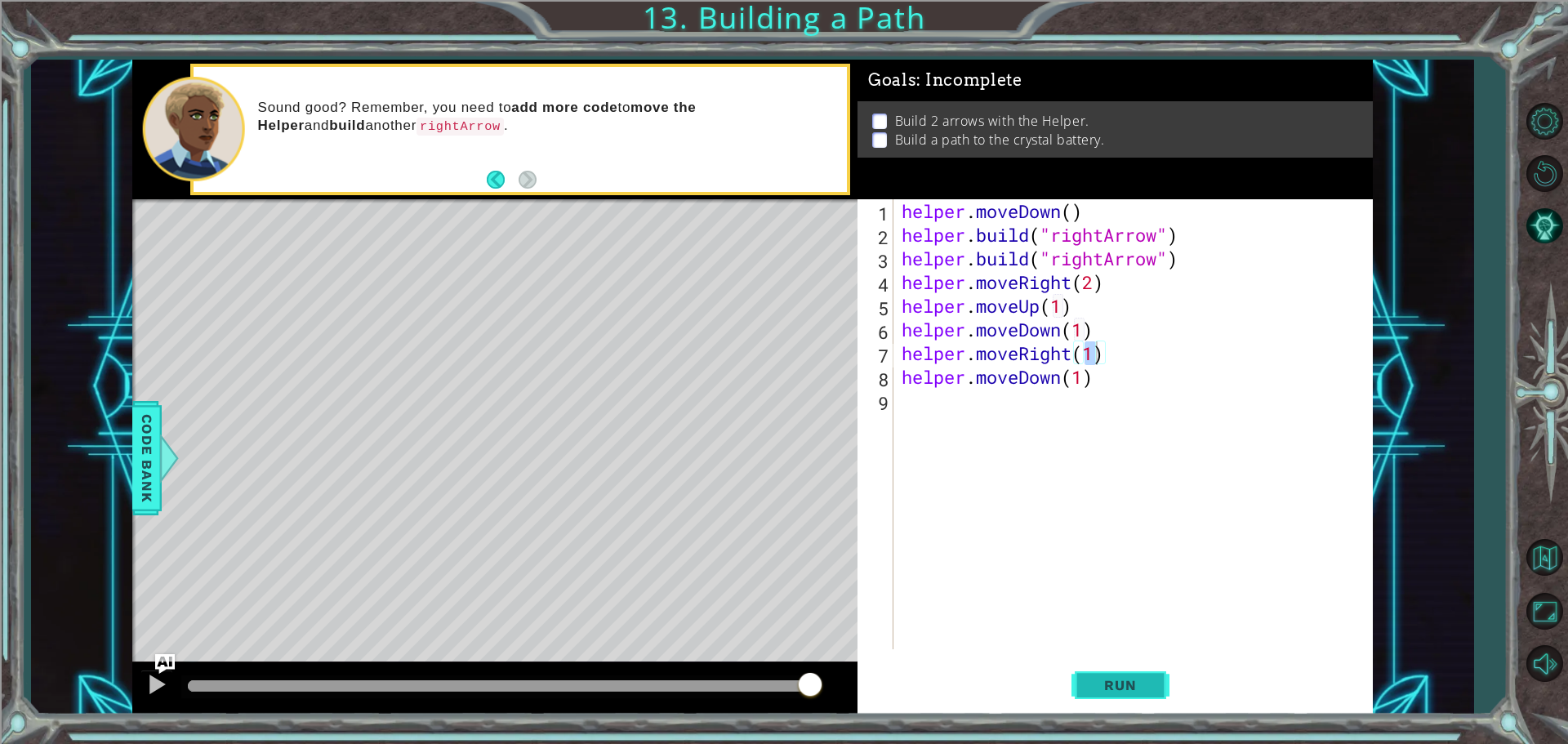
click at [1123, 685] on span "Run" at bounding box center [1120, 685] width 65 height 16
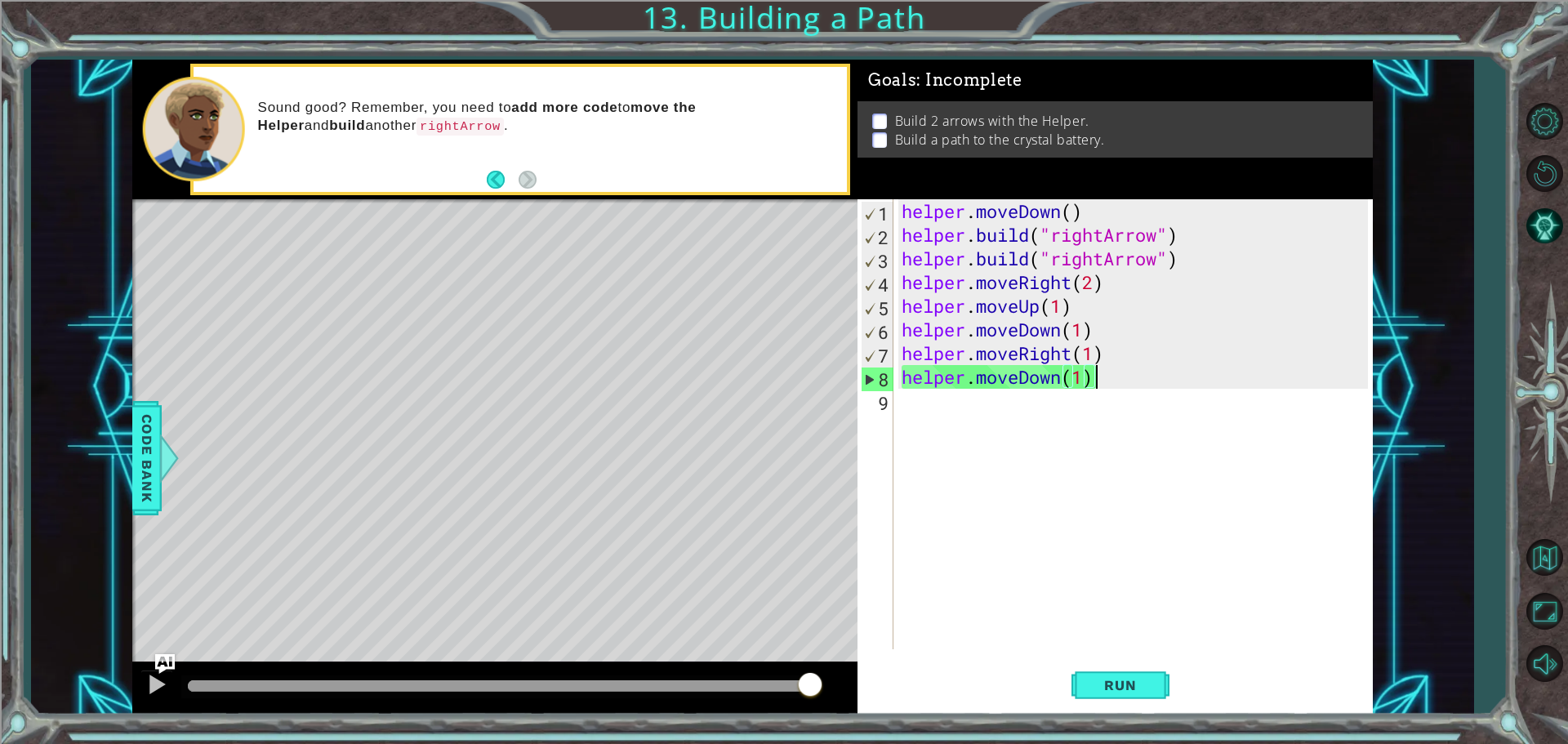
click at [1106, 383] on div "helper . moveDown ( ) helper . build ( "rightArrow" ) helper . build ( "rightAr…" at bounding box center [1137, 448] width 478 height 498
type textarea "helper.moveDown(1)"
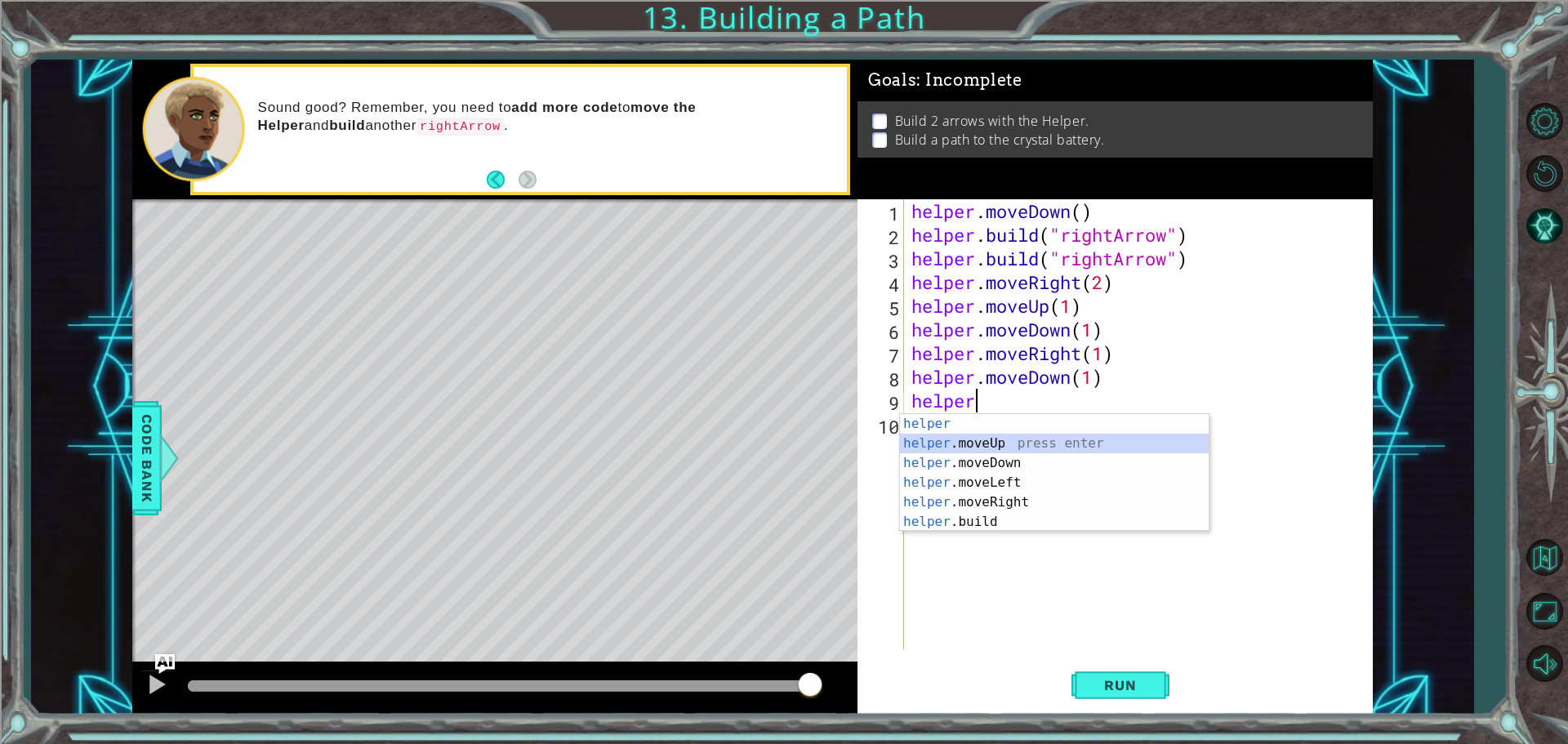
click at [1044, 439] on div "helper press enter helper .moveUp press enter helper .moveDown press enter help…" at bounding box center [1054, 492] width 308 height 156
type textarea "helper.moveUp(1)"
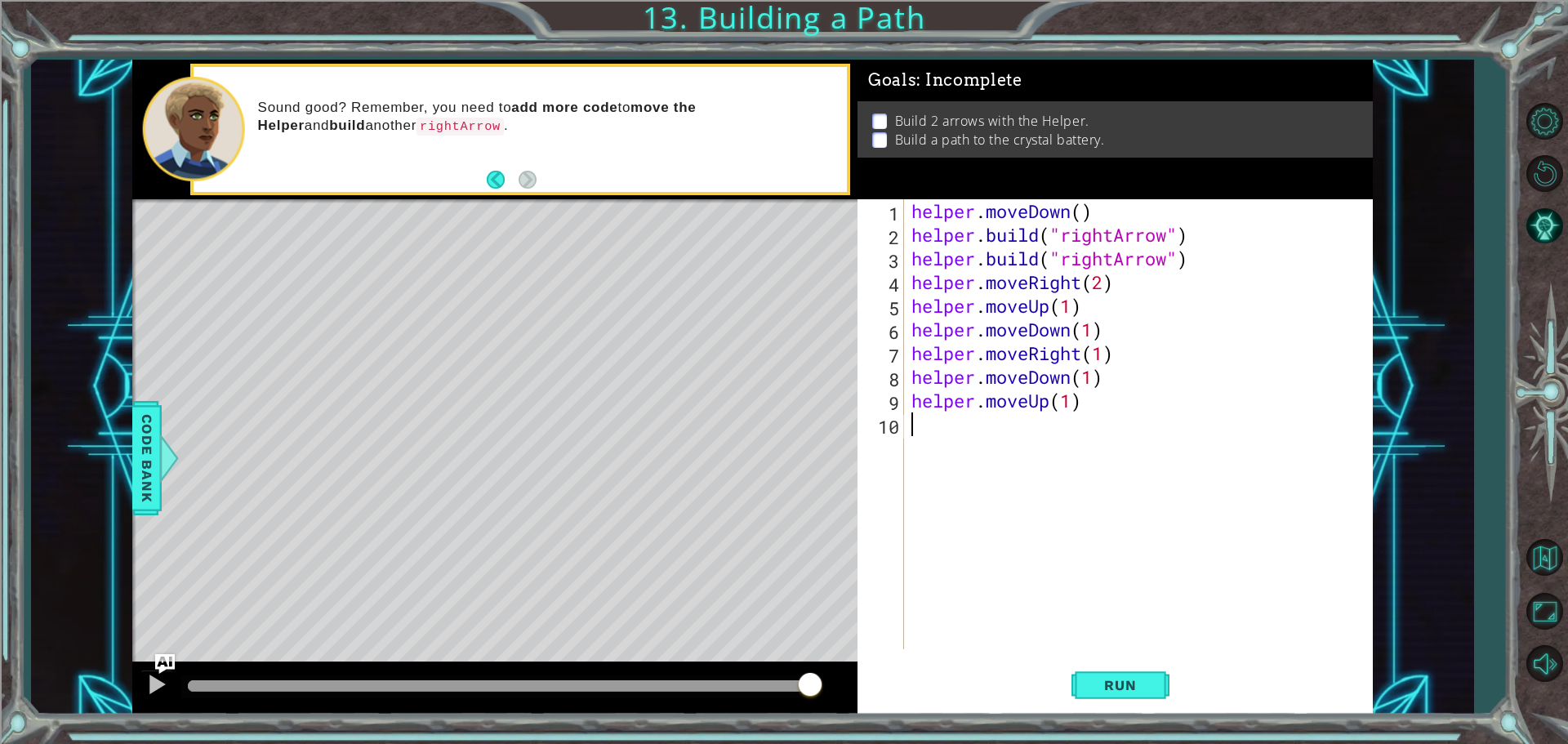
click at [958, 437] on div "helper . moveDown ( ) helper . build ( "rightArrow" ) helper . build ( "rightAr…" at bounding box center [1142, 448] width 467 height 498
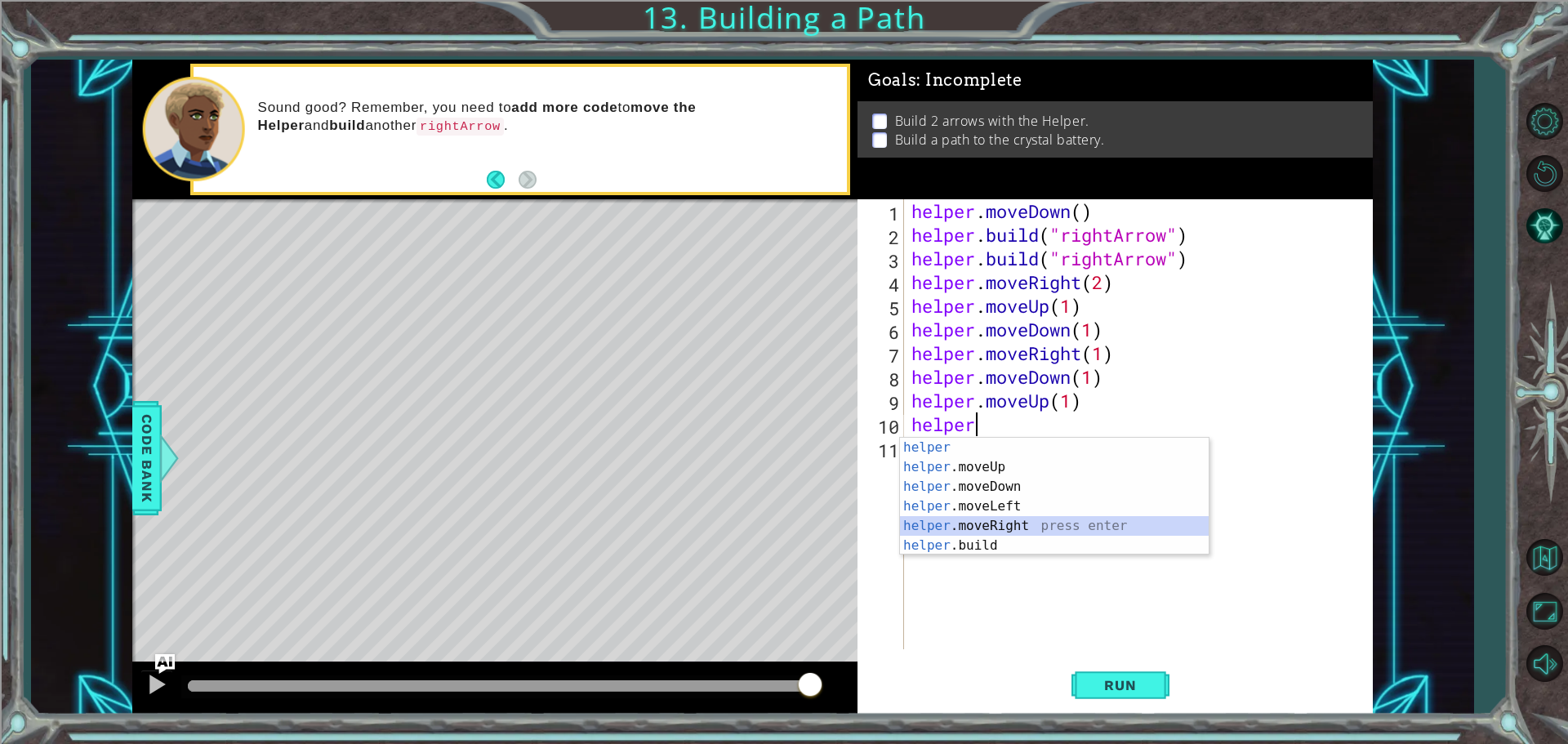
click at [1004, 528] on div "helper press enter helper .moveUp press enter helper .moveDown press enter help…" at bounding box center [1054, 515] width 308 height 156
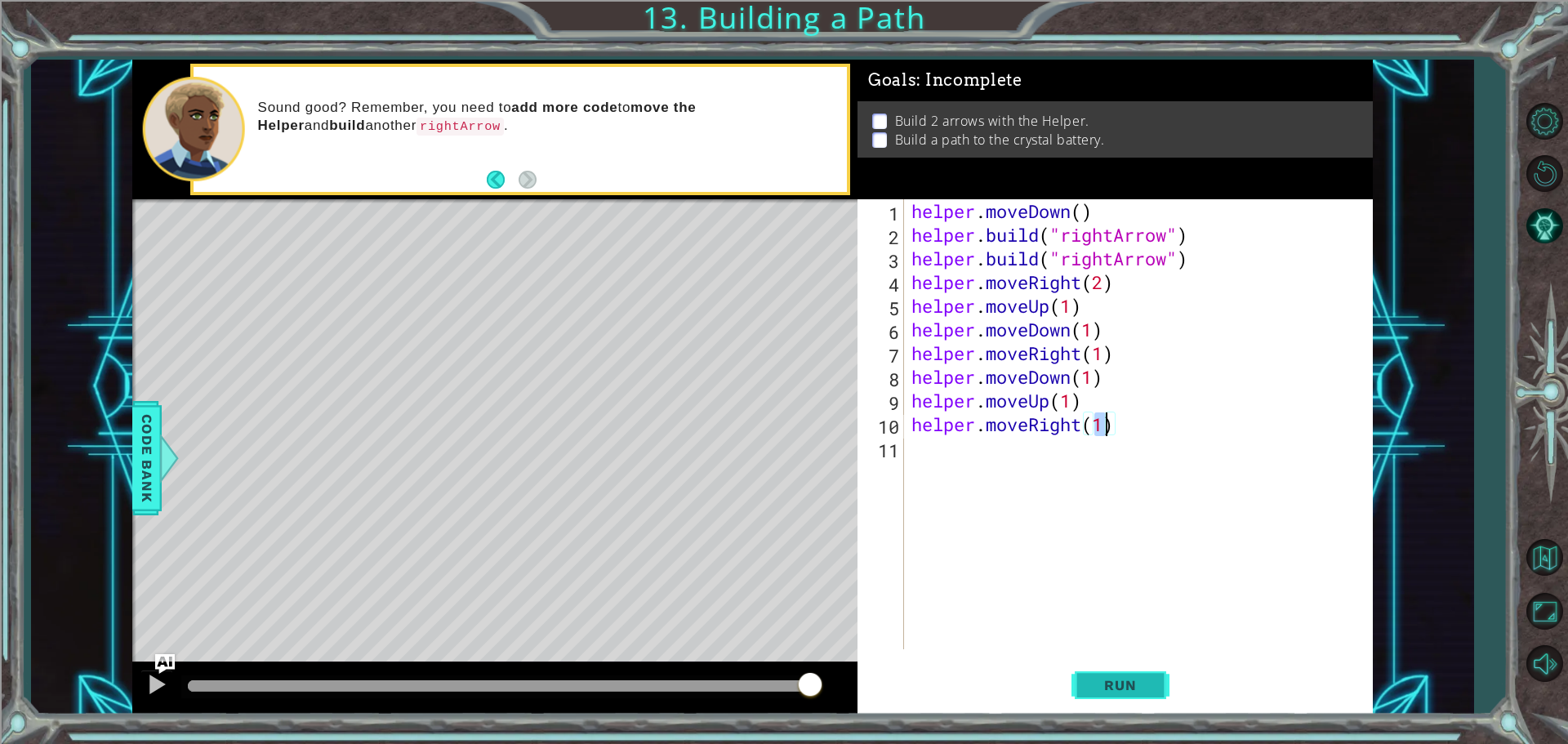
click at [1158, 682] on button "Run" at bounding box center [1120, 685] width 98 height 51
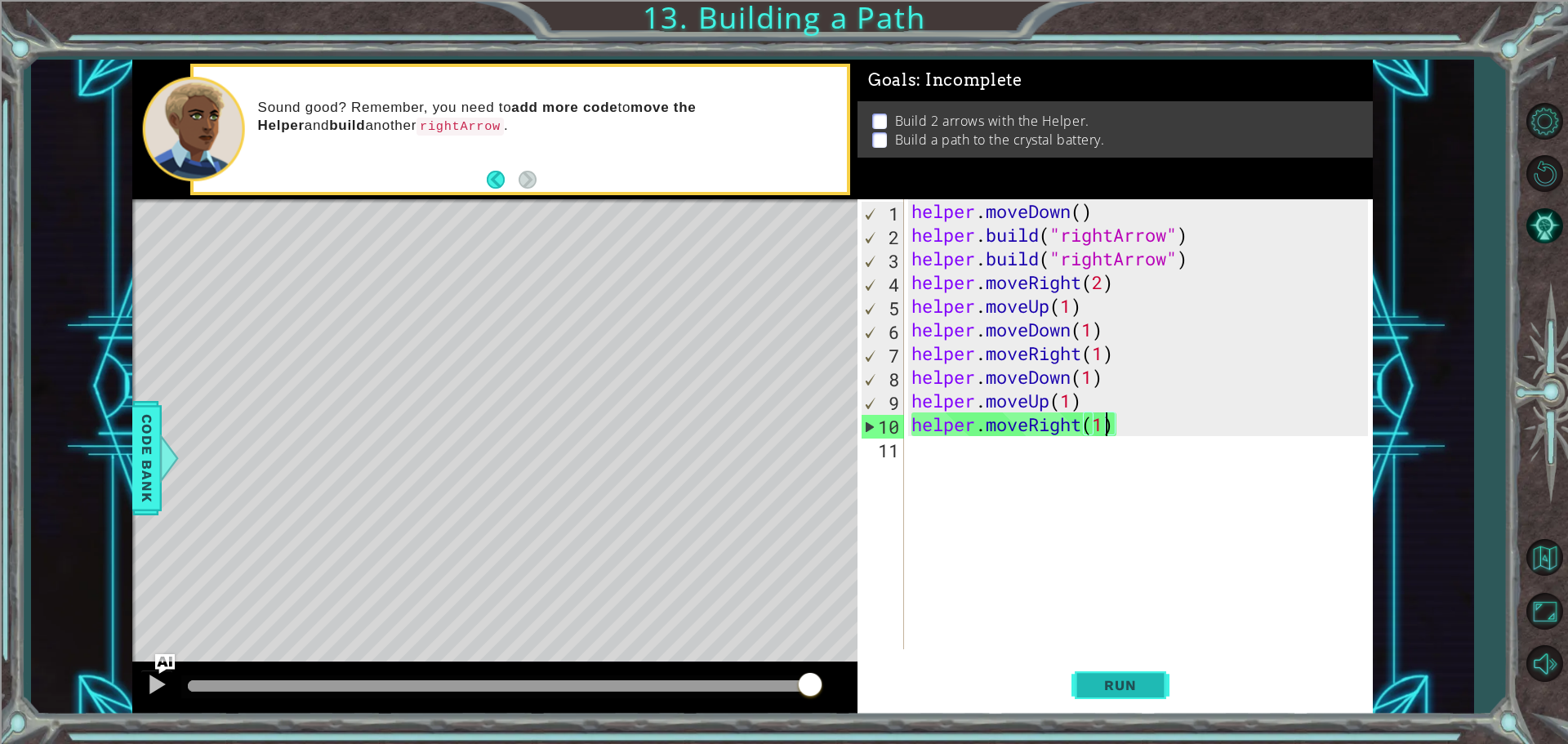
drag, startPoint x: 1106, startPoint y: 673, endPoint x: 1092, endPoint y: 668, distance: 14.9
click at [1092, 668] on button "Run" at bounding box center [1120, 685] width 98 height 51
click at [1103, 285] on div "helper . moveDown ( ) helper . build ( "rightArrow" ) helper . build ( "rightAr…" at bounding box center [1142, 448] width 467 height 498
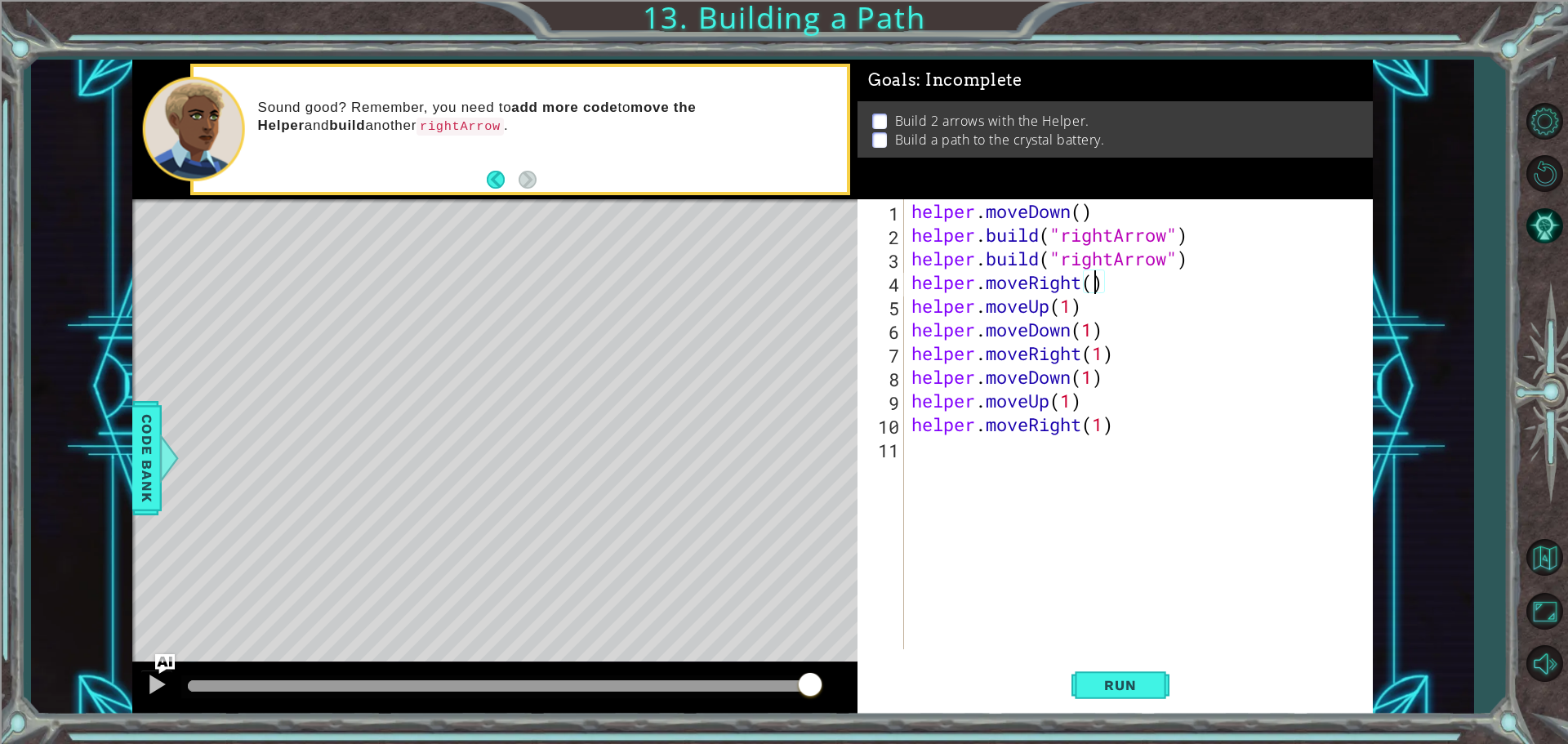
scroll to position [0, 8]
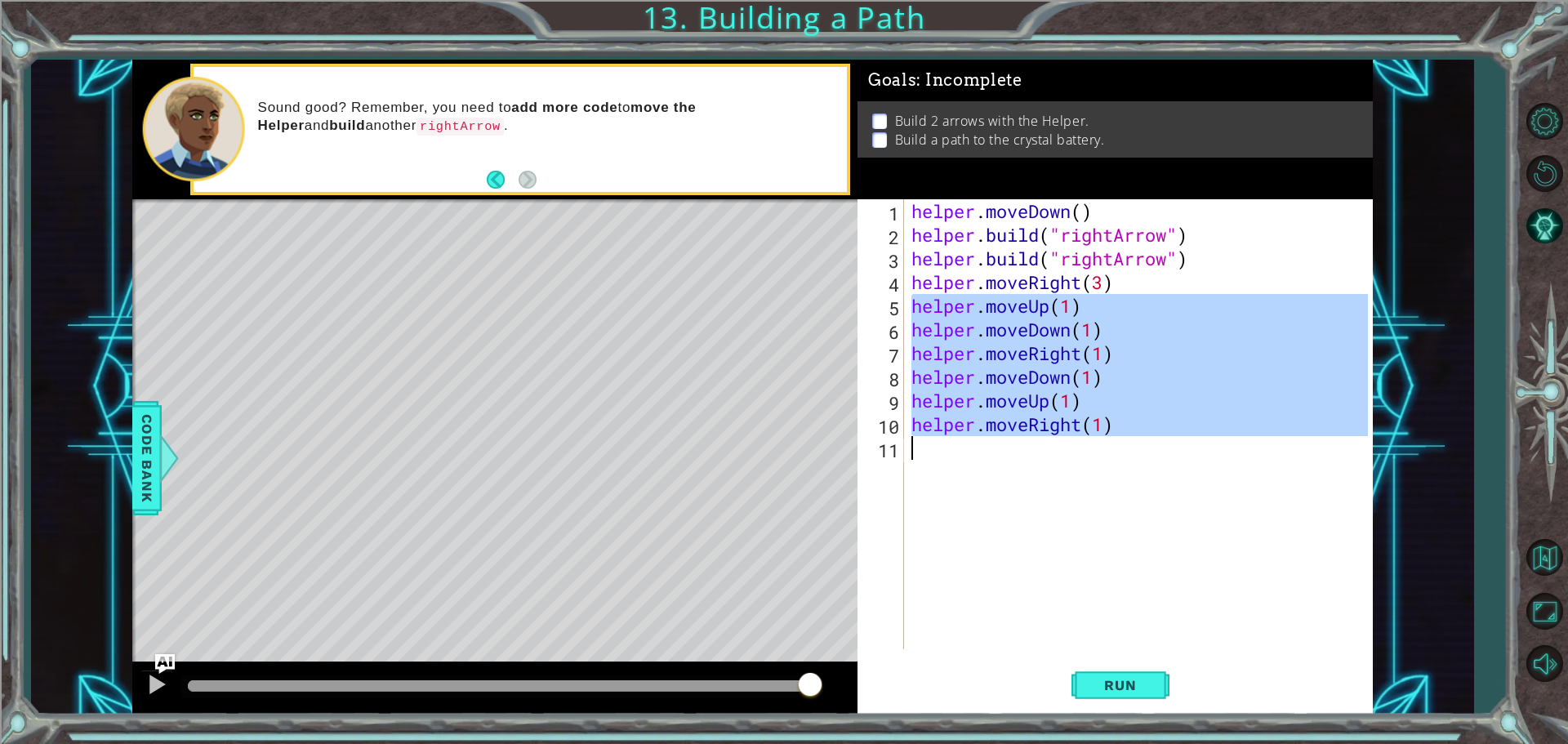
drag, startPoint x: 912, startPoint y: 298, endPoint x: 1051, endPoint y: 491, distance: 237.8
click at [1049, 492] on div "helper . moveDown ( ) helper . build ( "rightArrow" ) helper . build ( "rightAr…" at bounding box center [1142, 448] width 467 height 498
type textarea "helper.moveRight(1)"
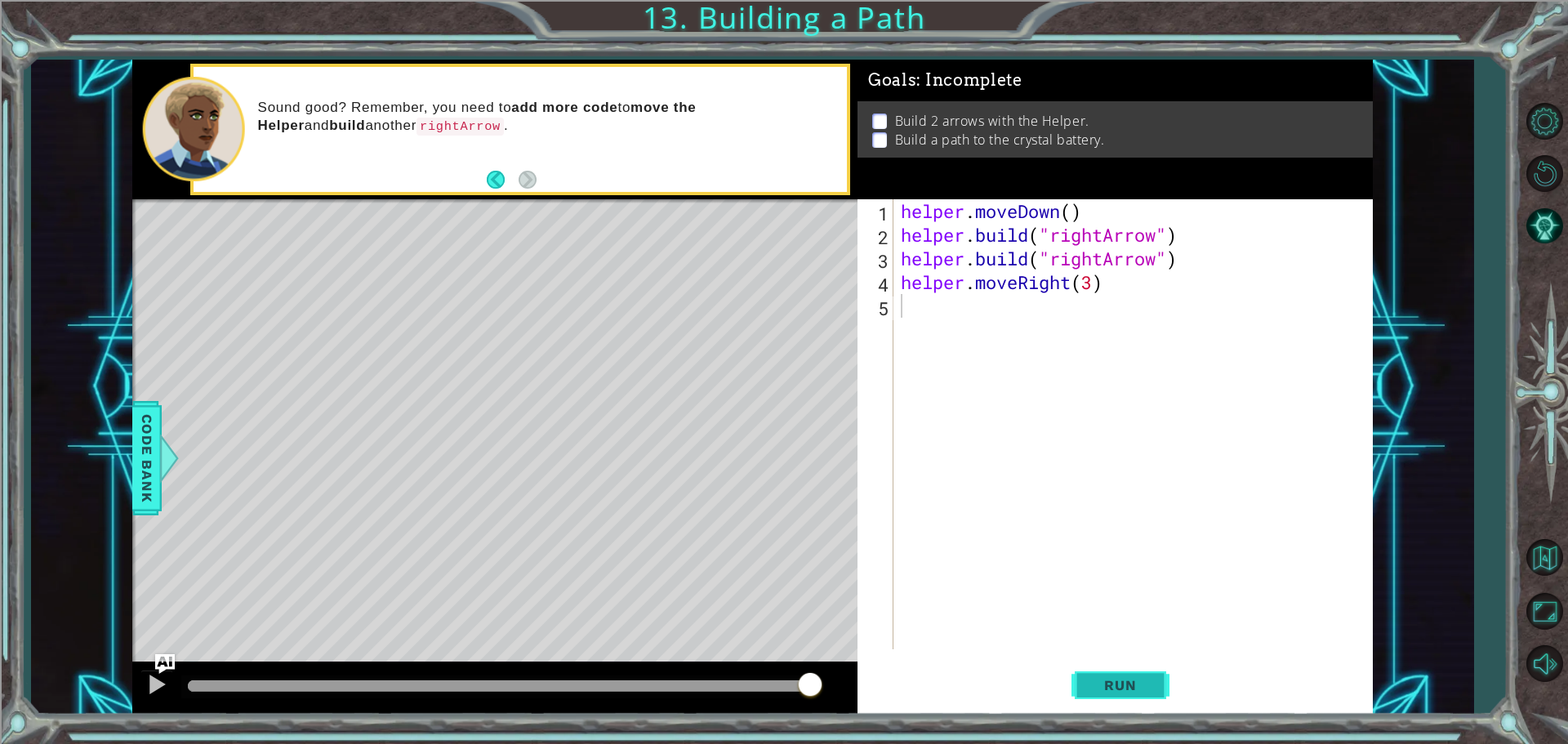
drag, startPoint x: 1115, startPoint y: 689, endPoint x: 1112, endPoint y: 697, distance: 8.5
click at [1112, 697] on button "Run" at bounding box center [1120, 685] width 98 height 51
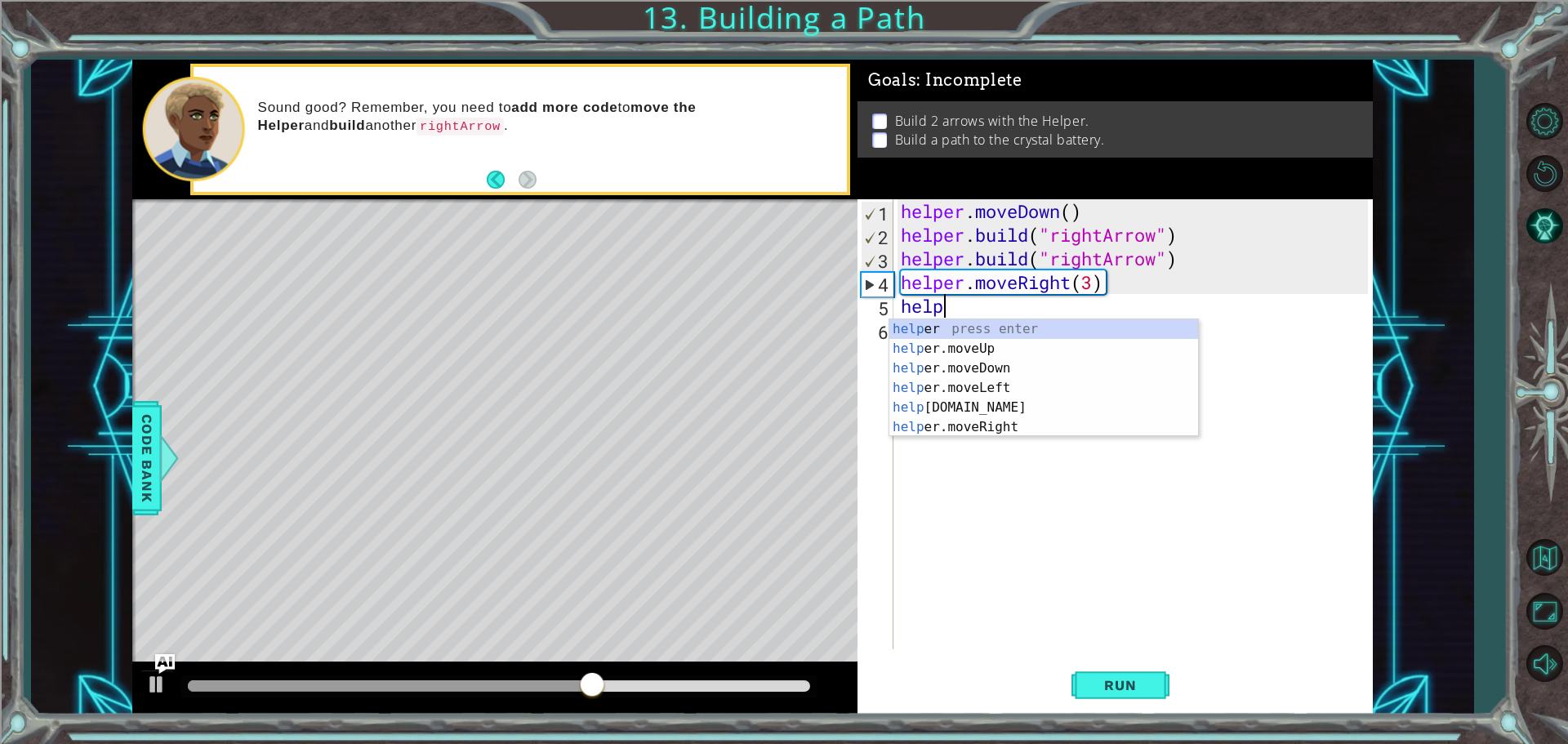
scroll to position [0, 2]
click at [969, 427] on div "helper press enter helper .moveUp press enter helper .moveDown press enter help…" at bounding box center [1043, 397] width 308 height 156
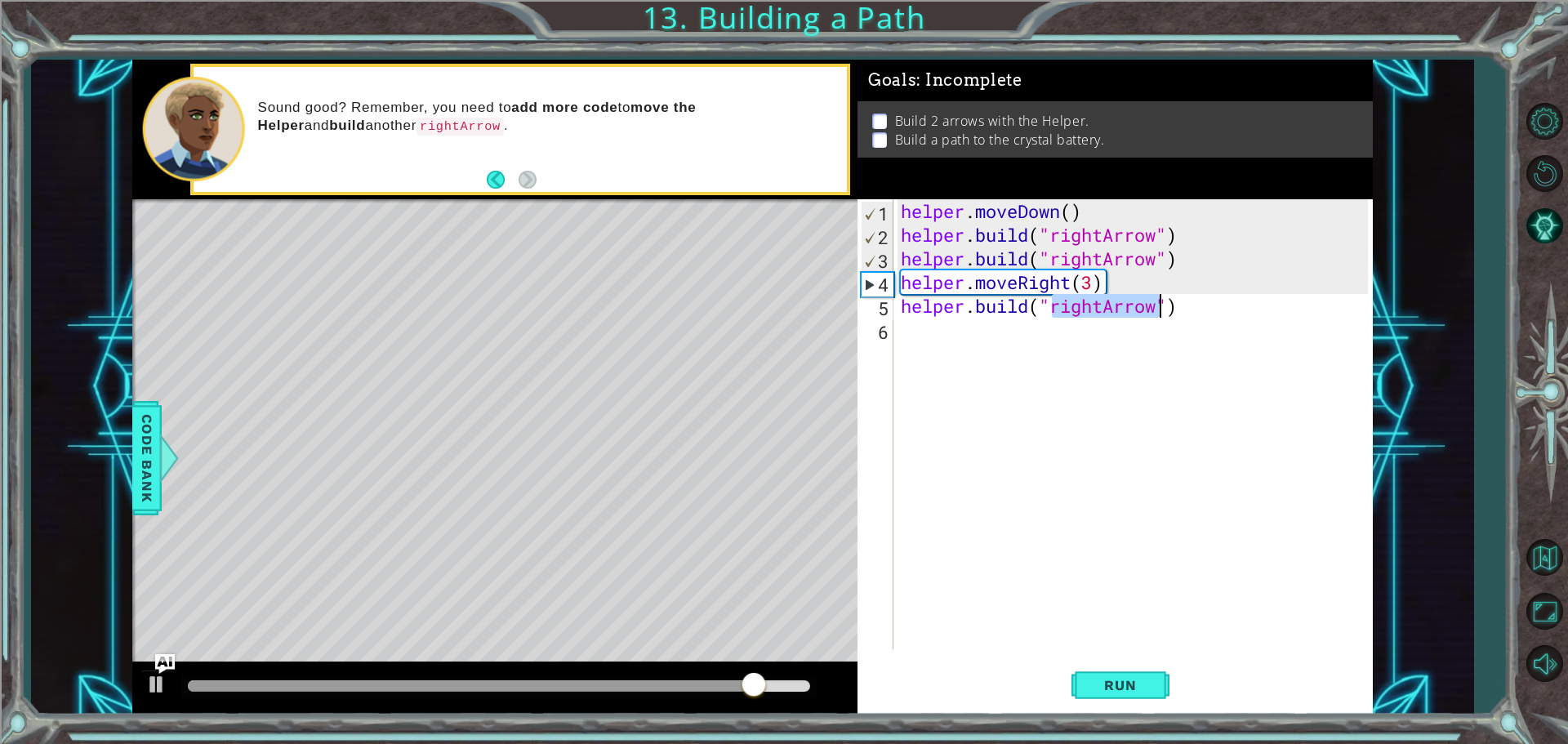
type textarea "[DOMAIN_NAME]("rightArrow")"
click at [1113, 656] on div "[DOMAIN_NAME]("rightArrow") 1 2 3 4 5 6 helper . moveDown ( ) helper . build ( …" at bounding box center [1114, 457] width 515 height 515
click at [1107, 693] on span "Run" at bounding box center [1120, 685] width 65 height 16
